Goal: Task Accomplishment & Management: Manage account settings

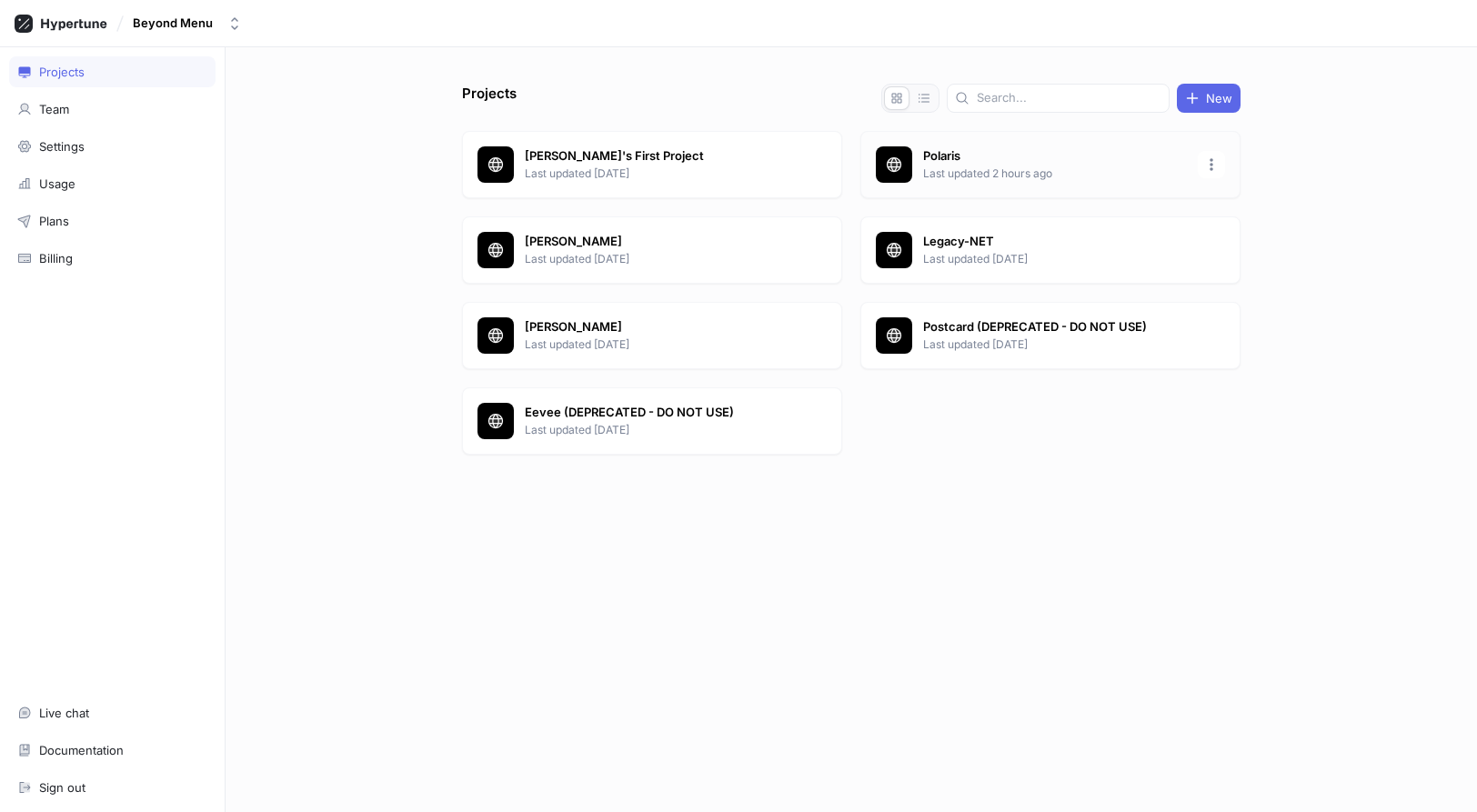
click at [980, 157] on p "Polaris" at bounding box center [1055, 156] width 263 height 18
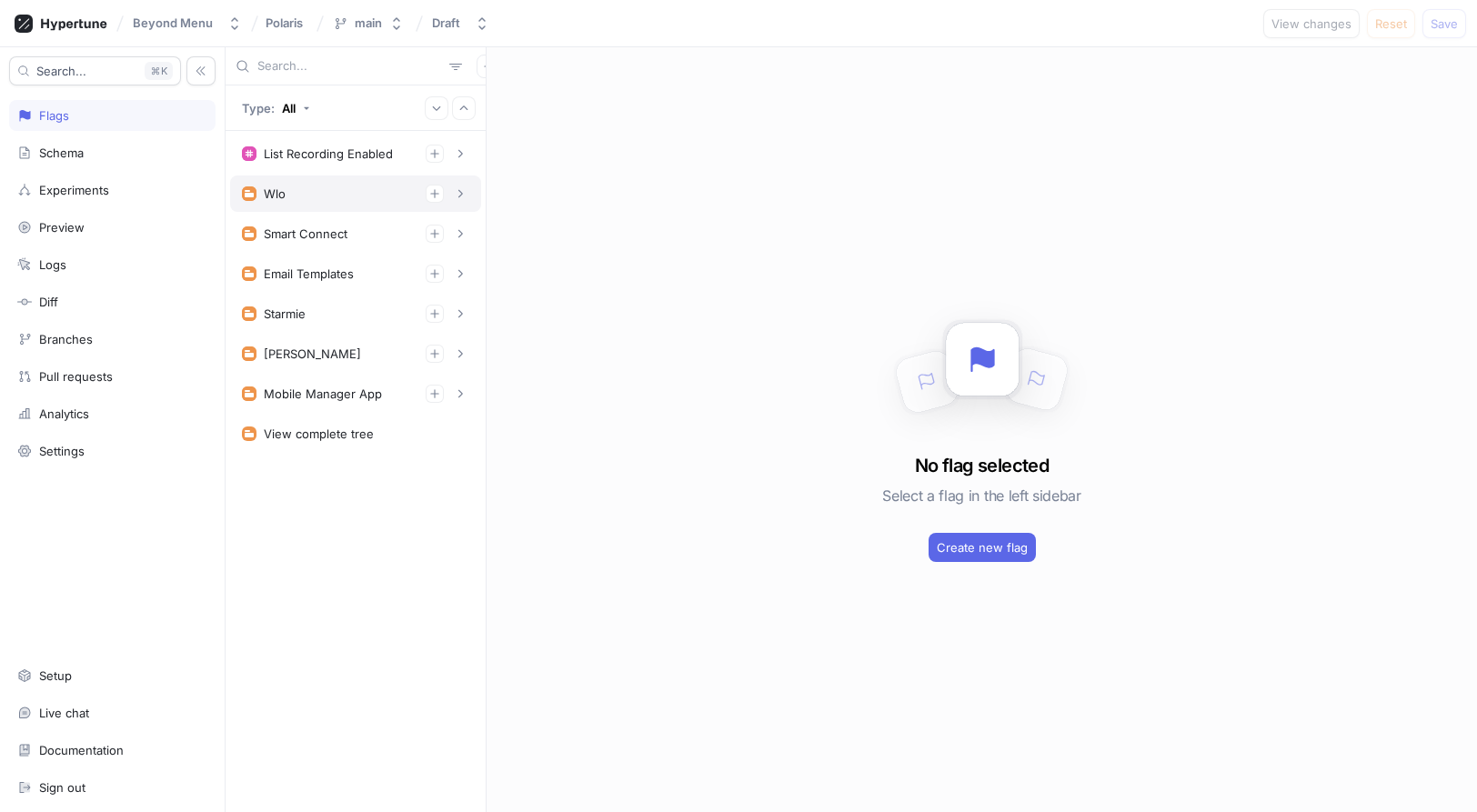
click at [322, 201] on div "Wlo" at bounding box center [355, 193] width 227 height 18
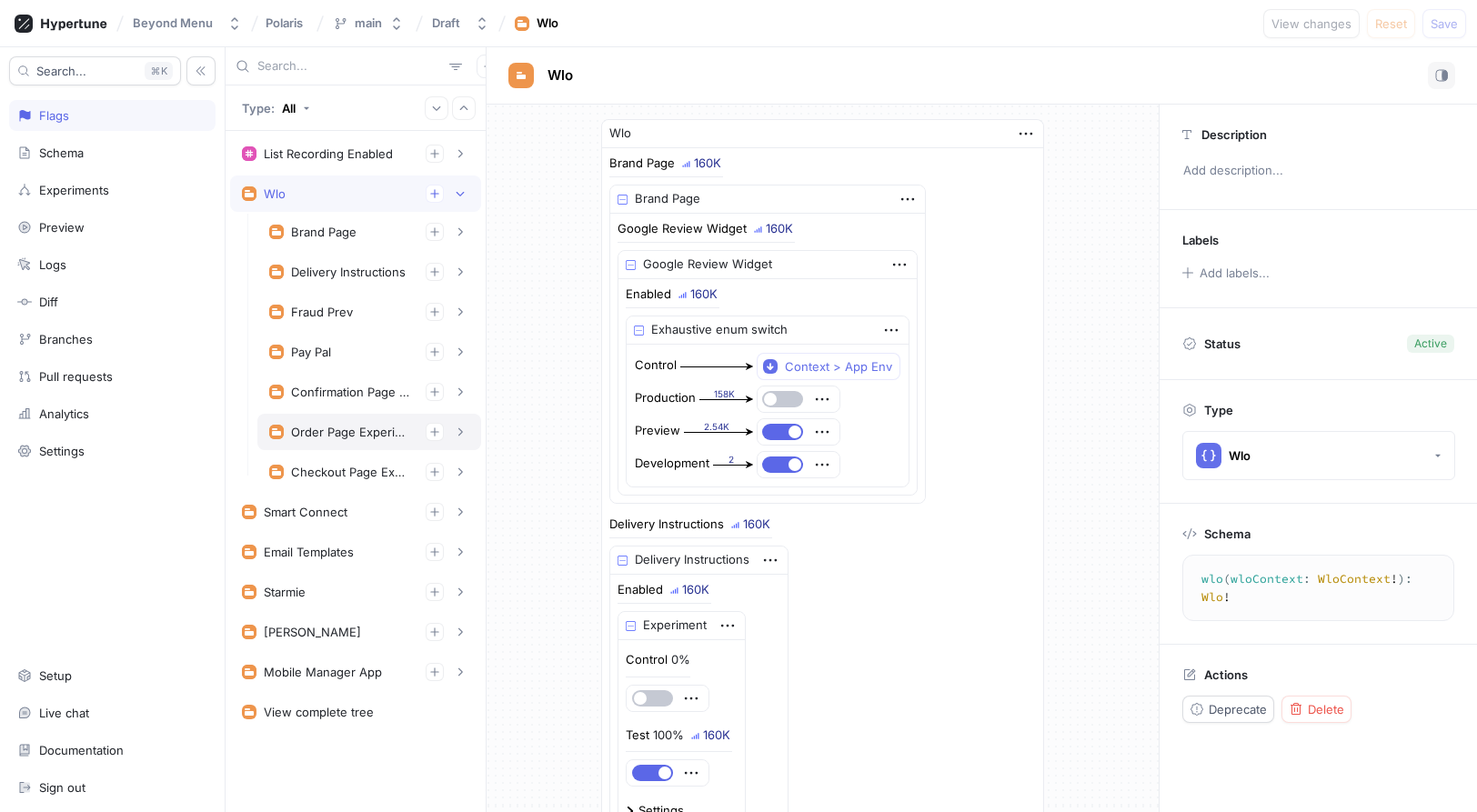
click at [342, 430] on div "Order Page Experiments" at bounding box center [351, 432] width 120 height 14
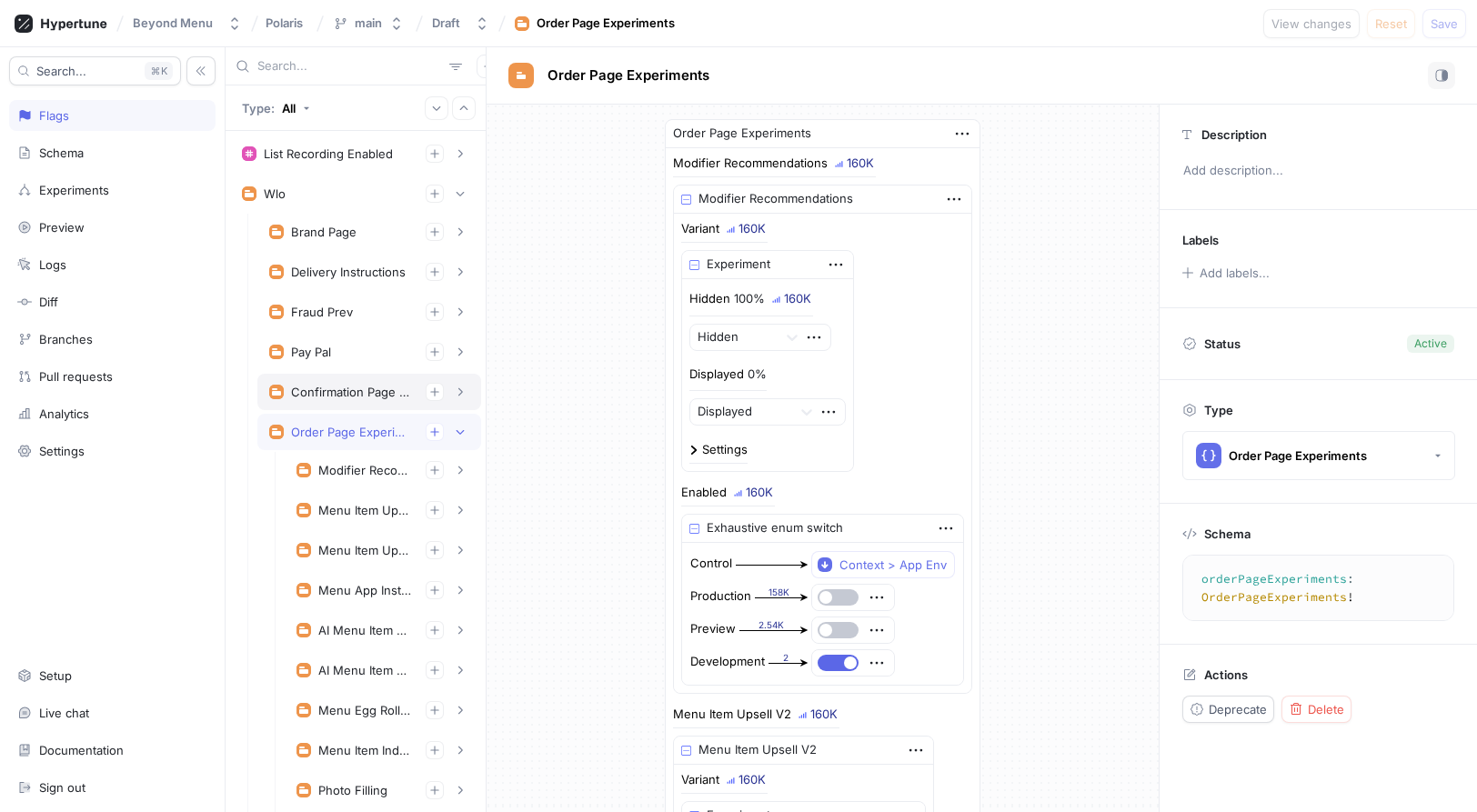
click at [335, 399] on div "Confirmation Page Experiments" at bounding box center [369, 392] width 200 height 18
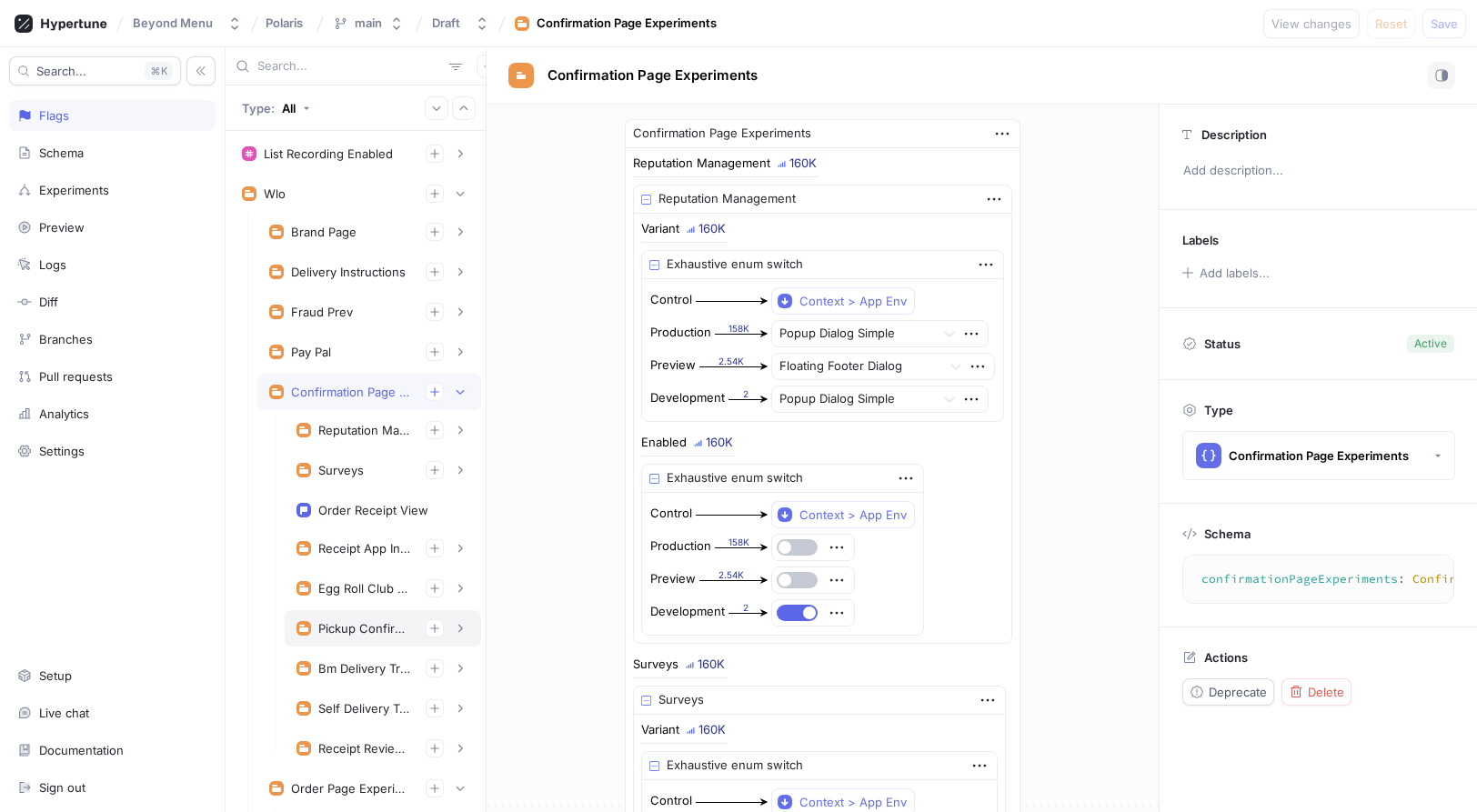
scroll to position [184, 0]
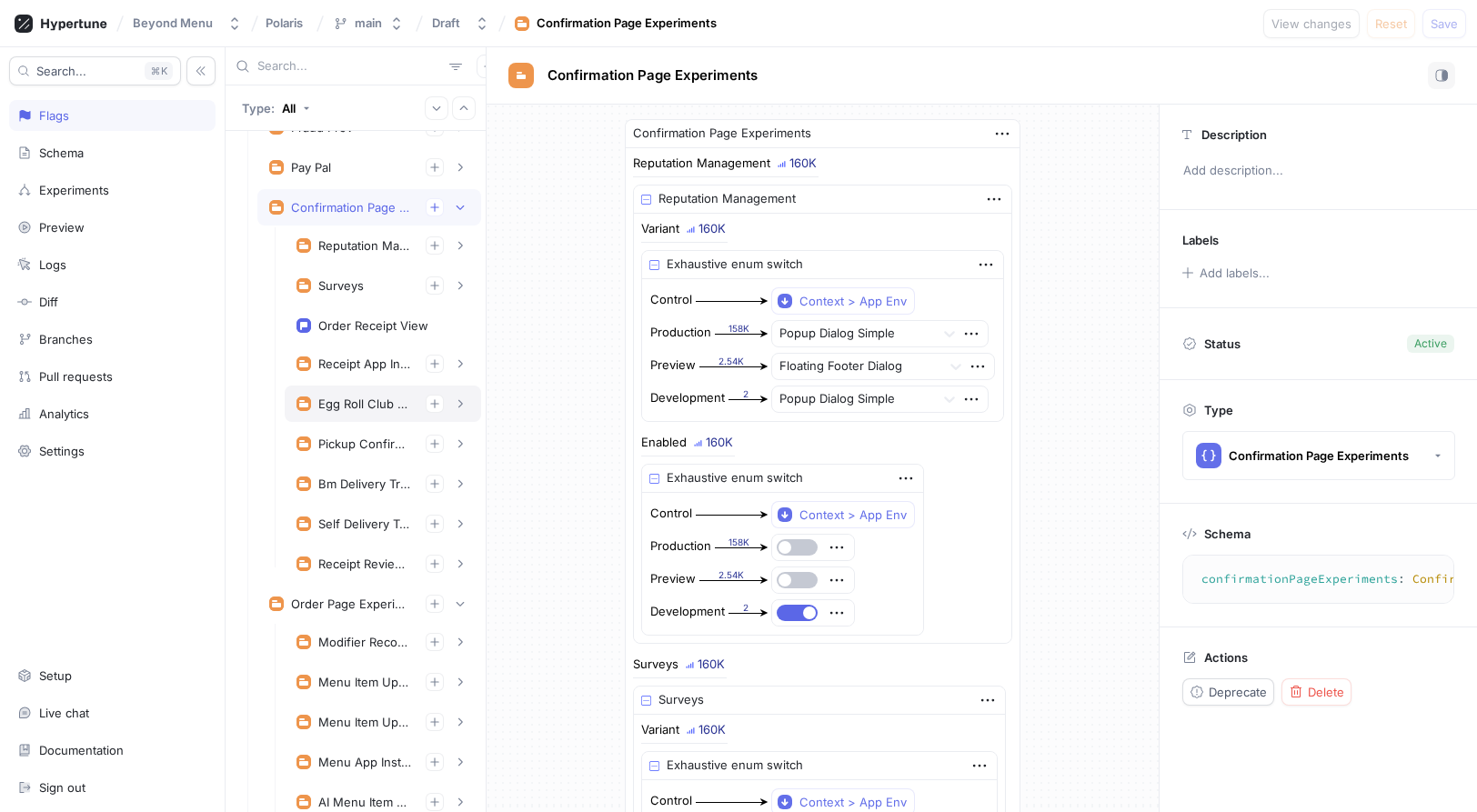
click at [361, 422] on div "Egg Roll Club Experiment" at bounding box center [382, 403] width 197 height 36
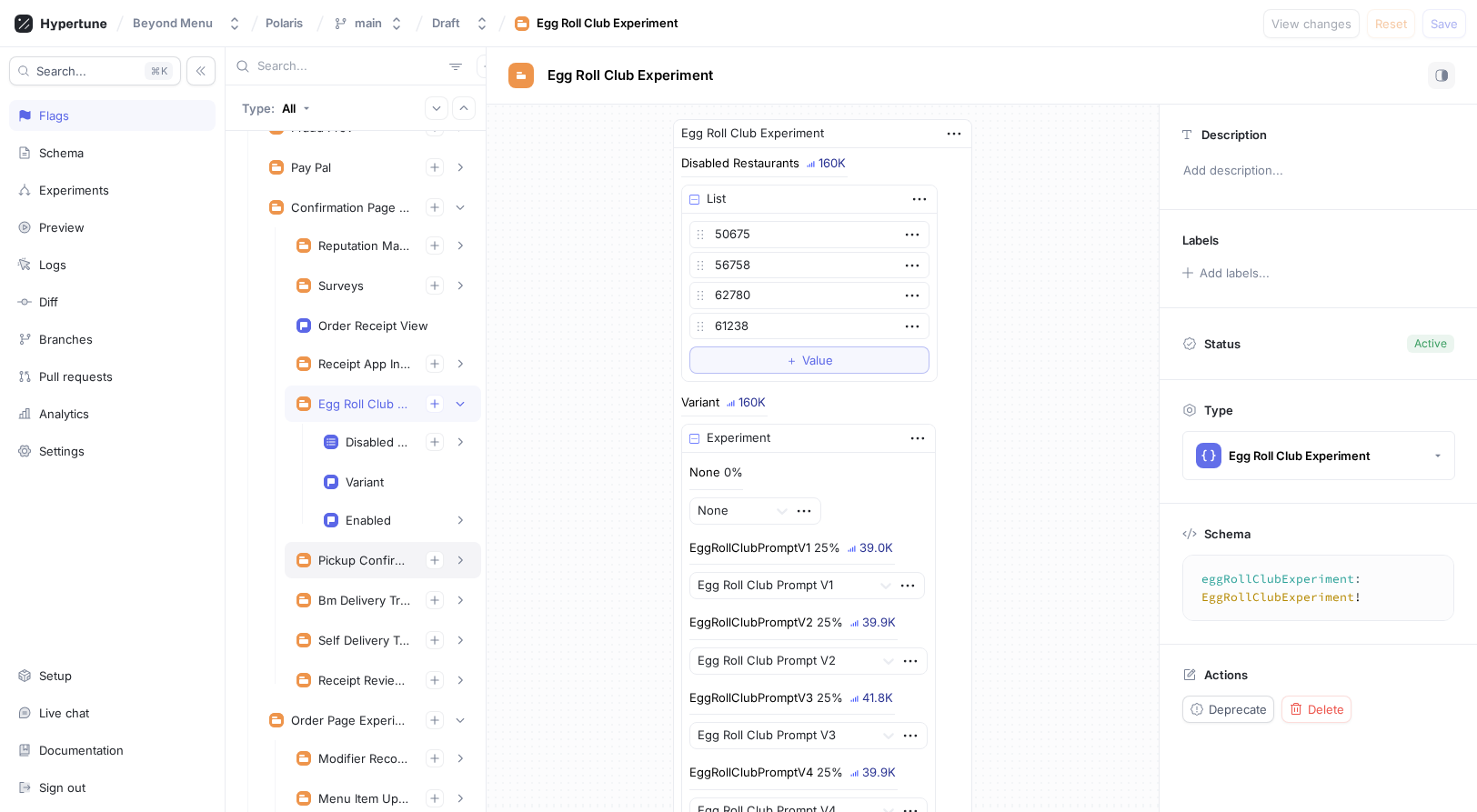
click at [342, 577] on div "Pickup Confirmation Experiment" at bounding box center [382, 560] width 197 height 36
type textarea "pickupConfirmationExperiment: PickupConfirmationExperiment!"
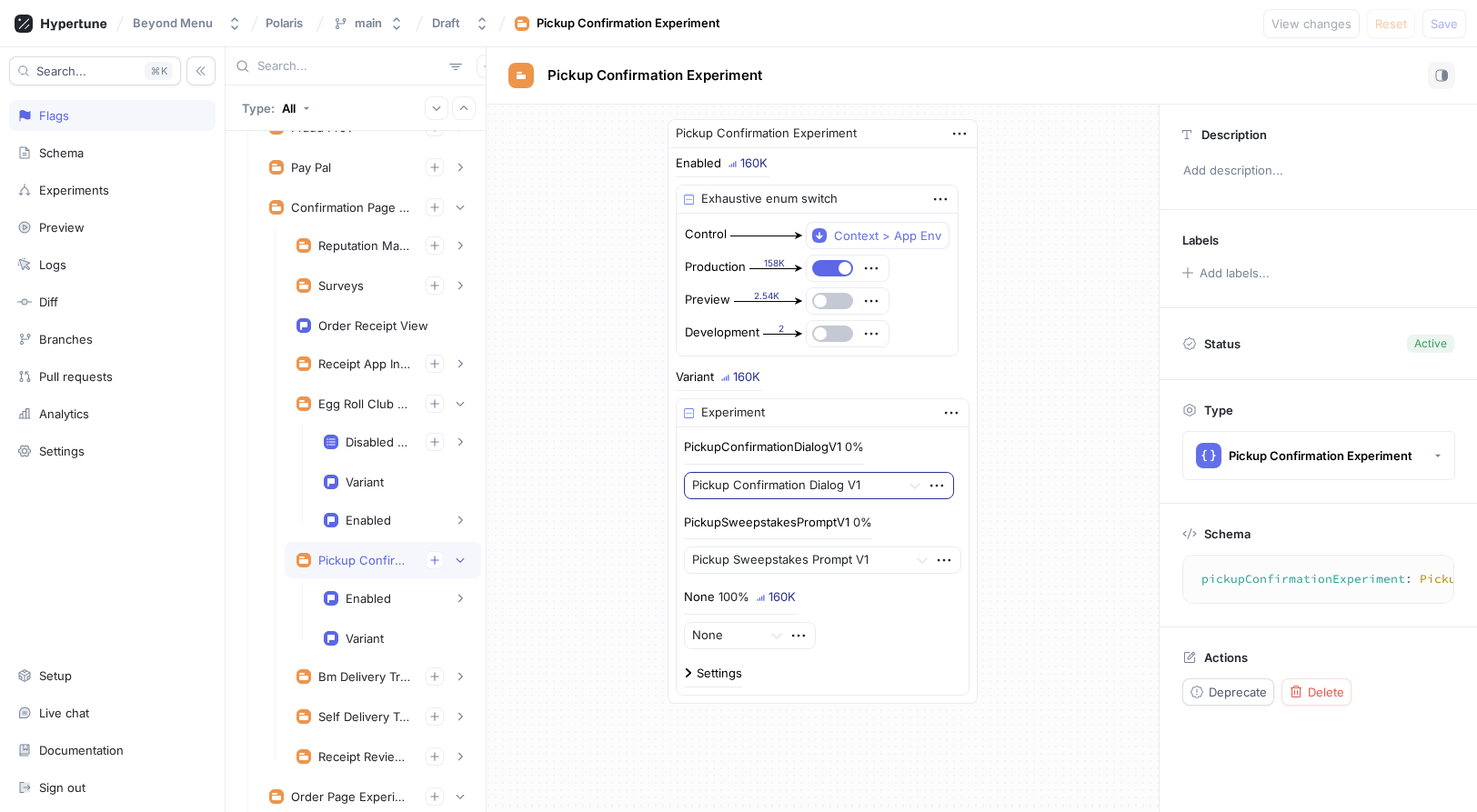
click at [768, 493] on div at bounding box center [792, 485] width 201 height 22
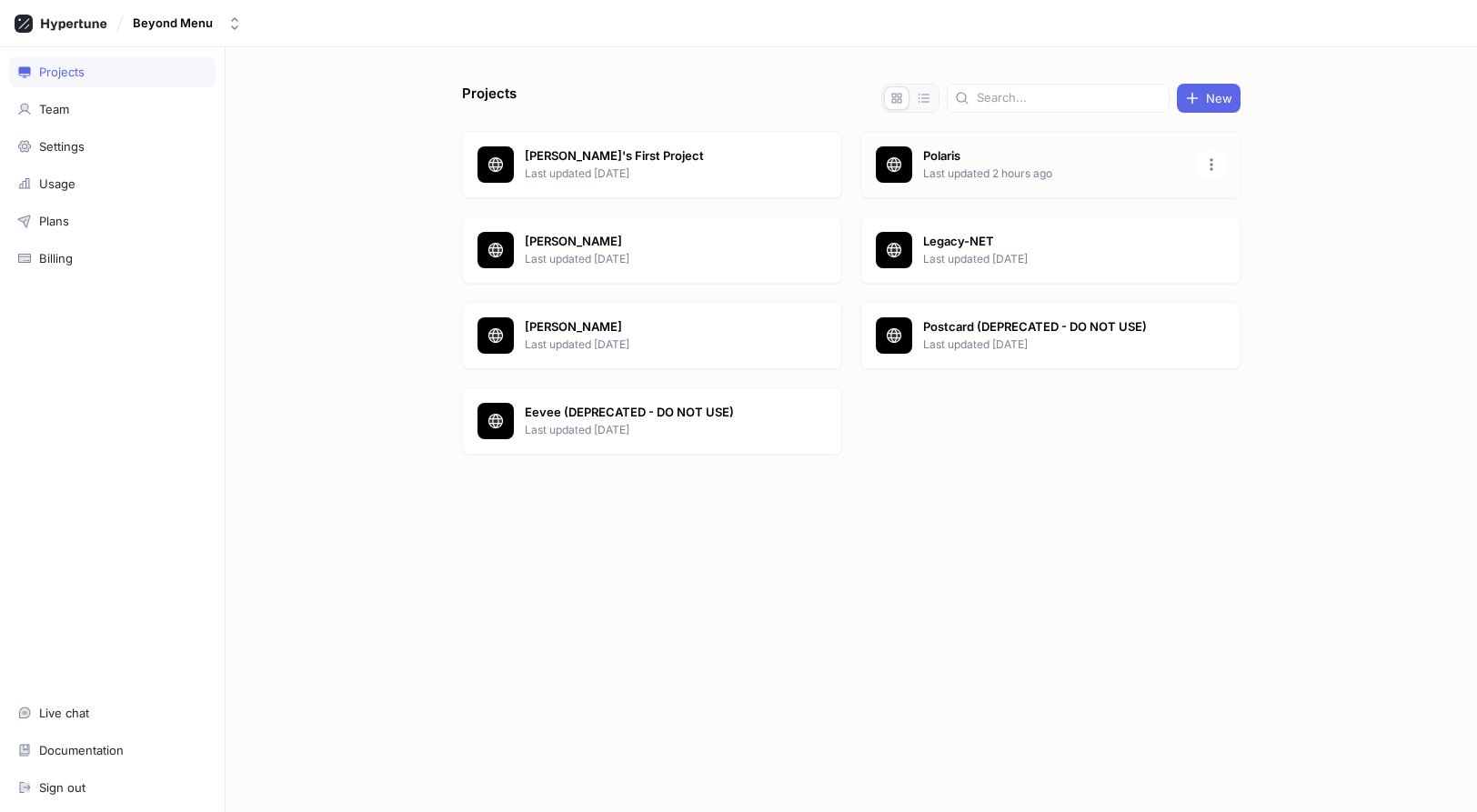
click at [945, 175] on p "Last updated 2 hours ago" at bounding box center [1055, 173] width 263 height 16
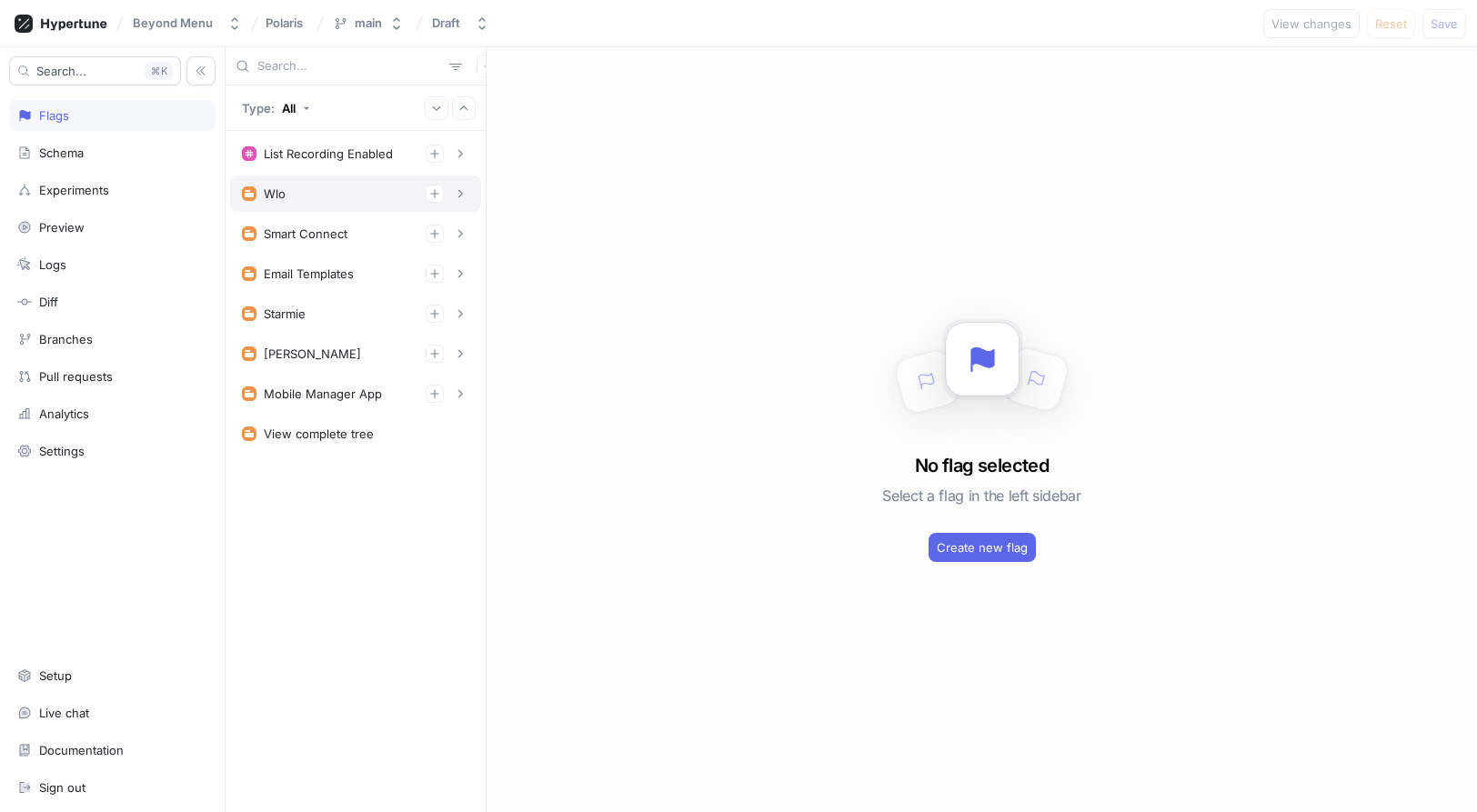
click at [292, 192] on div "Wlo" at bounding box center [355, 193] width 227 height 18
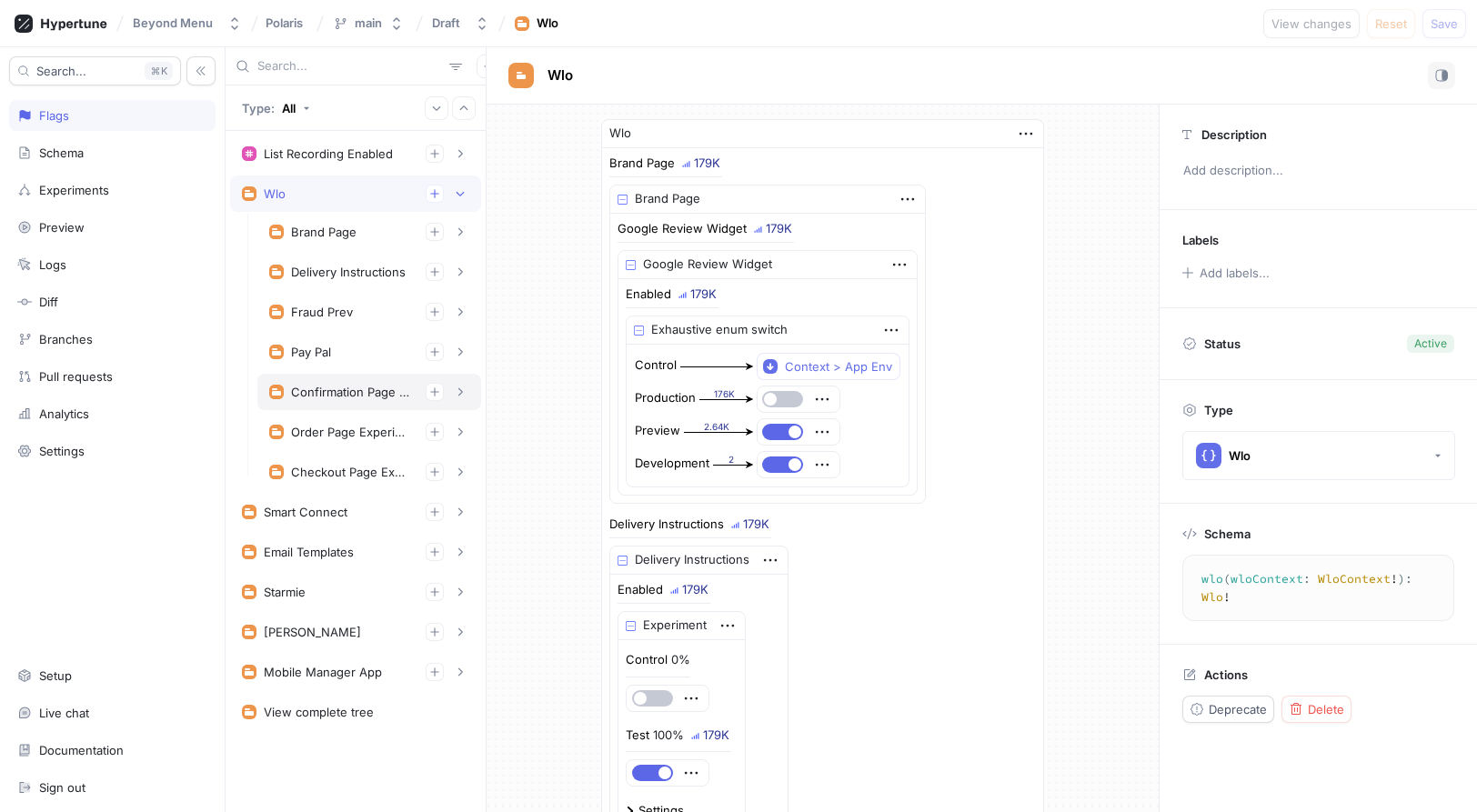
click at [354, 392] on div "Confirmation Page Experiments" at bounding box center [351, 391] width 120 height 14
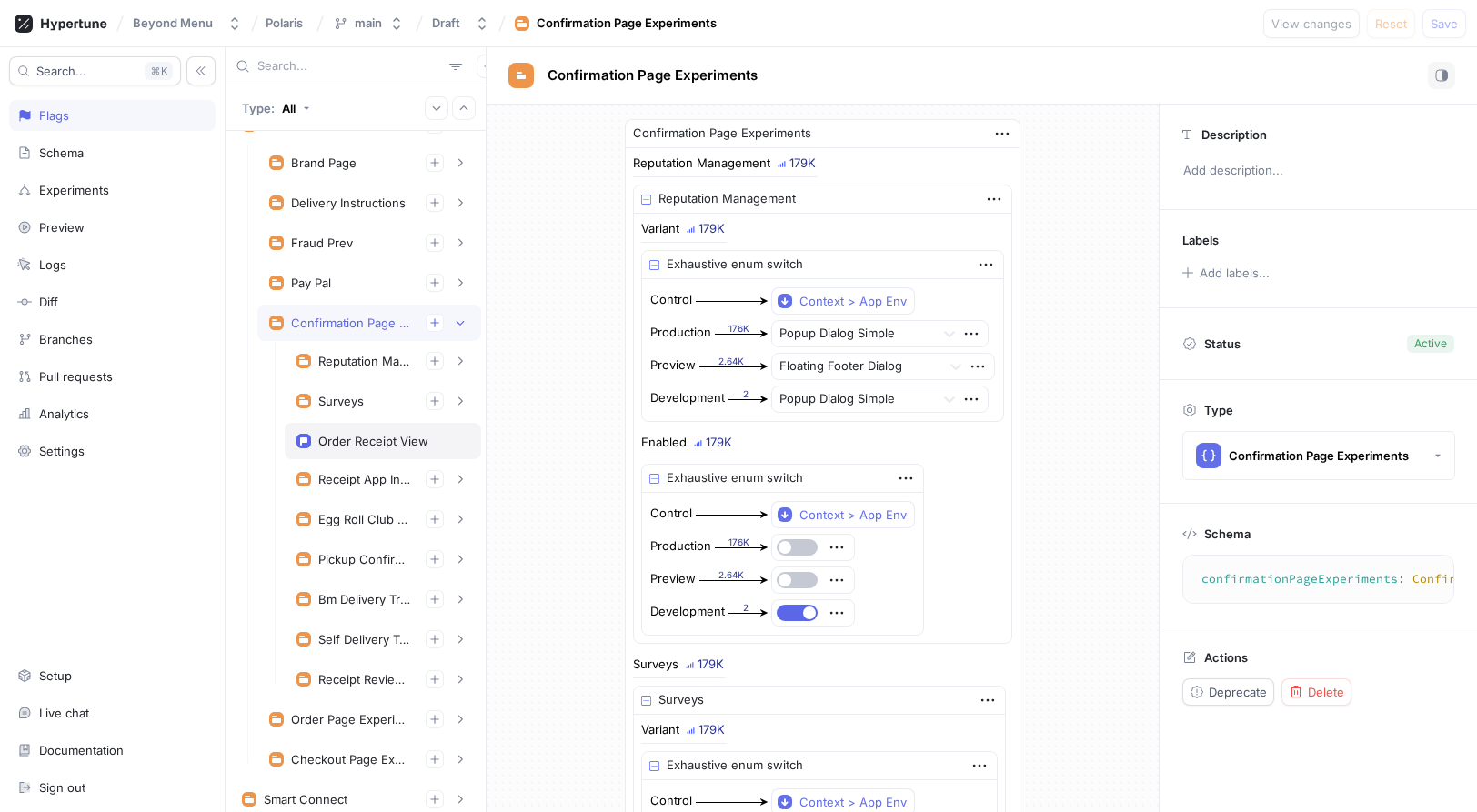
scroll to position [121, 0]
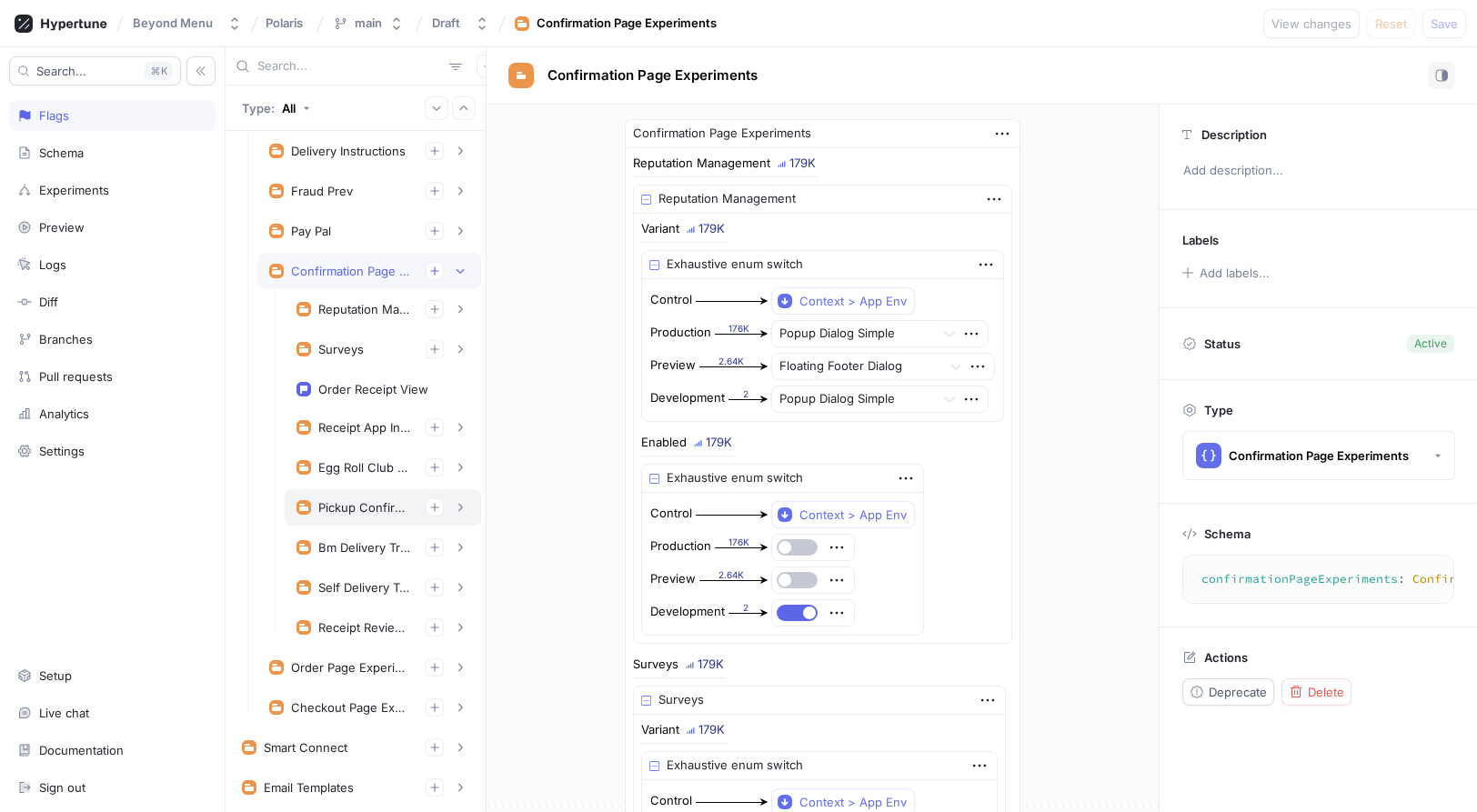
click at [379, 515] on div "Pickup Confirmation Experiment" at bounding box center [383, 507] width 173 height 18
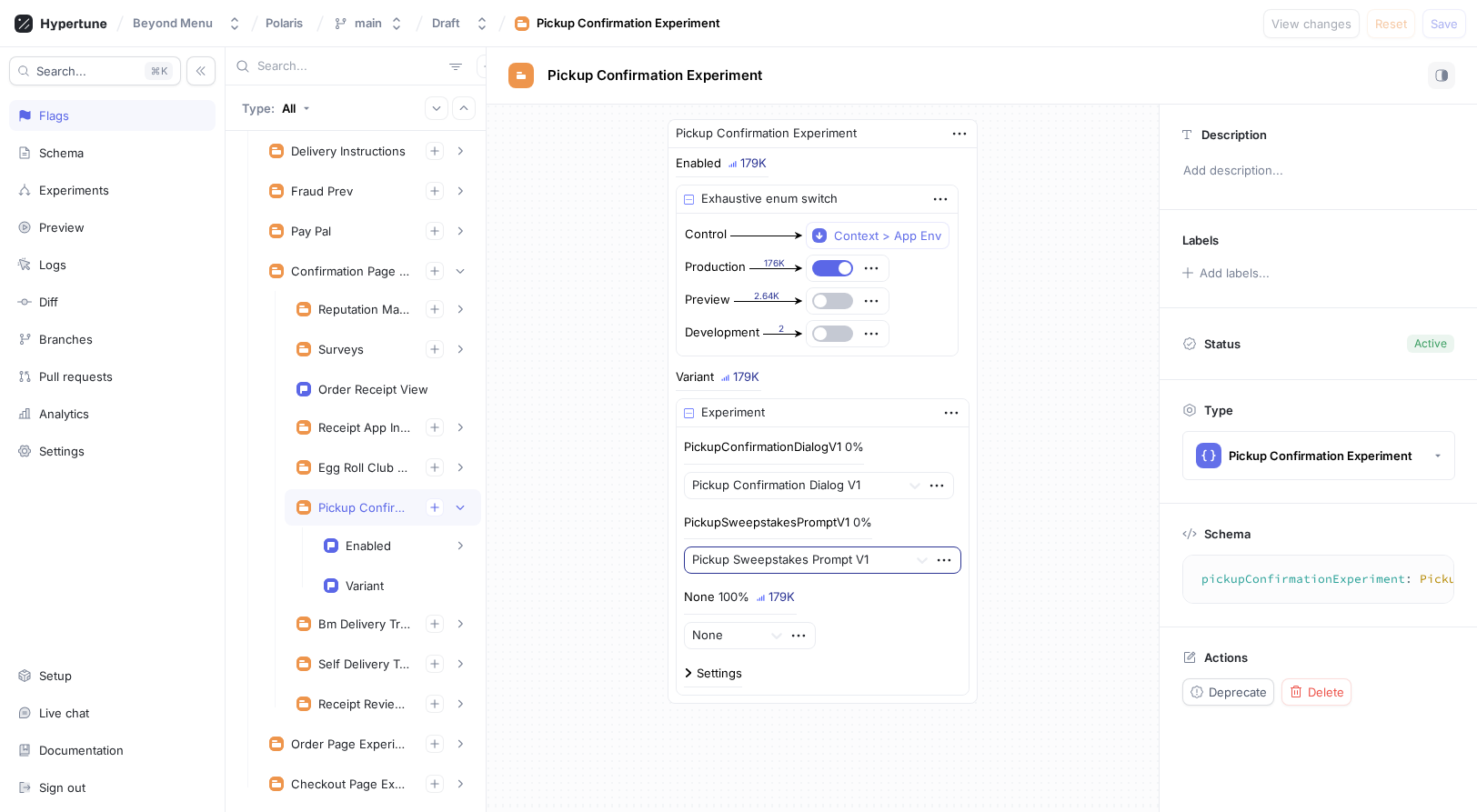
click at [790, 553] on div at bounding box center [796, 561] width 208 height 22
click at [597, 569] on div "Pickup Confirmation Experiment Enabled 179K Exhaustive enum switch Control Cont…" at bounding box center [823, 411] width 672 height 613
click at [379, 581] on div "Variant" at bounding box center [364, 585] width 38 height 14
type textarea "variant: PickupConfirmationVariants!"
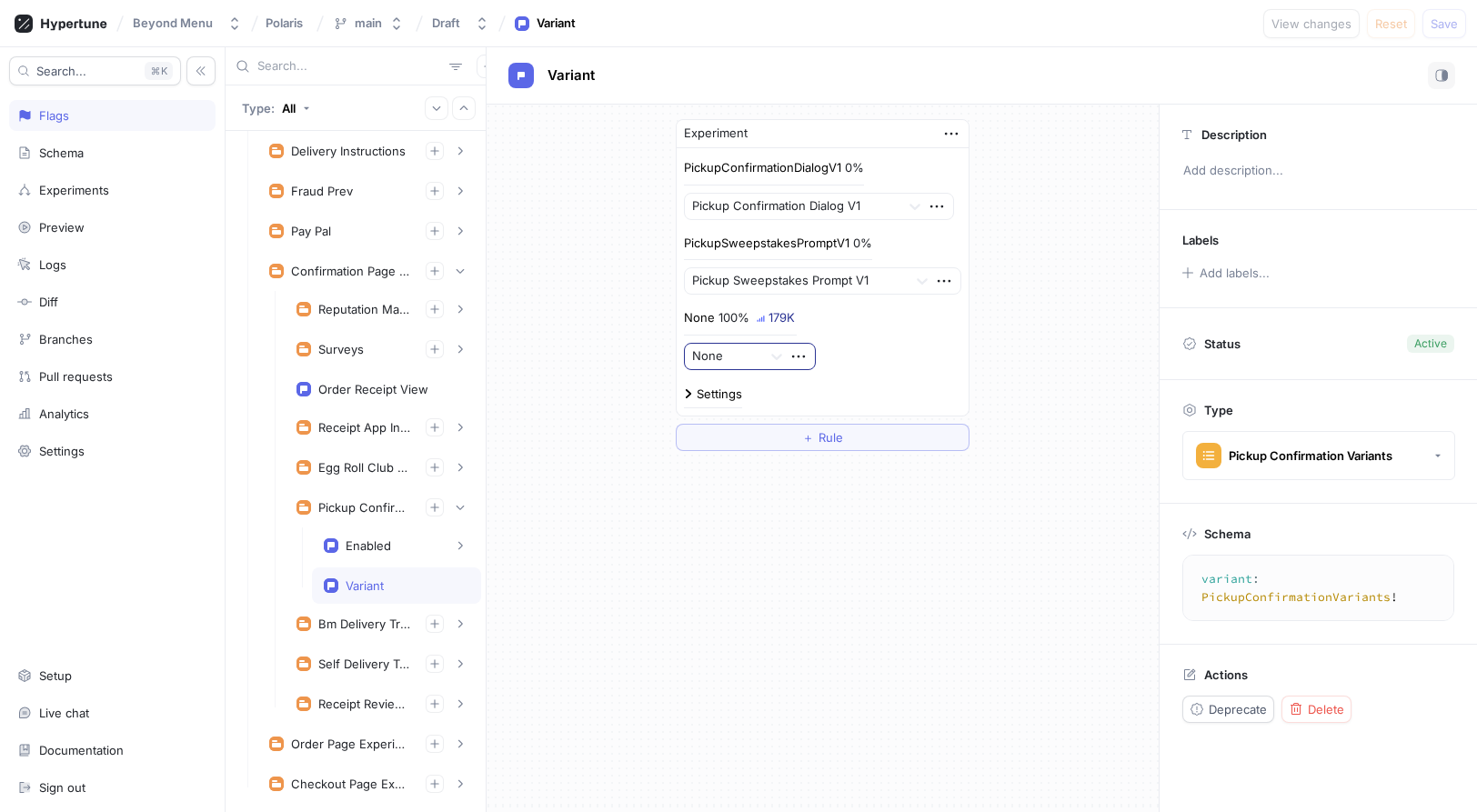
click at [743, 349] on div at bounding box center [724, 356] width 63 height 22
click at [743, 348] on div at bounding box center [724, 356] width 63 height 22
click at [640, 335] on div "Experiment PickupConfirmationDialogV1 0% Pickup Confirmation Dialog V1 PickupSw…" at bounding box center [823, 285] width 672 height 361
click at [65, 198] on div "Experiments" at bounding box center [112, 190] width 206 height 31
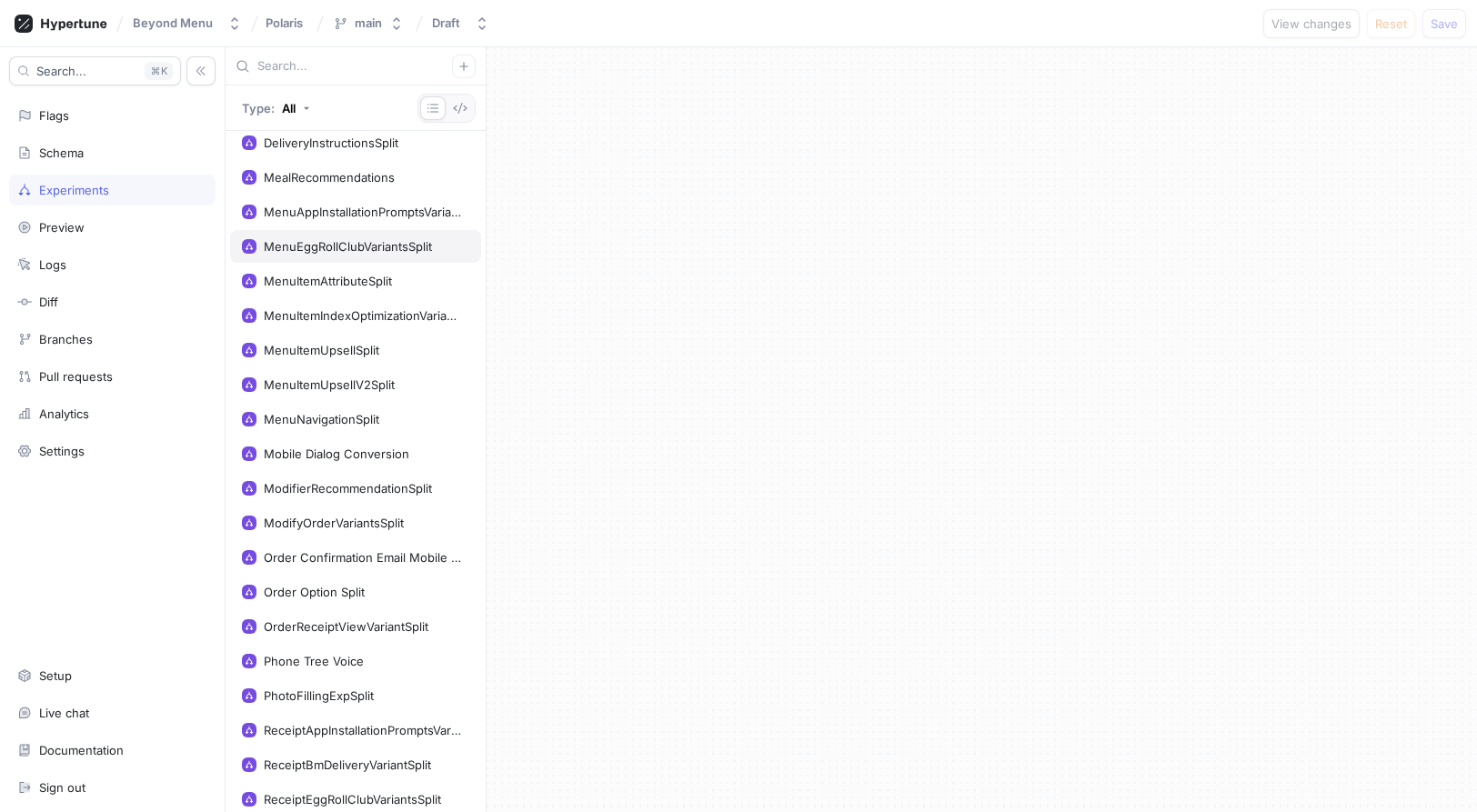
scroll to position [520, 0]
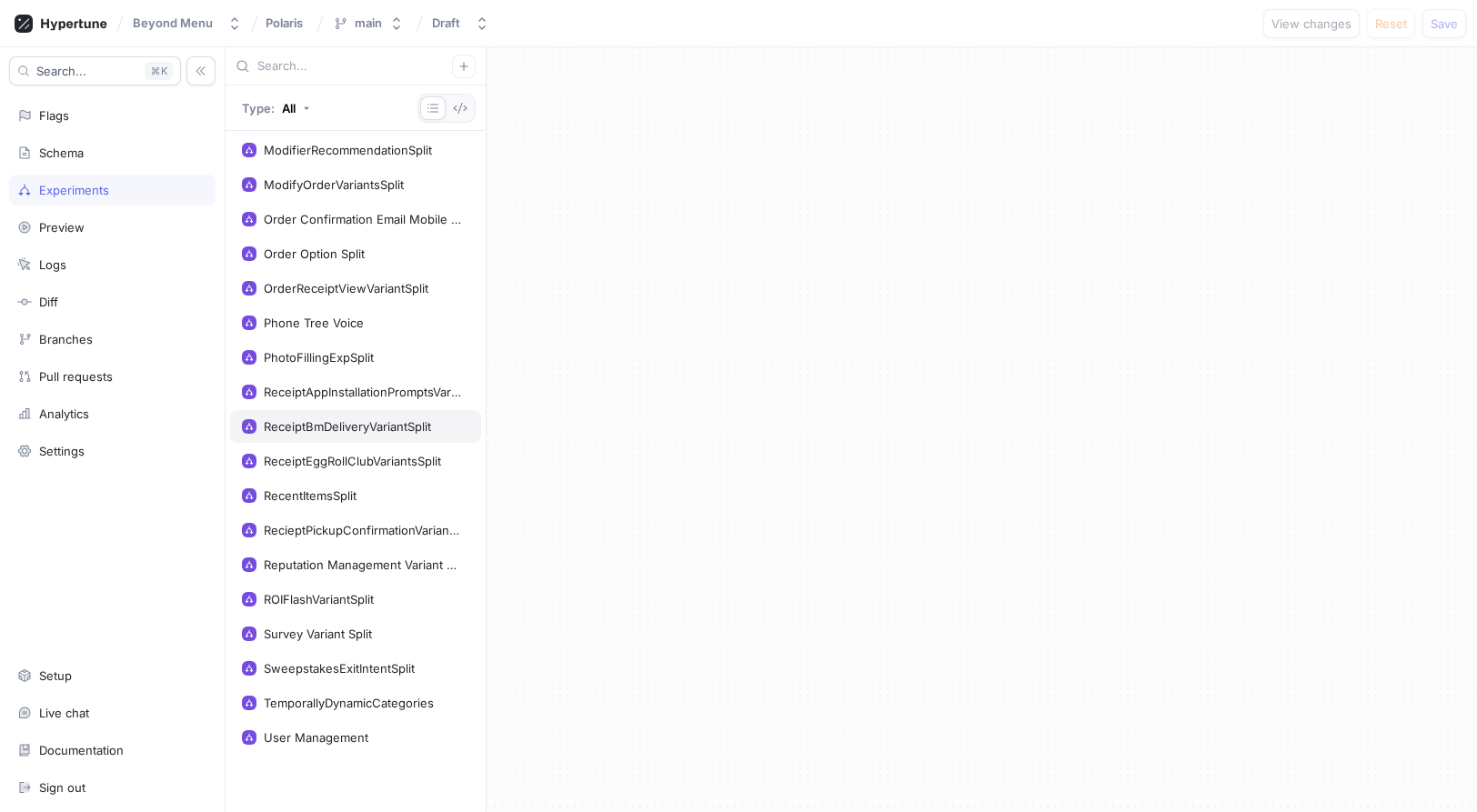
click at [363, 428] on div "ReceiptBmDeliveryVariantSplit" at bounding box center [347, 426] width 167 height 14
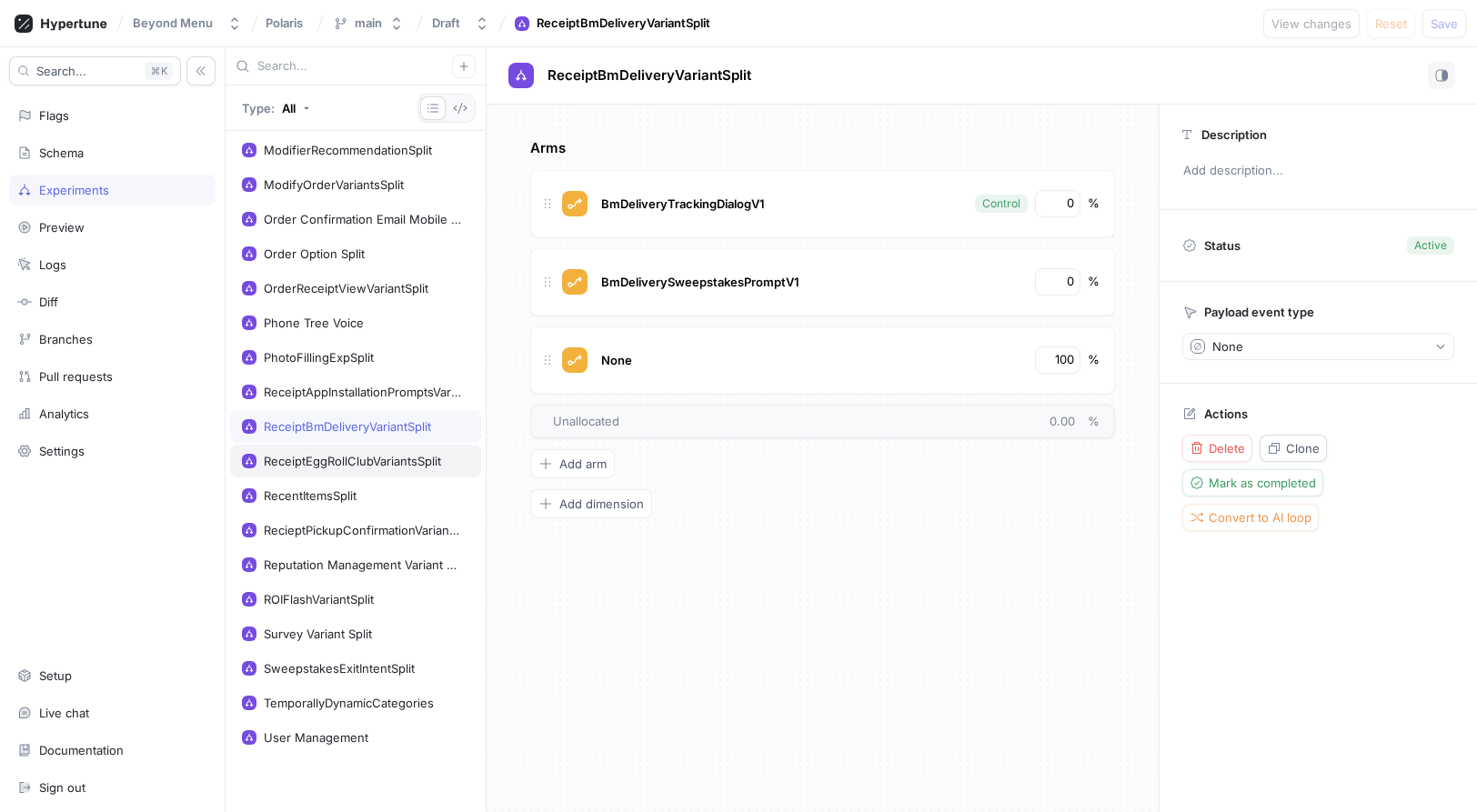
click at [392, 466] on div "ReceiptEggRollClubVariantsSplit" at bounding box center [352, 460] width 177 height 14
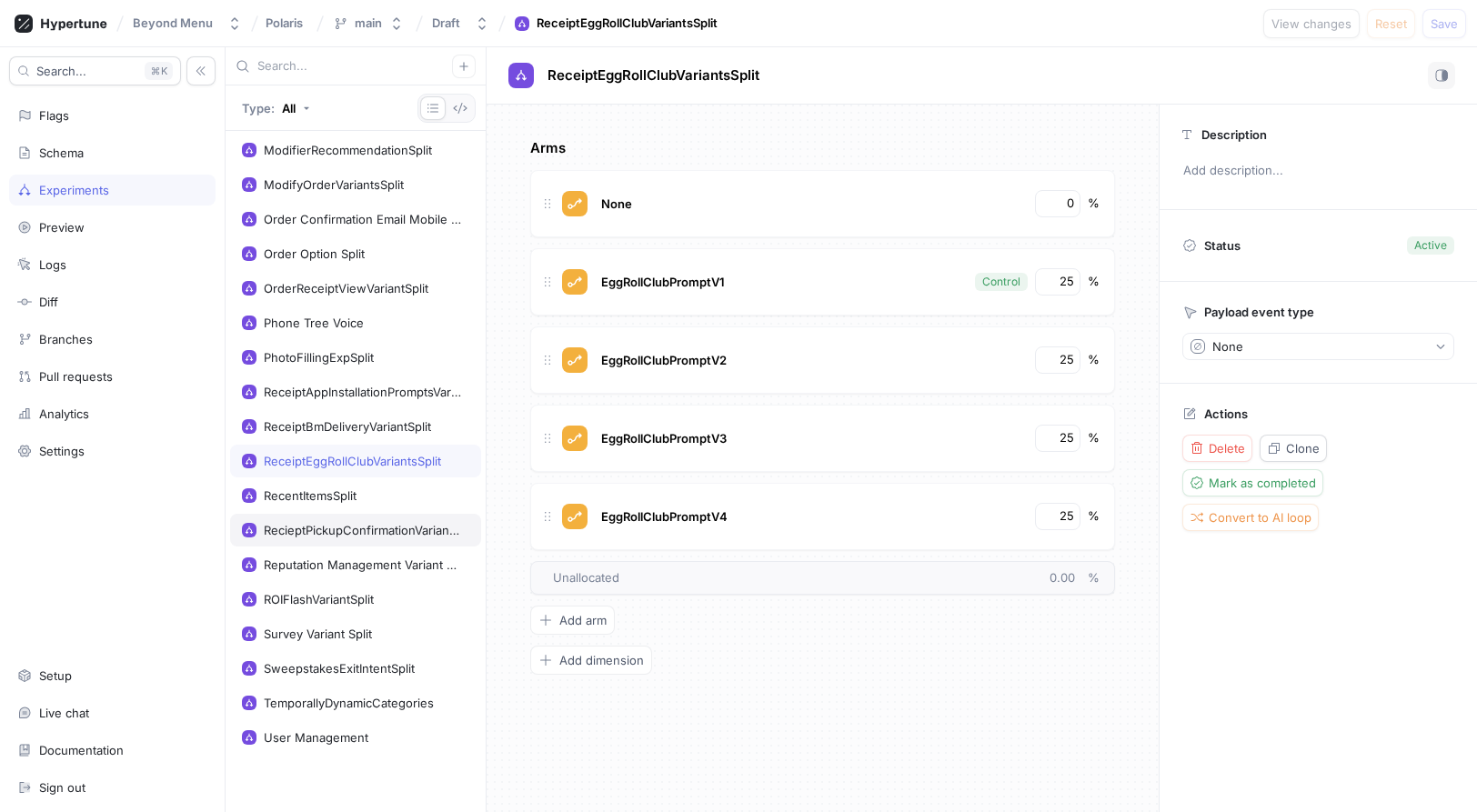
click at [394, 532] on div "RecieptPickupConfirmationVariantSplit" at bounding box center [362, 530] width 198 height 14
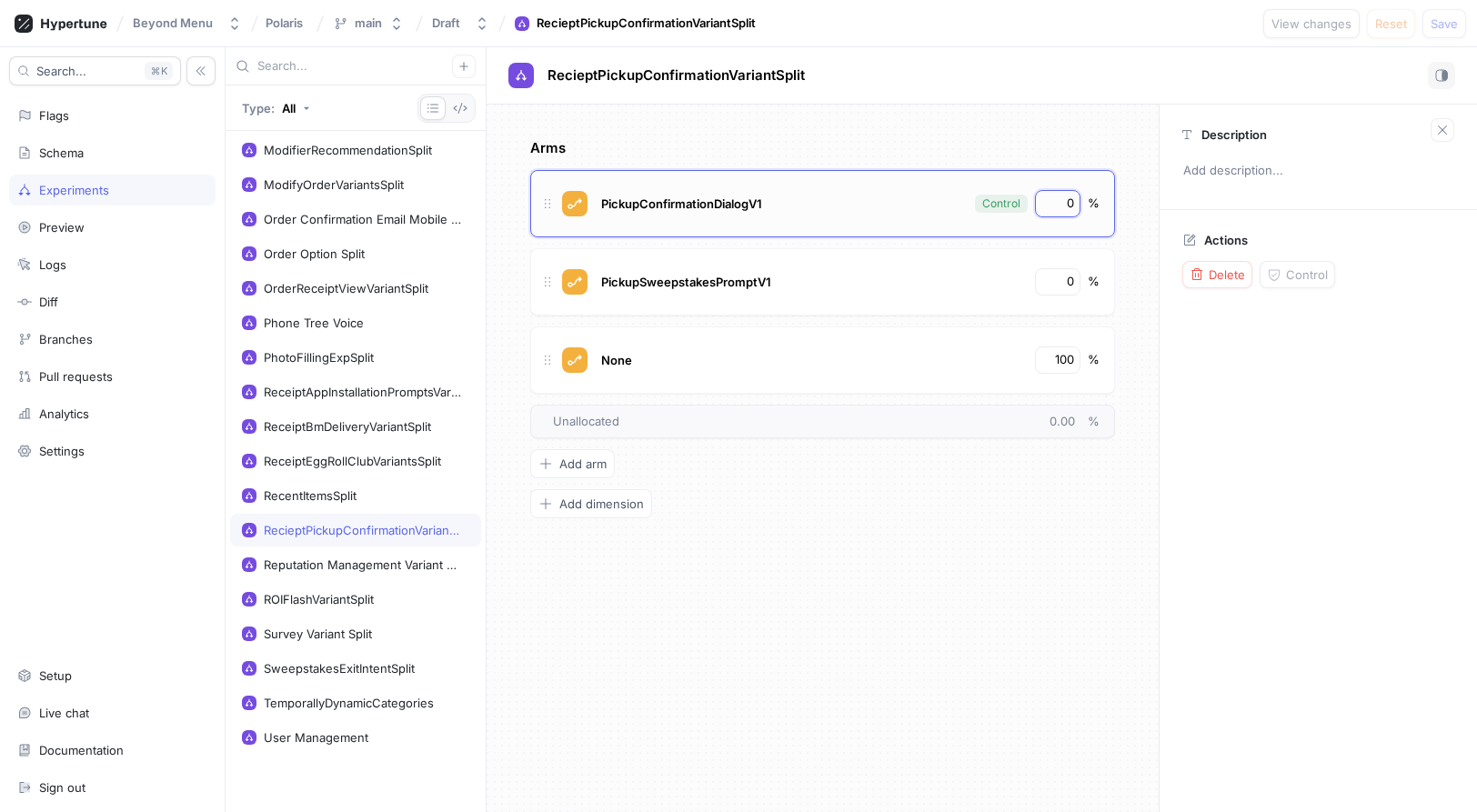
drag, startPoint x: 1057, startPoint y: 211, endPoint x: 1084, endPoint y: 202, distance: 28.5
click at [1084, 202] on div "PickupConfirmationDialogV1 Control 0 %" at bounding box center [848, 203] width 501 height 28
type input "100"
click at [1062, 362] on input "100" at bounding box center [1059, 359] width 31 height 18
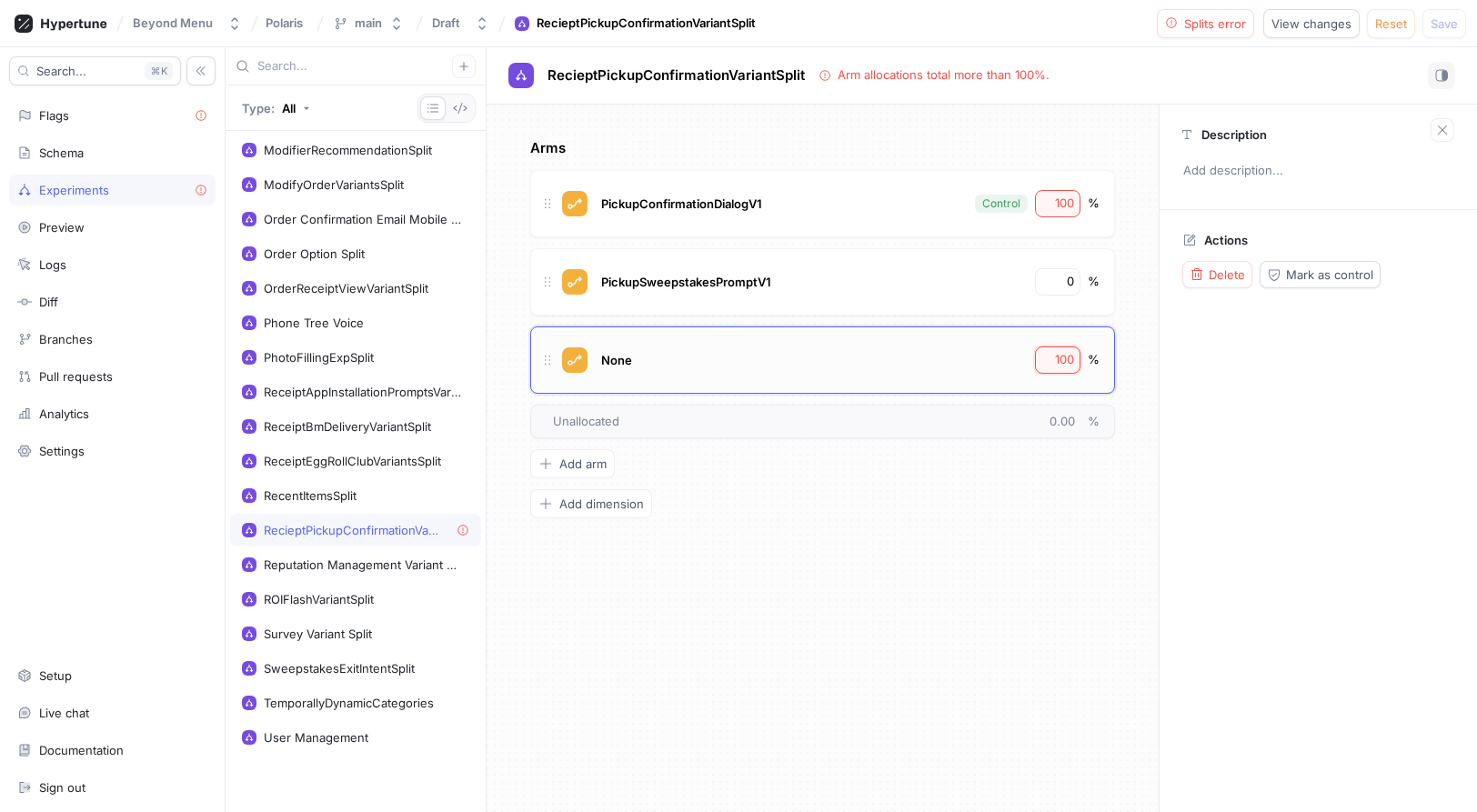
click at [1062, 362] on input "100" at bounding box center [1059, 359] width 31 height 18
type input "0"
click at [1062, 569] on div "Arms PickupConfirmationDialogV1 Control 100 % PickupSweepstakesPromptV1 0 % Non…" at bounding box center [823, 458] width 672 height 707
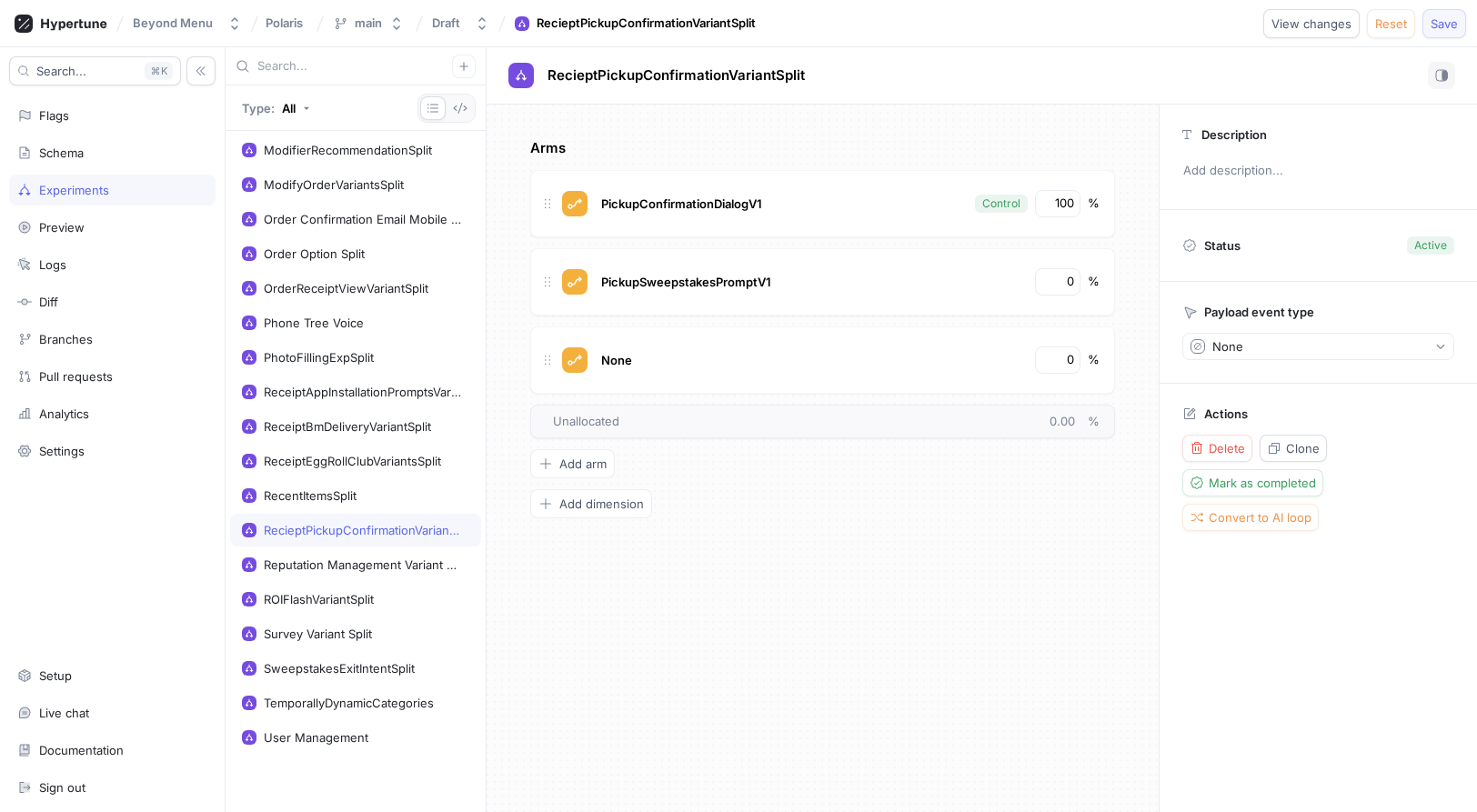
click at [1448, 21] on span "Save" at bounding box center [1444, 23] width 28 height 10
click at [359, 420] on div "ReceiptBmDeliveryVariantSplit" at bounding box center [347, 426] width 167 height 14
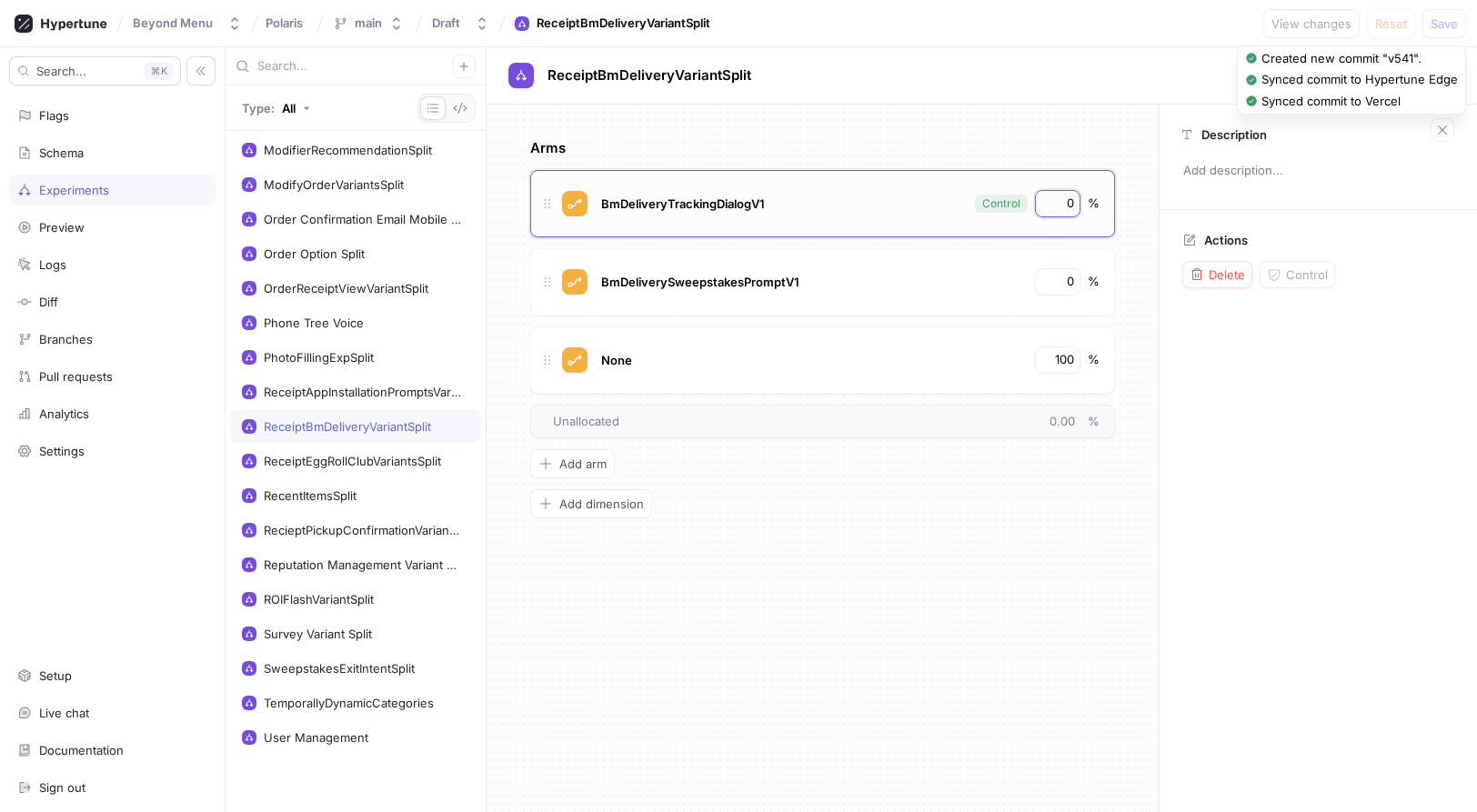
click at [1064, 204] on input "0" at bounding box center [1059, 203] width 31 height 18
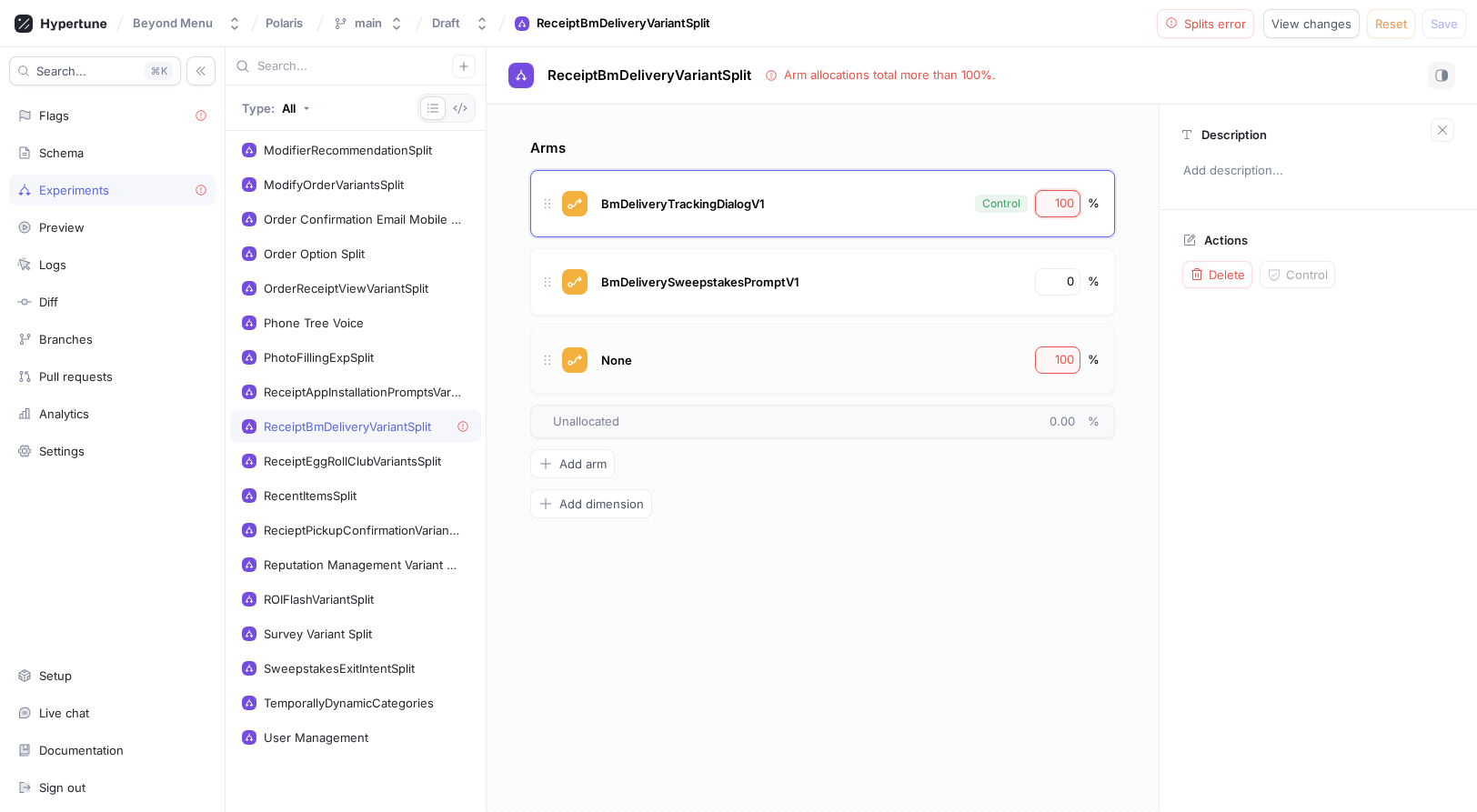
type input "100"
click at [1064, 346] on div "100" at bounding box center [1058, 359] width 46 height 28
click at [1067, 361] on input "100" at bounding box center [1059, 359] width 31 height 18
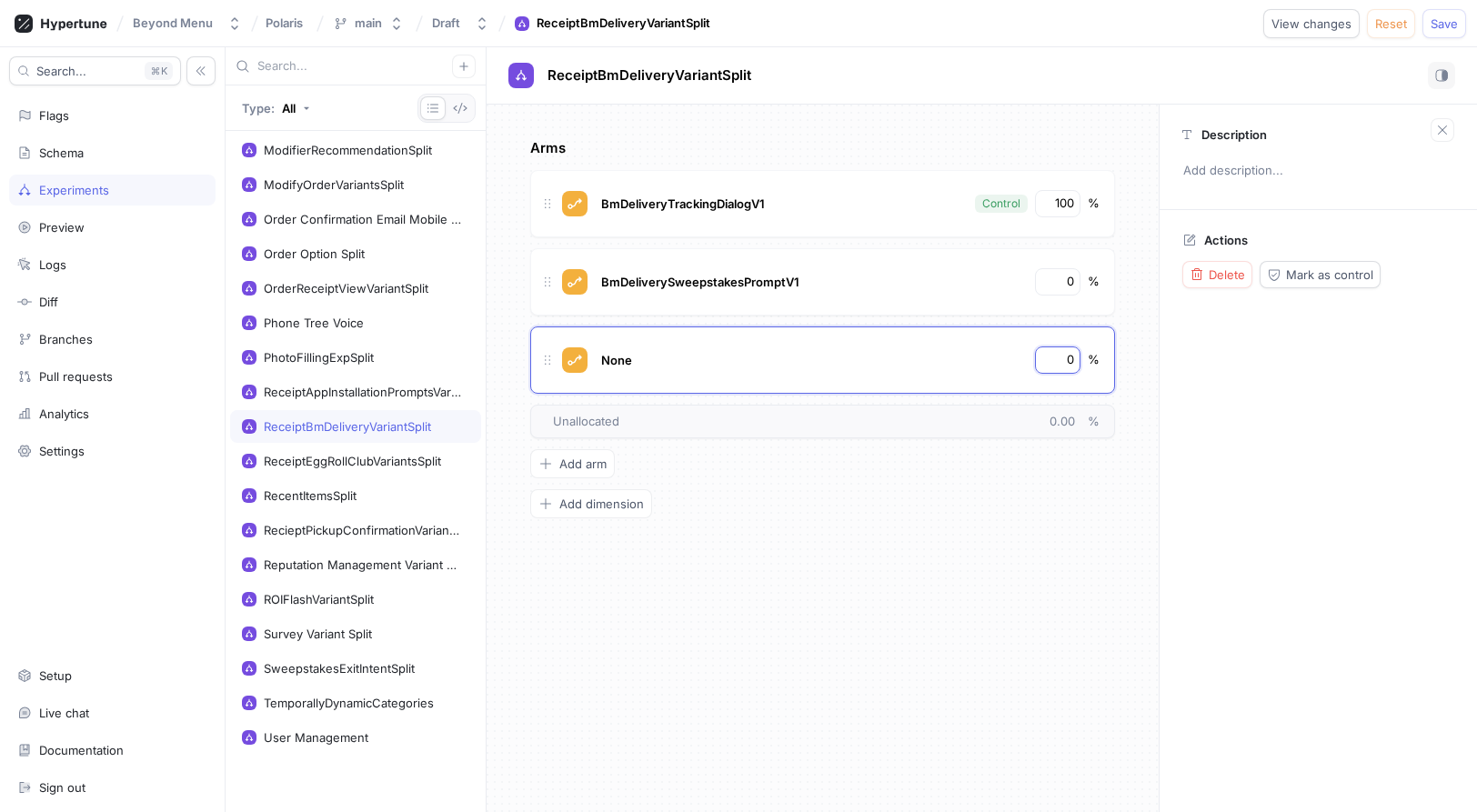
type input "0"
click at [1090, 534] on div "Arms BmDeliveryTrackingDialogV1 Control 100 % BmDeliverySweepstakesPromptV1 0 %…" at bounding box center [823, 458] width 672 height 707
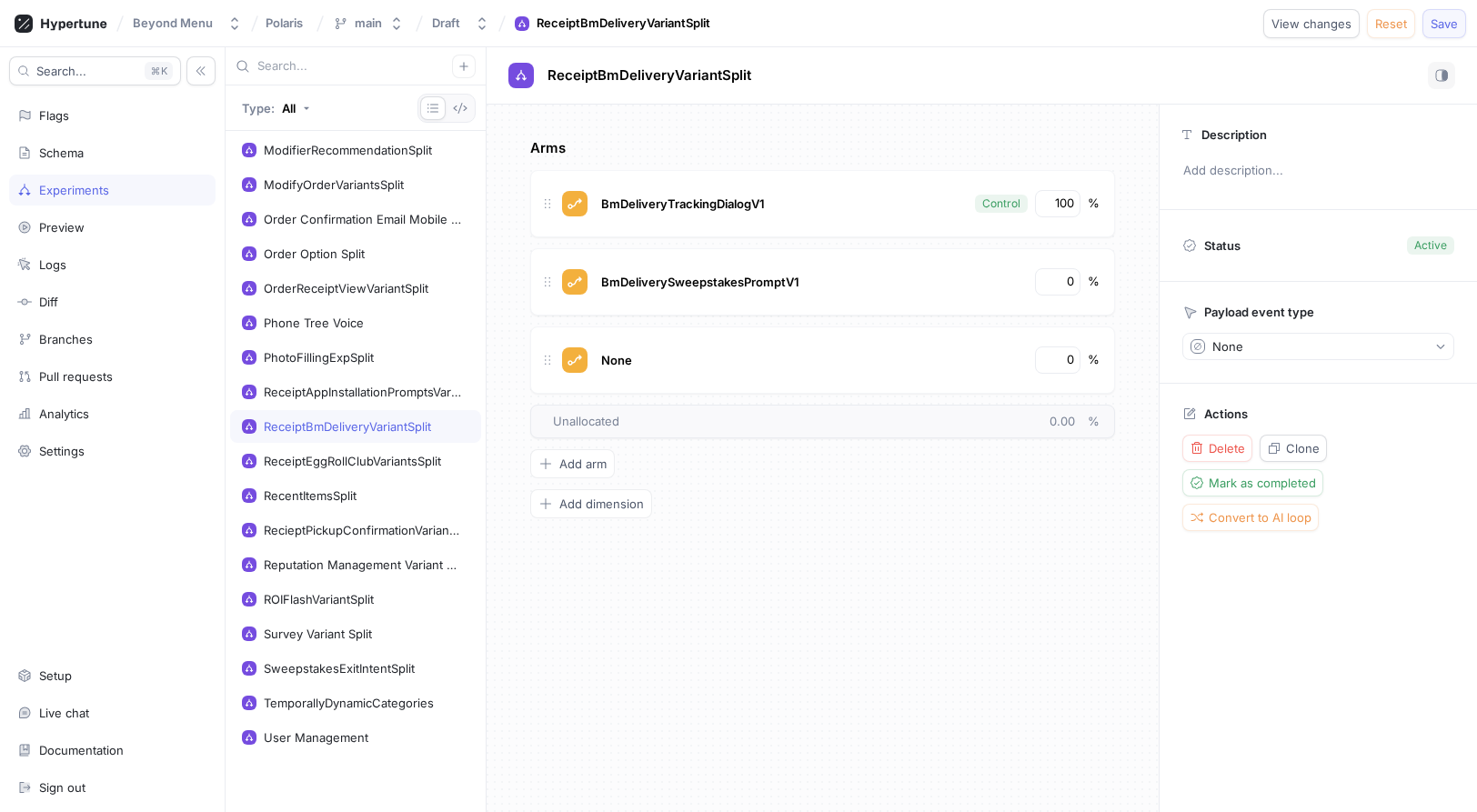
click at [1452, 24] on span "Save" at bounding box center [1444, 23] width 28 height 10
click at [887, 31] on div "Beyond Menu Polaris main Draft ReceiptBmDeliveryVariantSplit View changes Reset…" at bounding box center [738, 24] width 1477 height 48
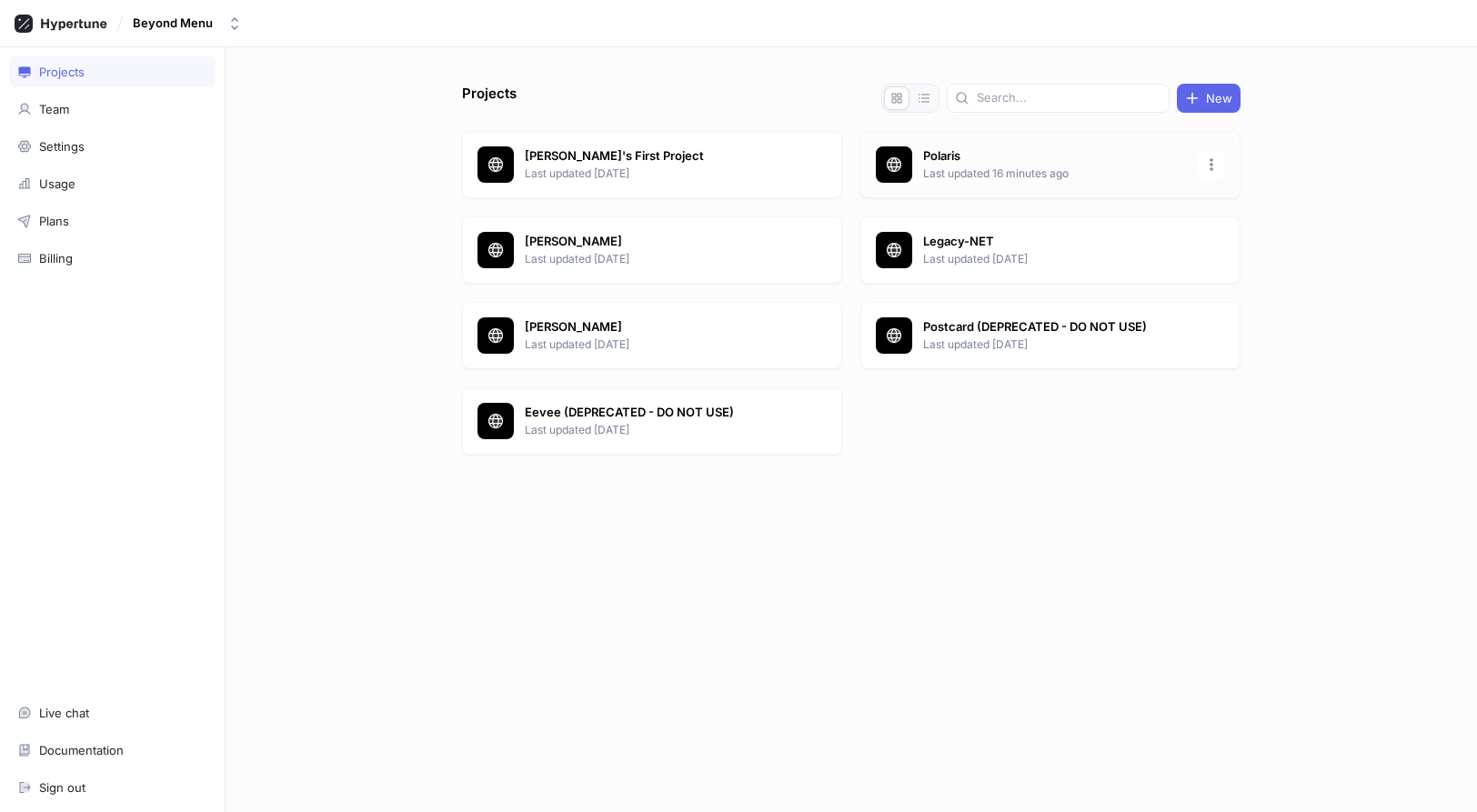
click at [945, 154] on p "Polaris" at bounding box center [1055, 156] width 263 height 18
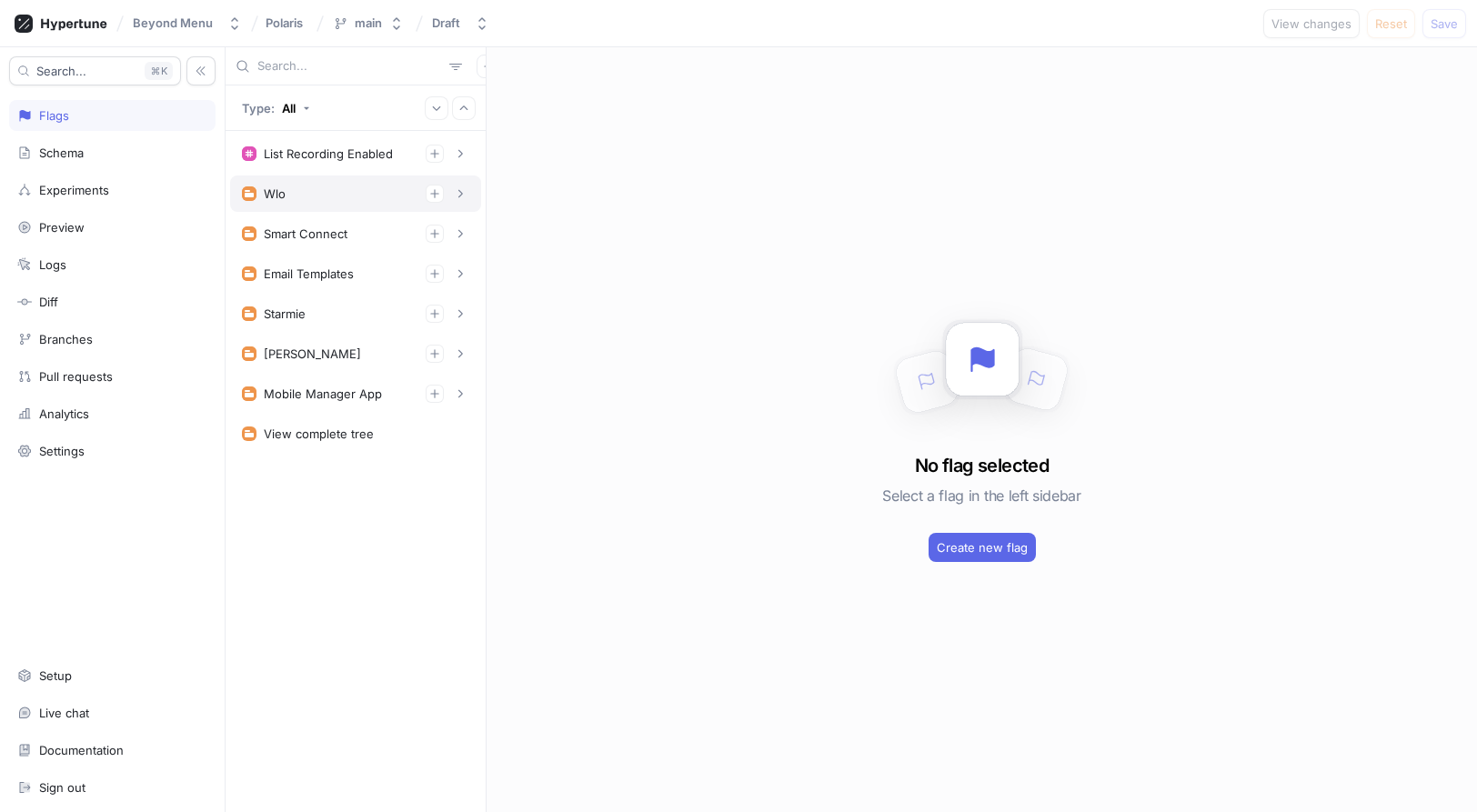
click at [322, 196] on div "Wlo" at bounding box center [355, 193] width 227 height 18
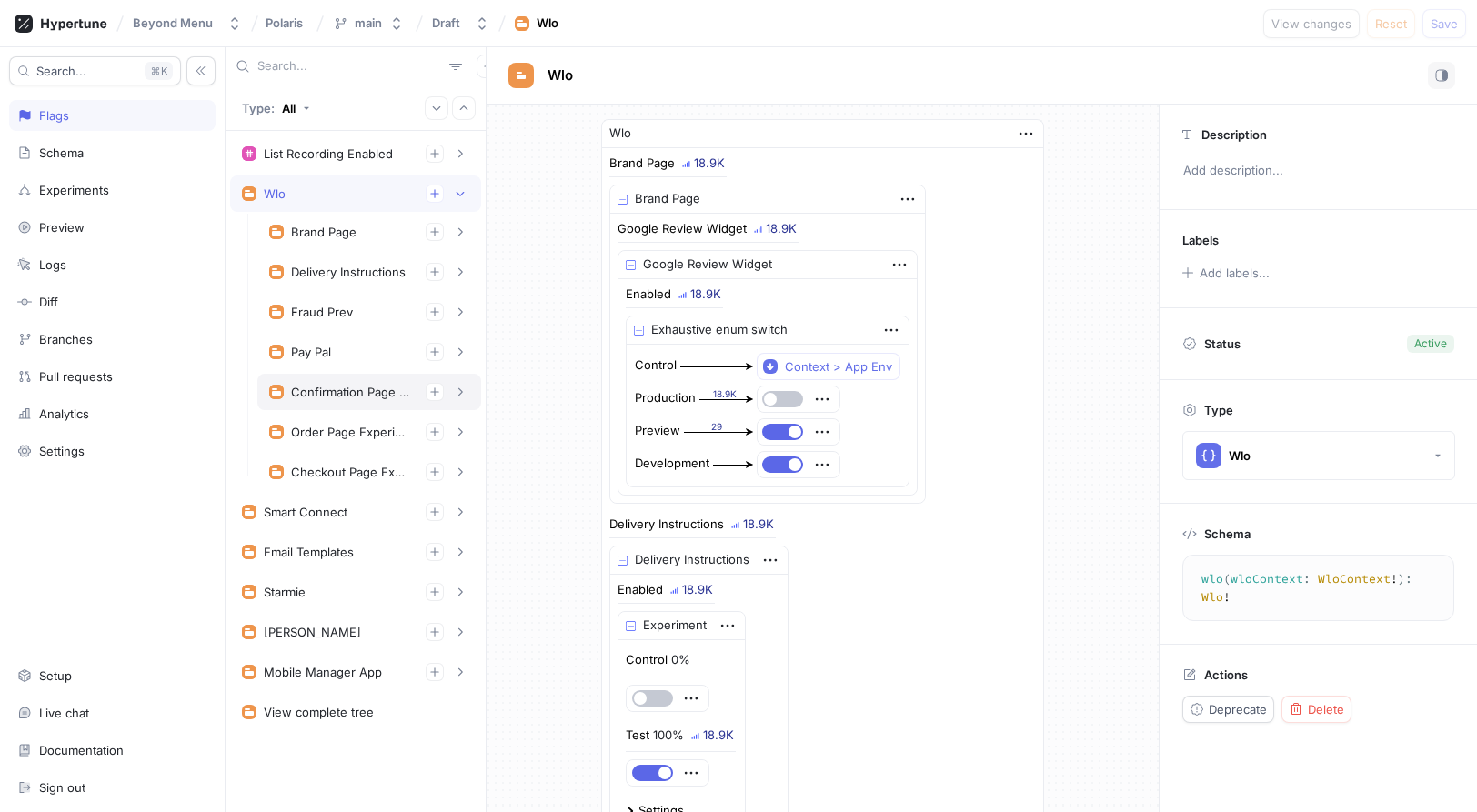
click at [347, 395] on div "Confirmation Page Experiments" at bounding box center [351, 391] width 120 height 14
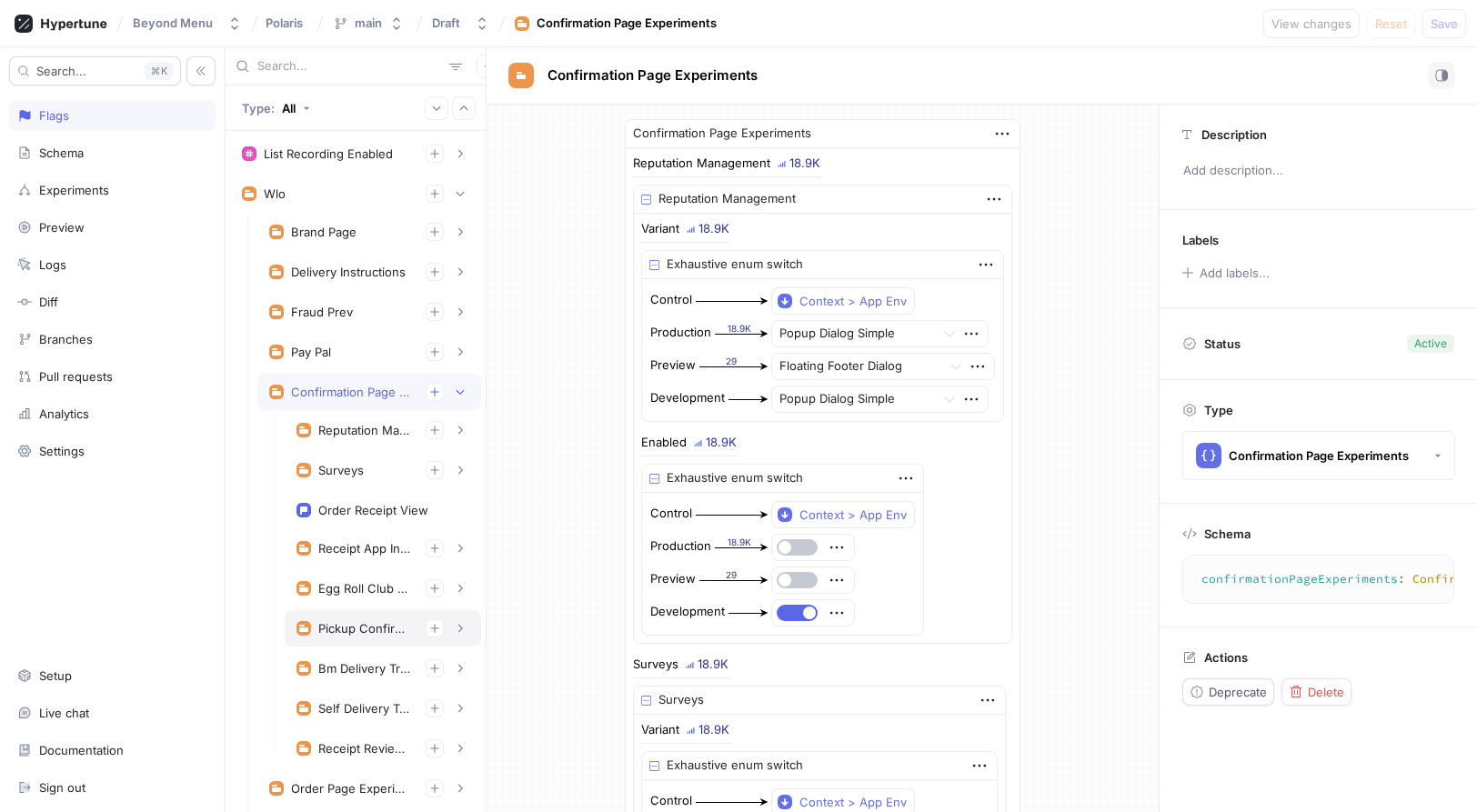
click at [389, 635] on div "Pickup Confirmation Experiment" at bounding box center [383, 628] width 173 height 18
type textarea "pickupConfirmationExperiment: PickupConfirmationExperiment!"
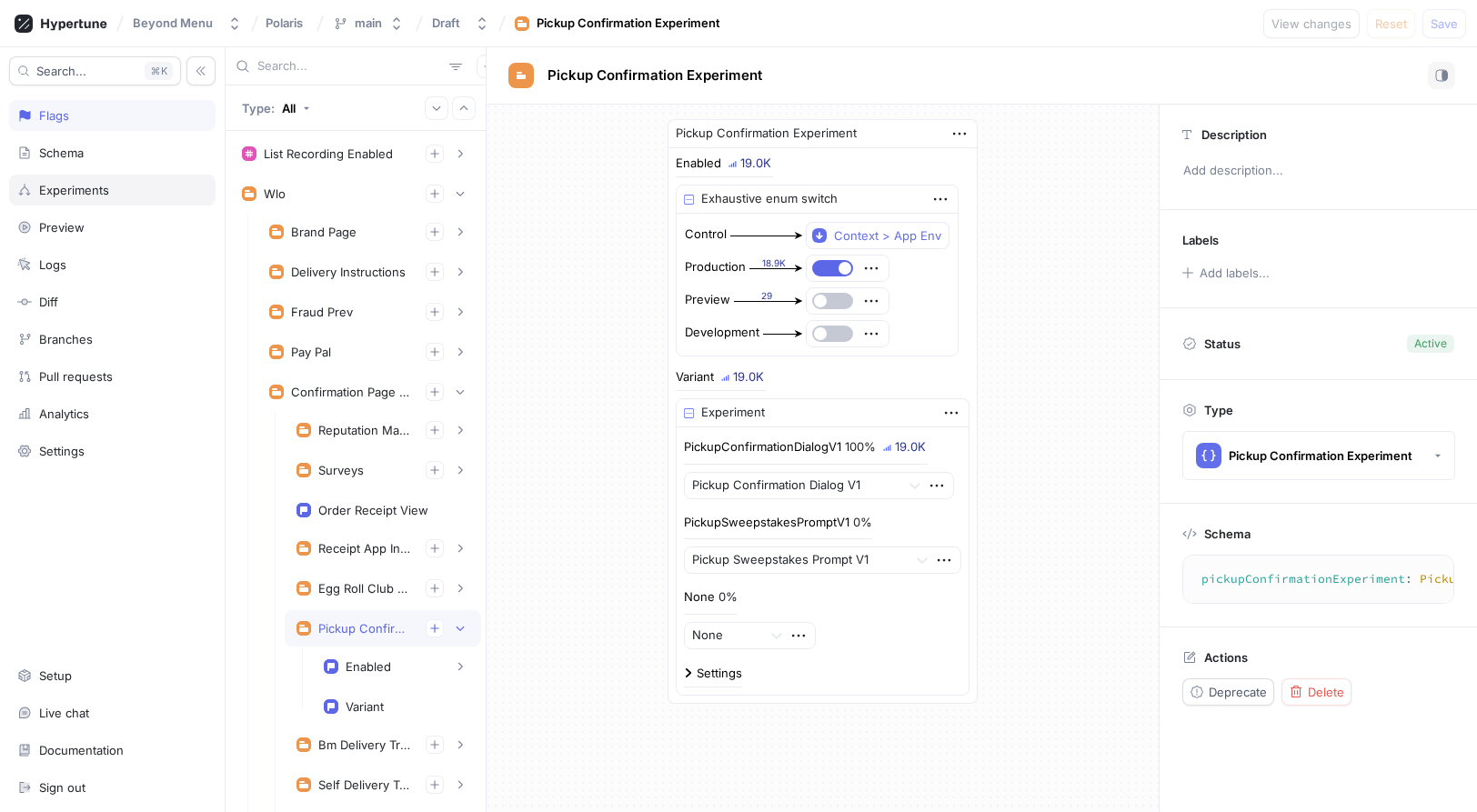
click at [84, 198] on div "Experiments" at bounding box center [112, 190] width 206 height 31
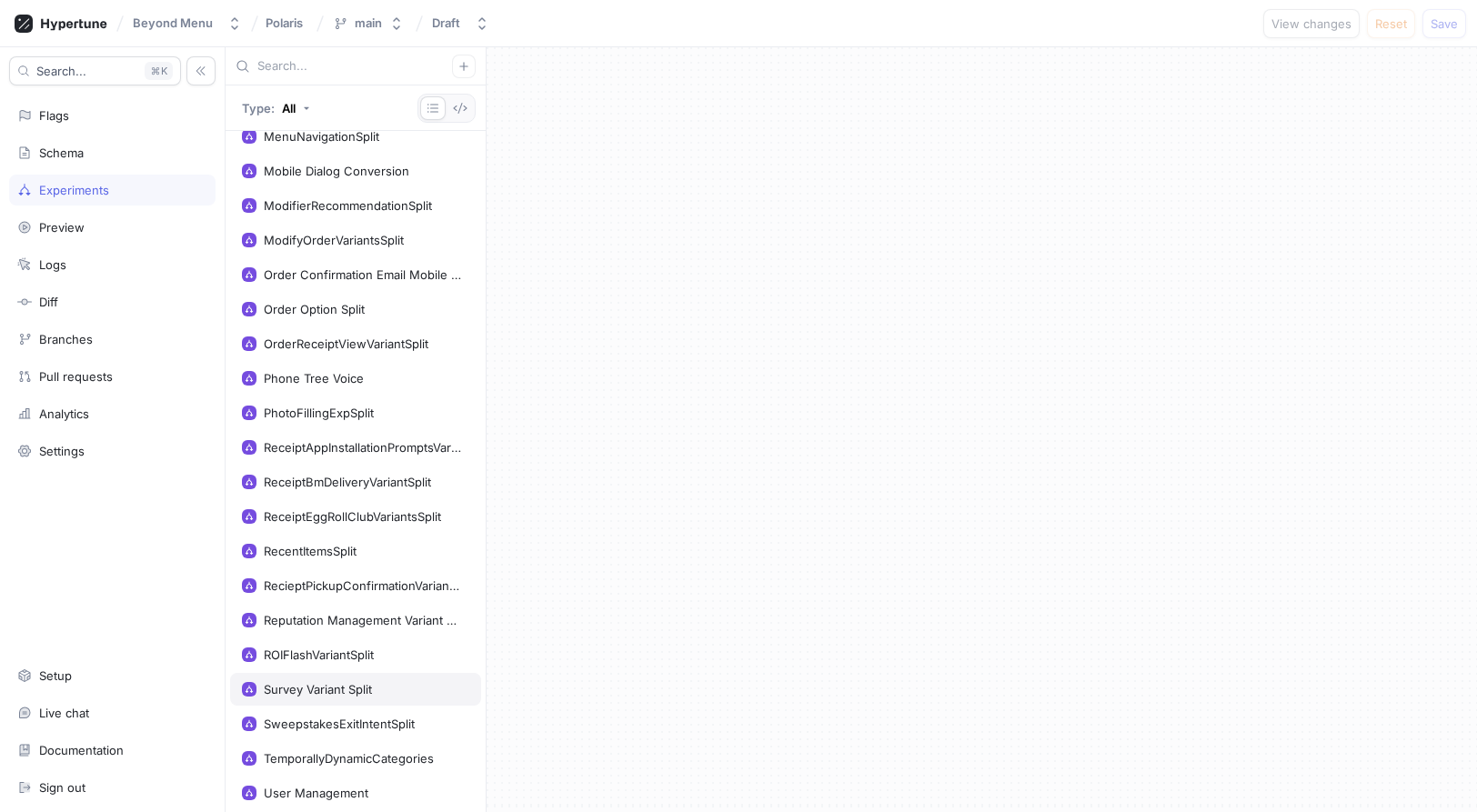
scroll to position [476, 0]
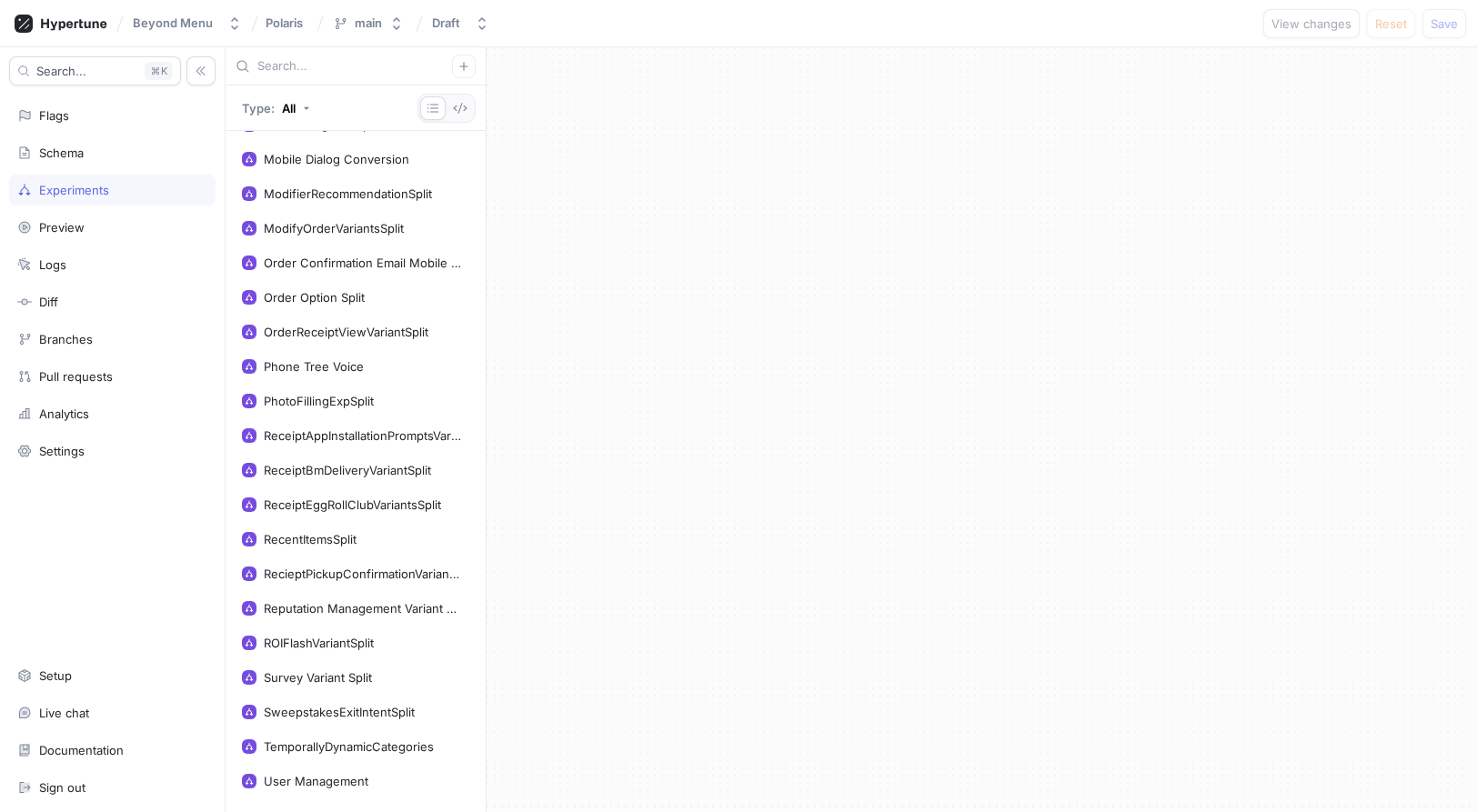
click at [386, 590] on div "AIMenuItemDescriptionVariantSplit AIMenuItemRecommendationVariantSplit ChangeIt…" at bounding box center [355, 472] width 260 height 681
click at [387, 570] on div "RecieptPickupConfirmationVariantSplit" at bounding box center [362, 573] width 198 height 14
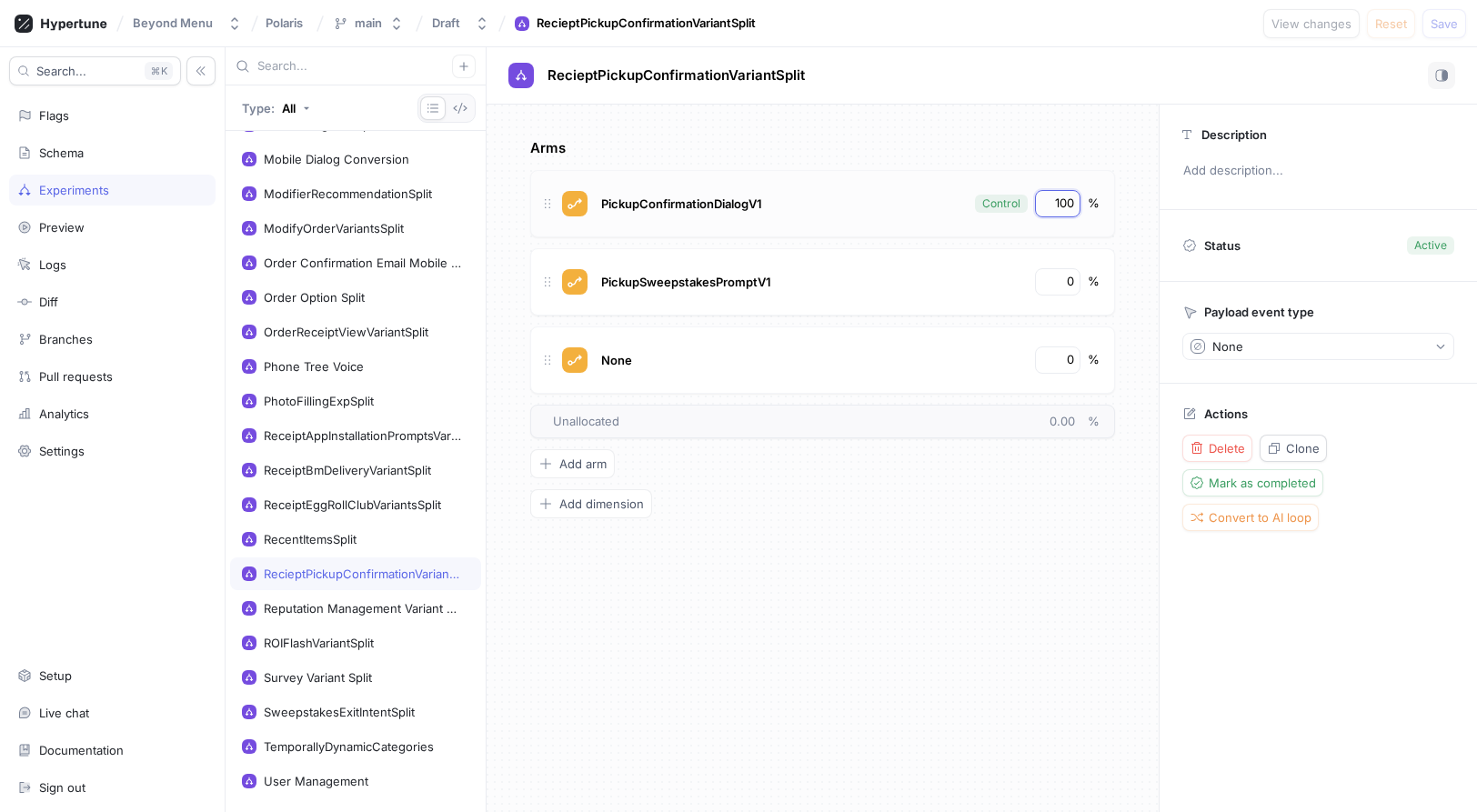
click at [1064, 202] on input "100" at bounding box center [1059, 203] width 31 height 18
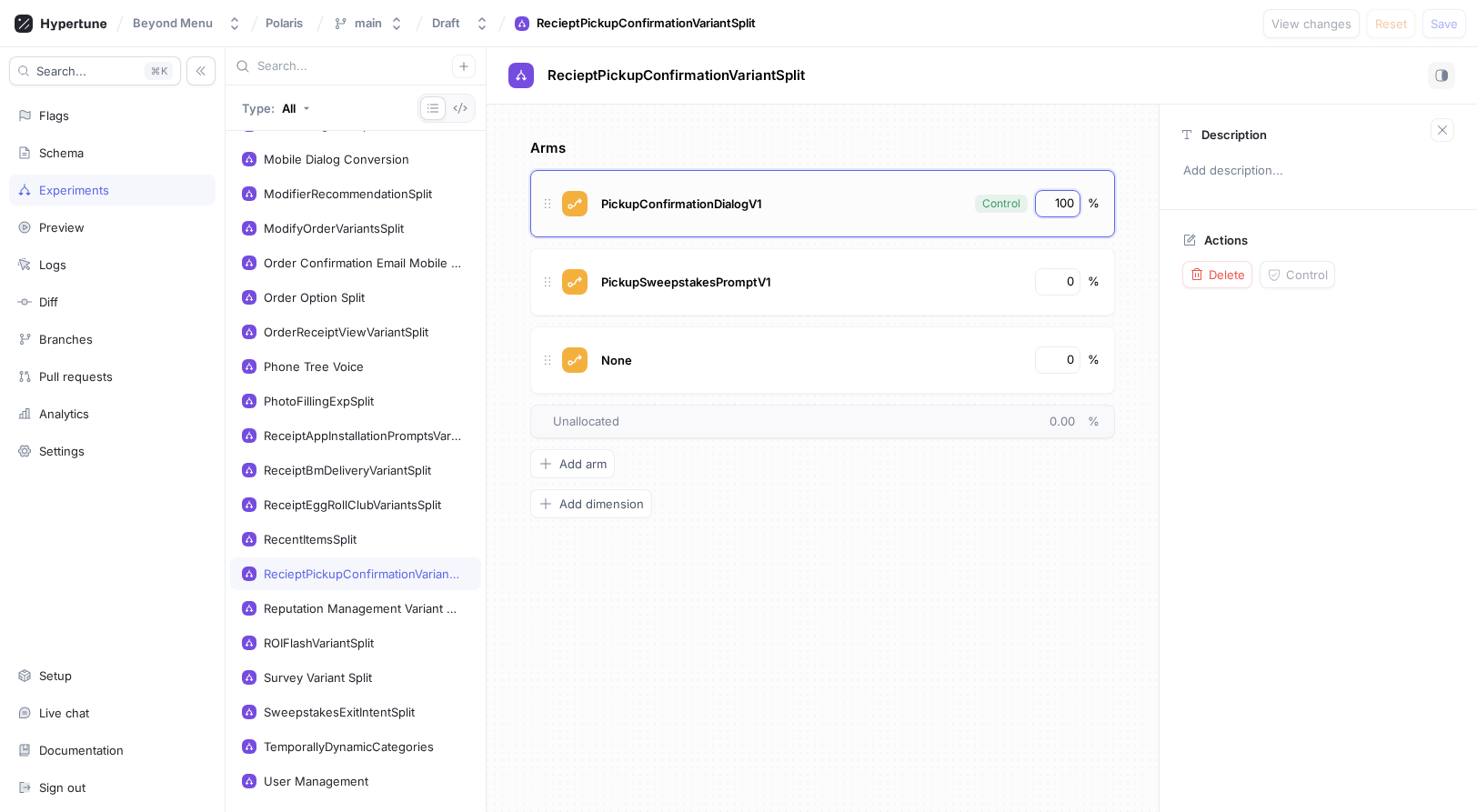
click at [1064, 202] on input "100" at bounding box center [1059, 203] width 31 height 18
type input "0"
click at [1063, 351] on input "0" at bounding box center [1059, 359] width 31 height 18
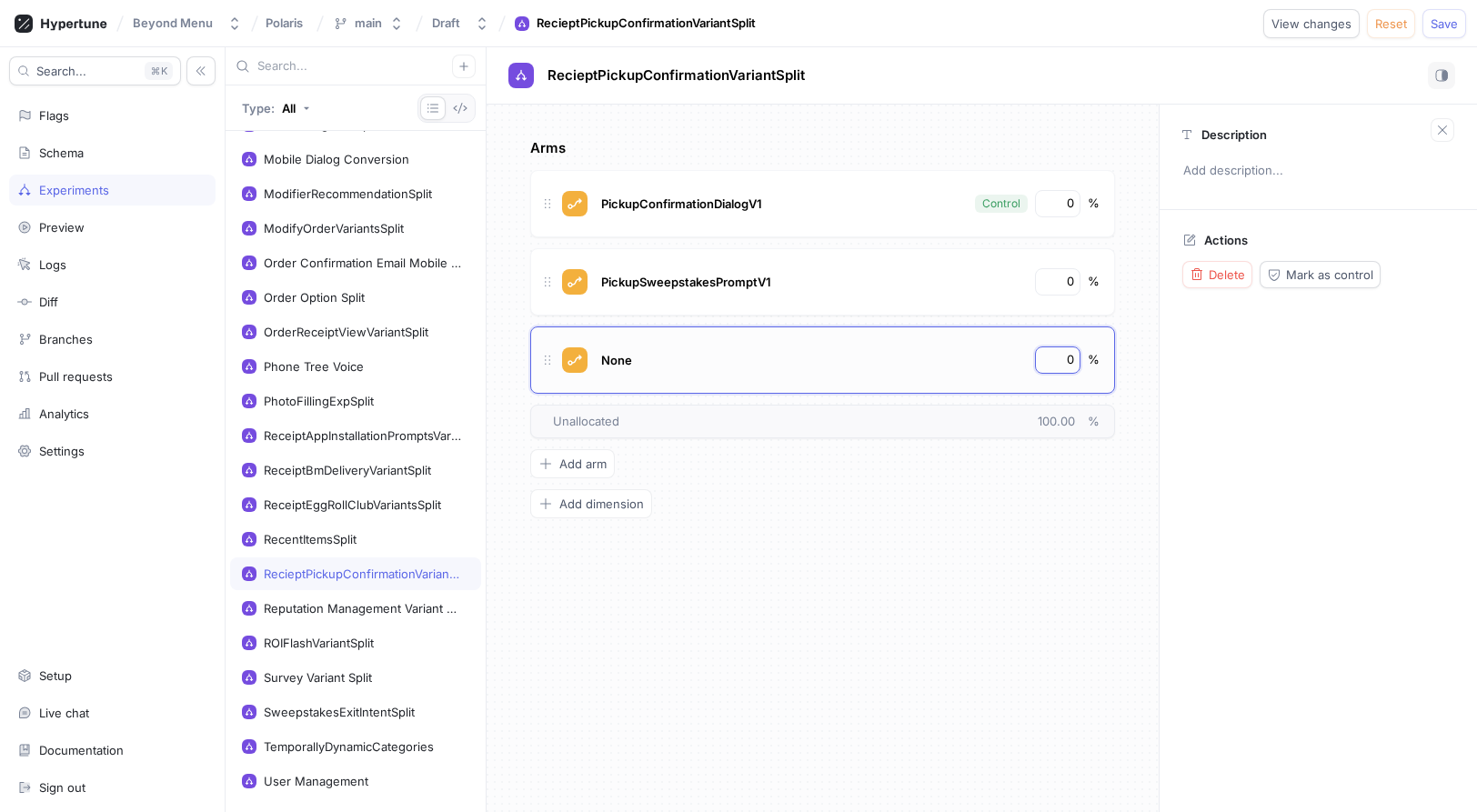
click at [1063, 351] on input "0" at bounding box center [1059, 359] width 31 height 18
type input "100"
click at [981, 483] on div "Arms PickupConfirmationDialogV1 Control 0 % PickupSweepstakesPromptV1 0 % None …" at bounding box center [822, 328] width 585 height 380
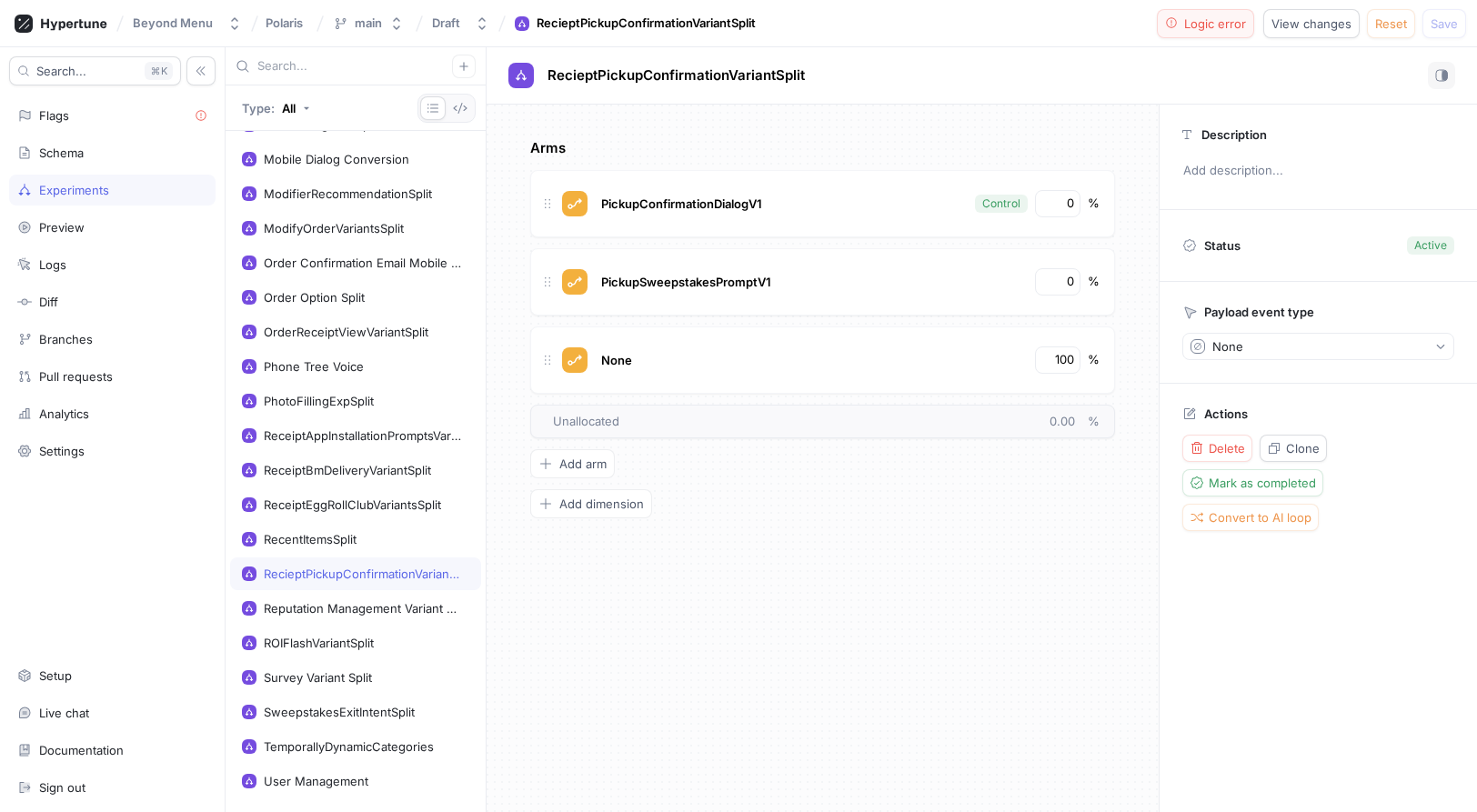
click at [1215, 24] on span "Logic error" at bounding box center [1215, 23] width 62 height 10
type textarea "variant: PickupConfirmationVariants!"
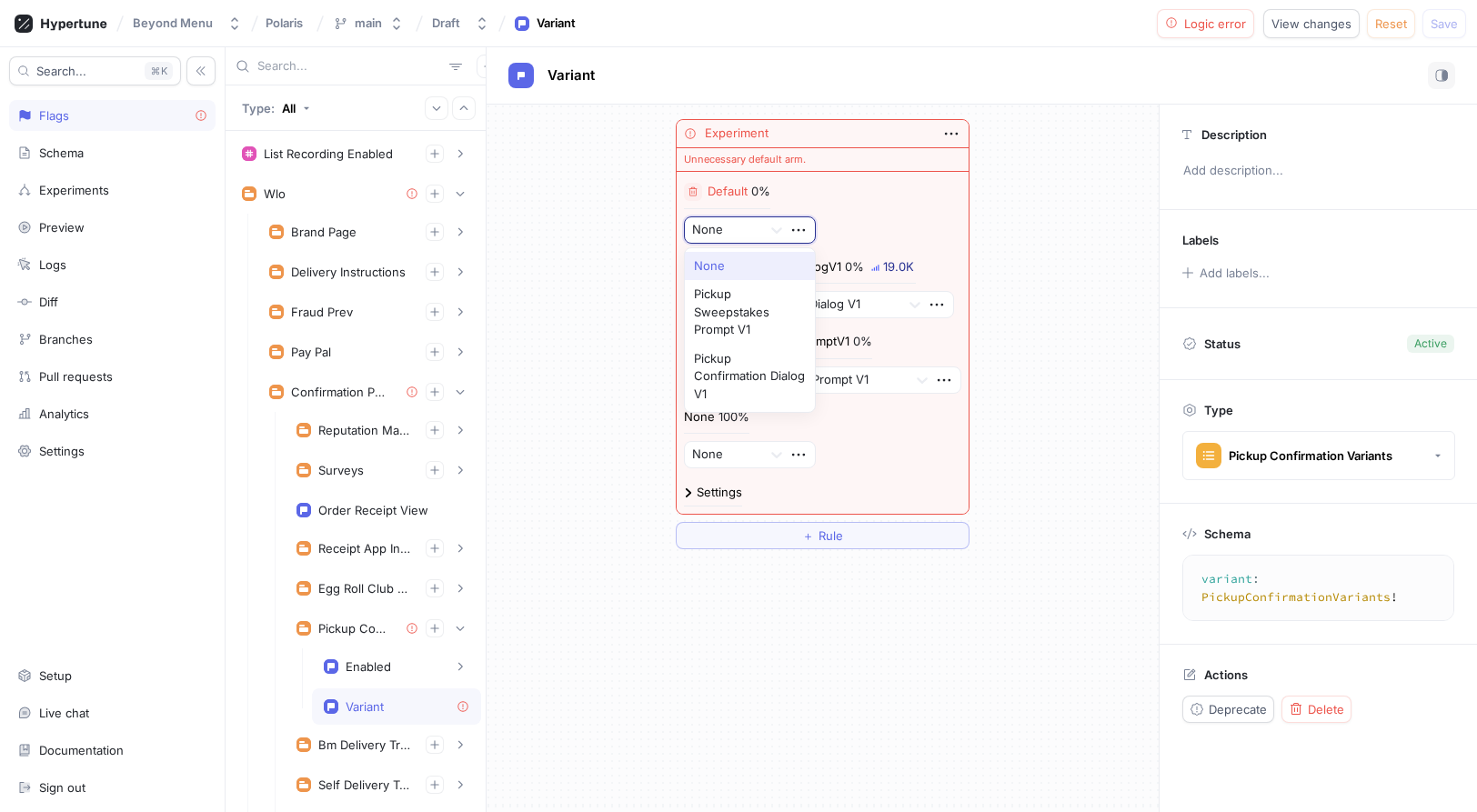
click at [812, 227] on div at bounding box center [787, 230] width 54 height 26
click at [902, 213] on div "Default 0% Pickup Sweepstakes Prompt V1, 2 of 3. 3 results available. Use Up an…" at bounding box center [823, 213] width 278 height 61
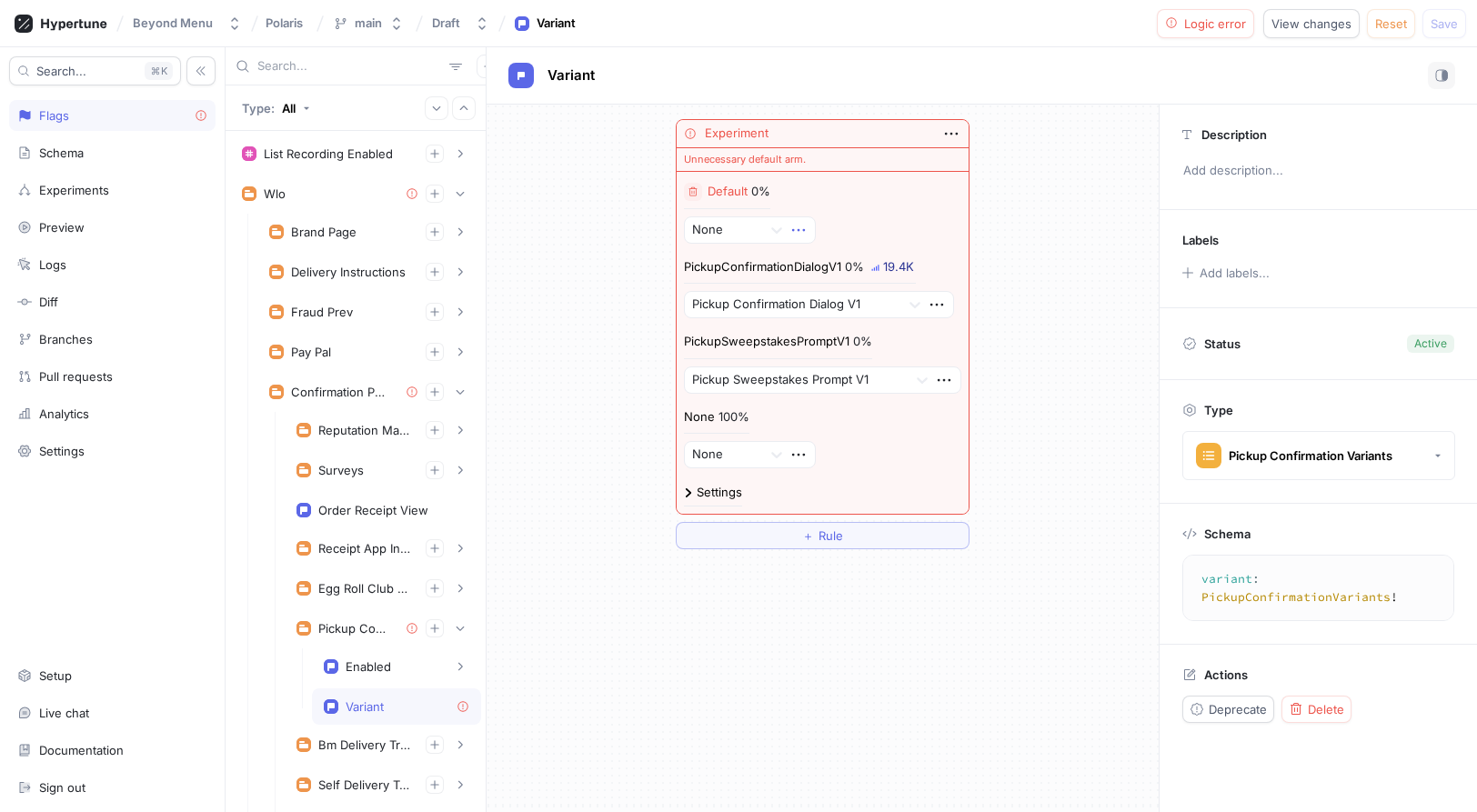
click at [795, 227] on icon "button" at bounding box center [798, 229] width 20 height 20
click at [826, 267] on p "Delete" at bounding box center [834, 263] width 36 height 18
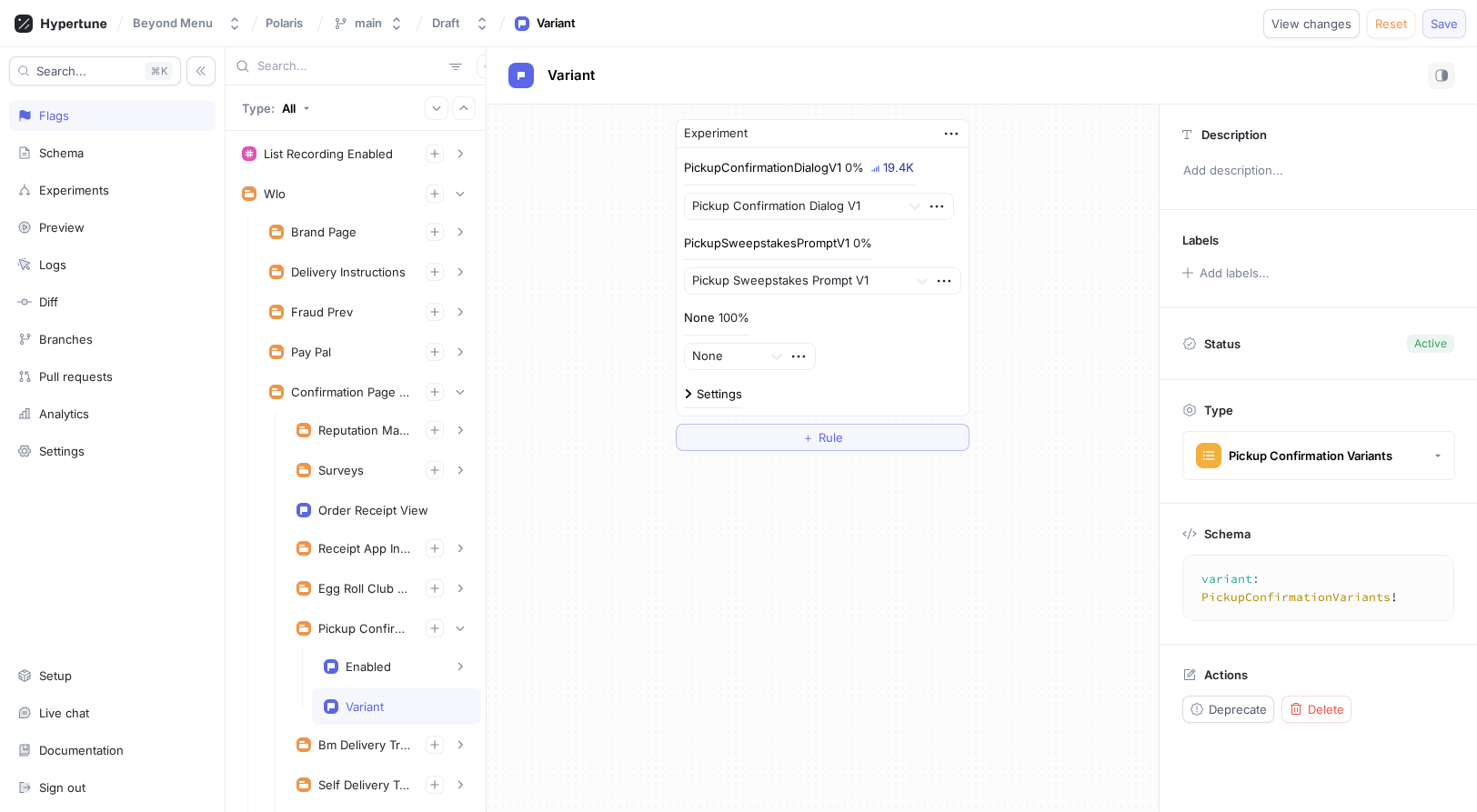
click at [1448, 24] on span "Save" at bounding box center [1444, 23] width 28 height 10
click at [145, 195] on div "Experiments" at bounding box center [112, 189] width 190 height 14
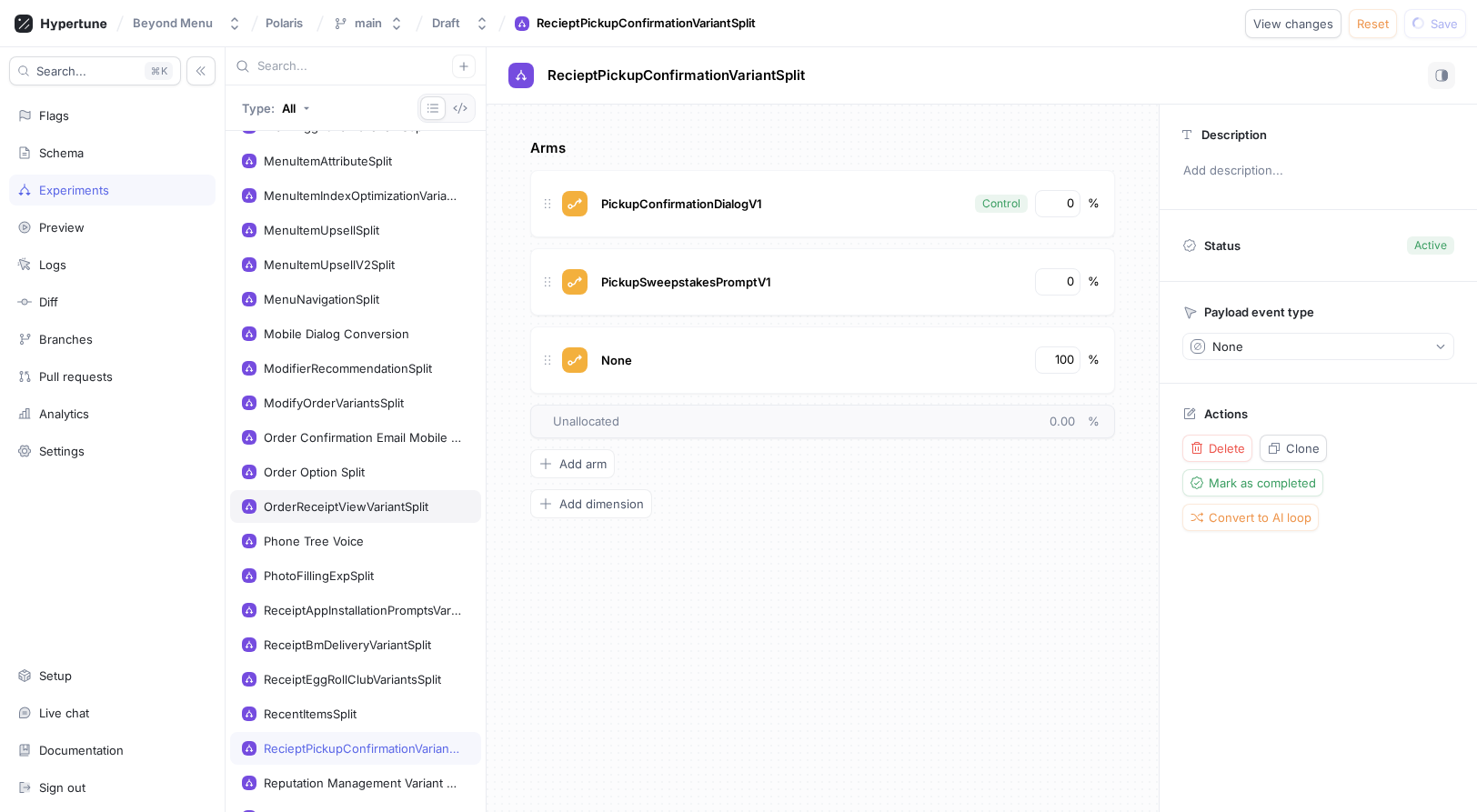
scroll to position [304, 0]
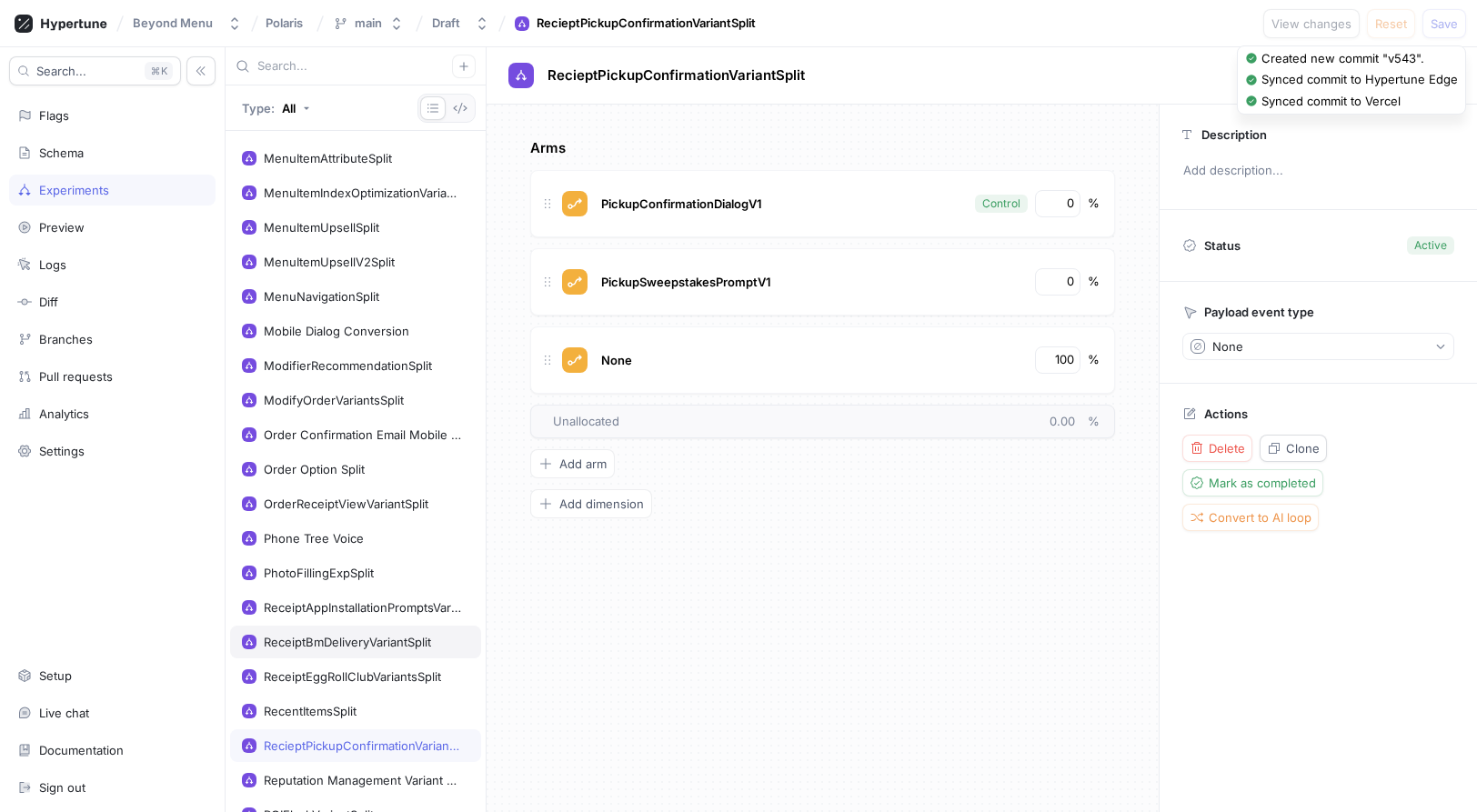
click at [389, 628] on div "ReceiptBmDeliveryVariantSplit" at bounding box center [356, 642] width 251 height 32
click at [1078, 200] on div "100" at bounding box center [1058, 203] width 46 height 28
click at [1072, 200] on input "100" at bounding box center [1059, 203] width 31 height 18
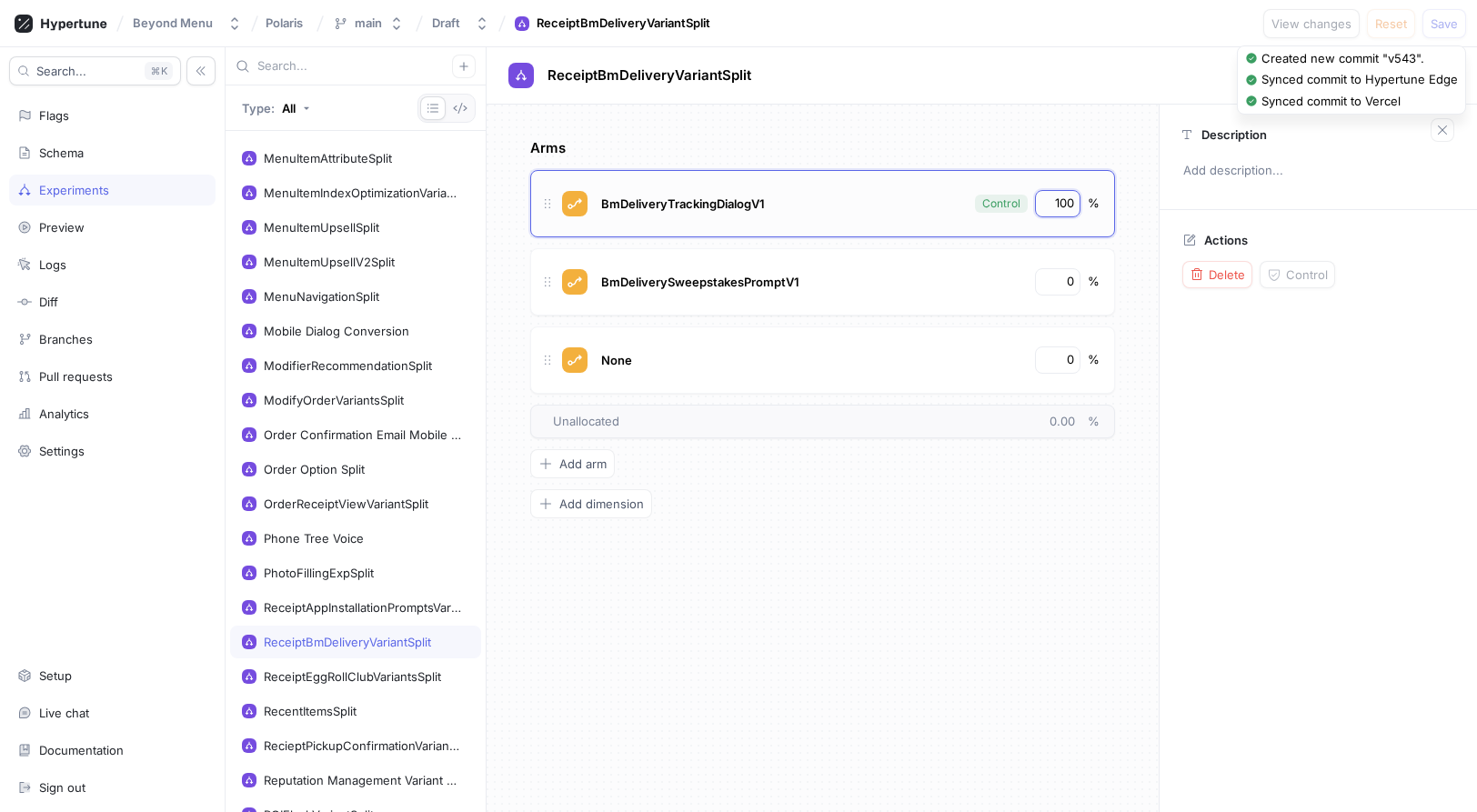
click at [1072, 200] on input "100" at bounding box center [1059, 203] width 31 height 18
click at [1072, 199] on input "100" at bounding box center [1059, 203] width 31 height 18
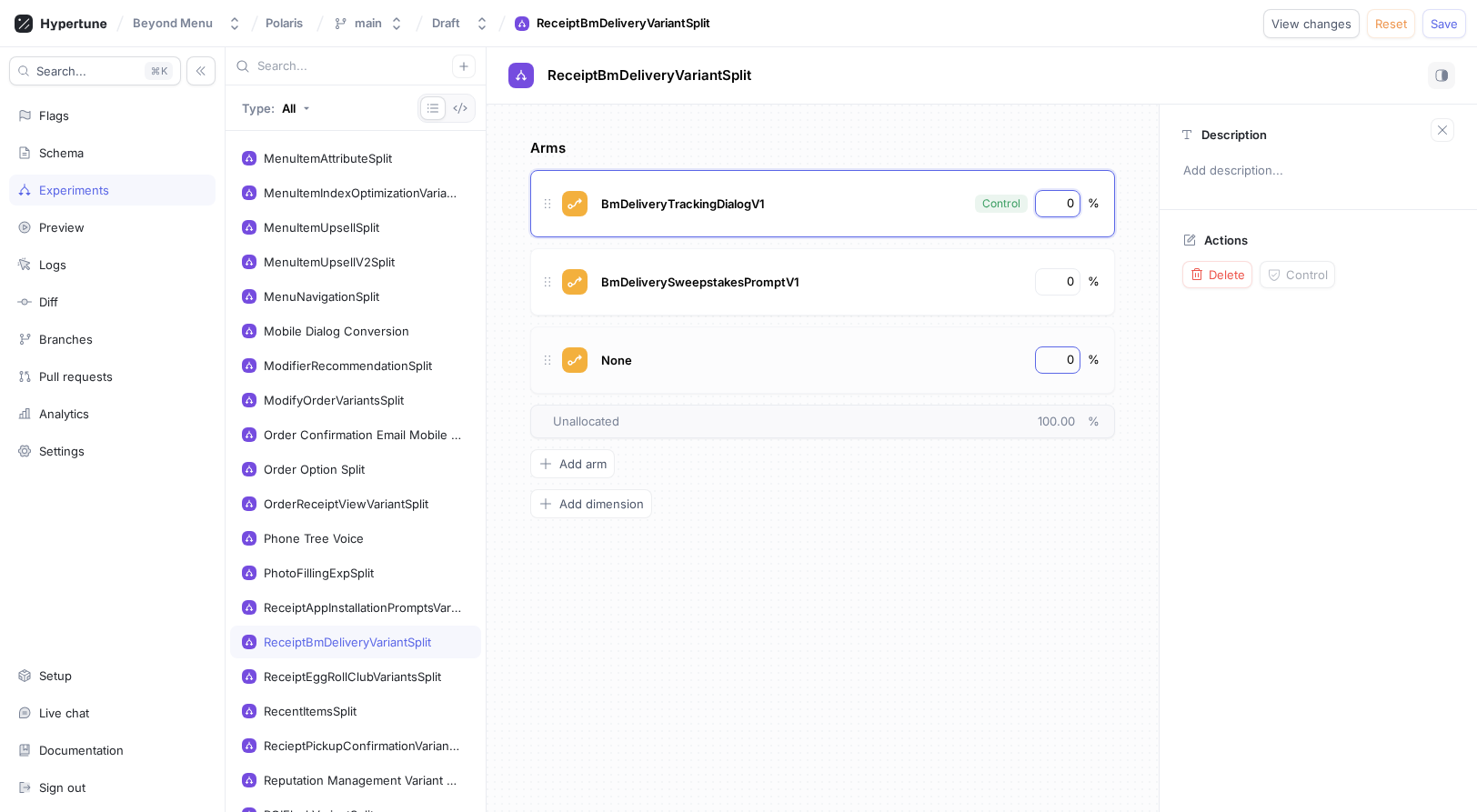
type input "0"
click at [1073, 348] on div "0" at bounding box center [1058, 359] width 46 height 28
click at [1073, 358] on input "0" at bounding box center [1059, 359] width 31 height 18
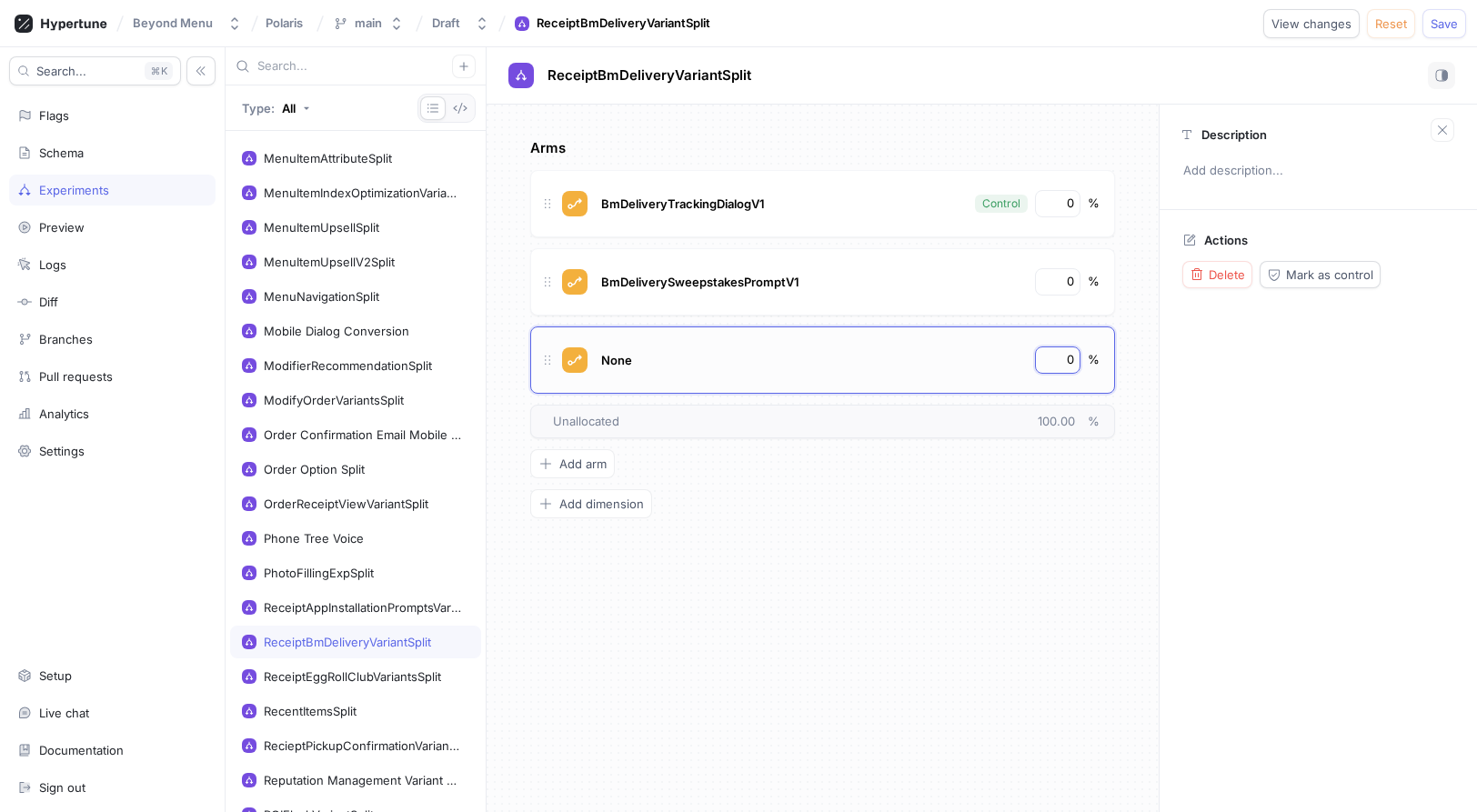
click at [1073, 358] on input "0" at bounding box center [1059, 359] width 31 height 18
type input "100"
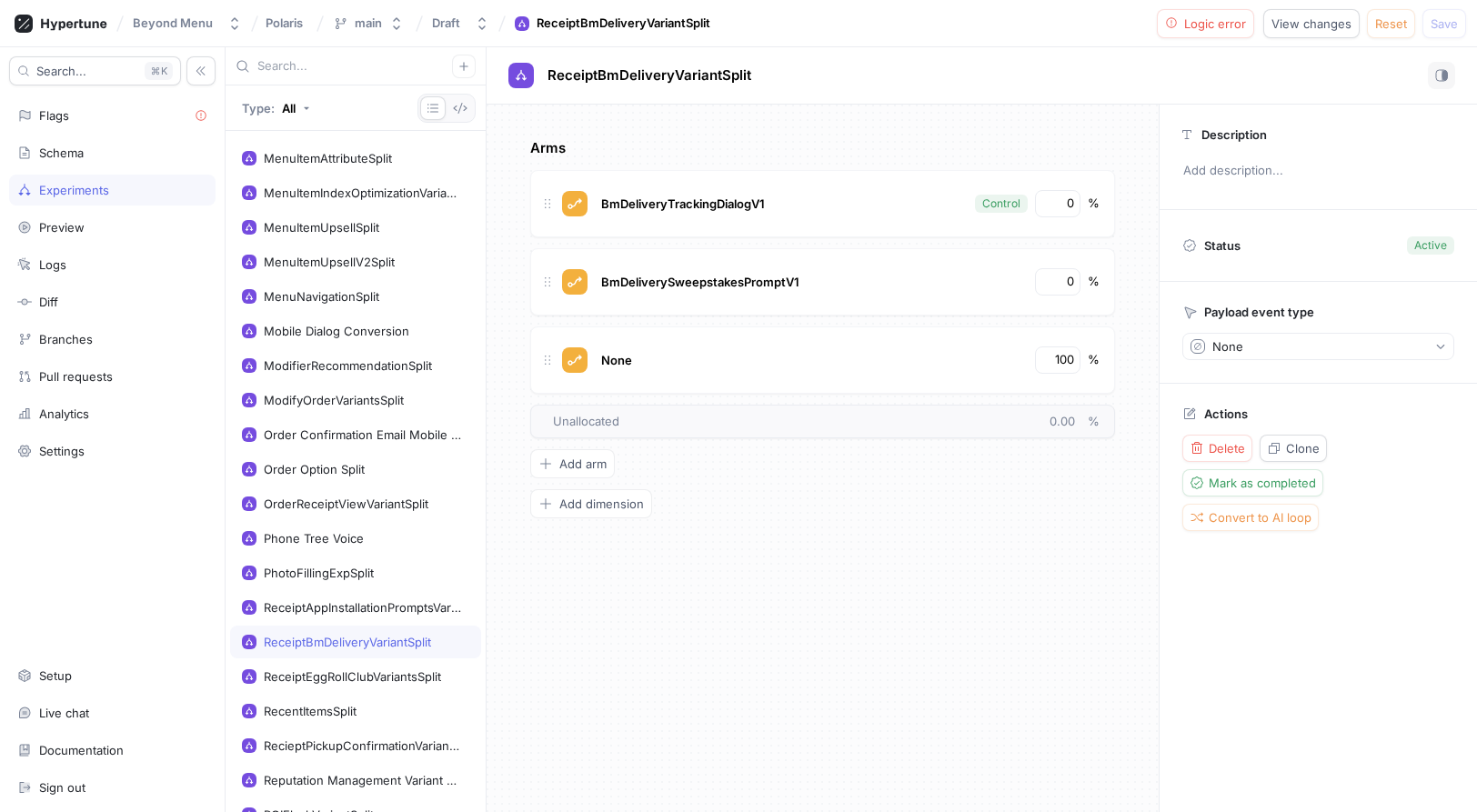
click at [1004, 554] on div "Arms BmDeliveryTrackingDialogV1 Control 0 % BmDeliverySweepstakesPromptV1 0 % N…" at bounding box center [823, 458] width 672 height 707
click at [1225, 13] on button "Logic error" at bounding box center [1205, 24] width 98 height 29
click at [1178, 31] on button "Logic error" at bounding box center [1205, 24] width 98 height 29
click at [1185, 29] on button "Logic error" at bounding box center [1205, 24] width 98 height 29
type textarea "variant: BmDeliveryTrackingVariants!"
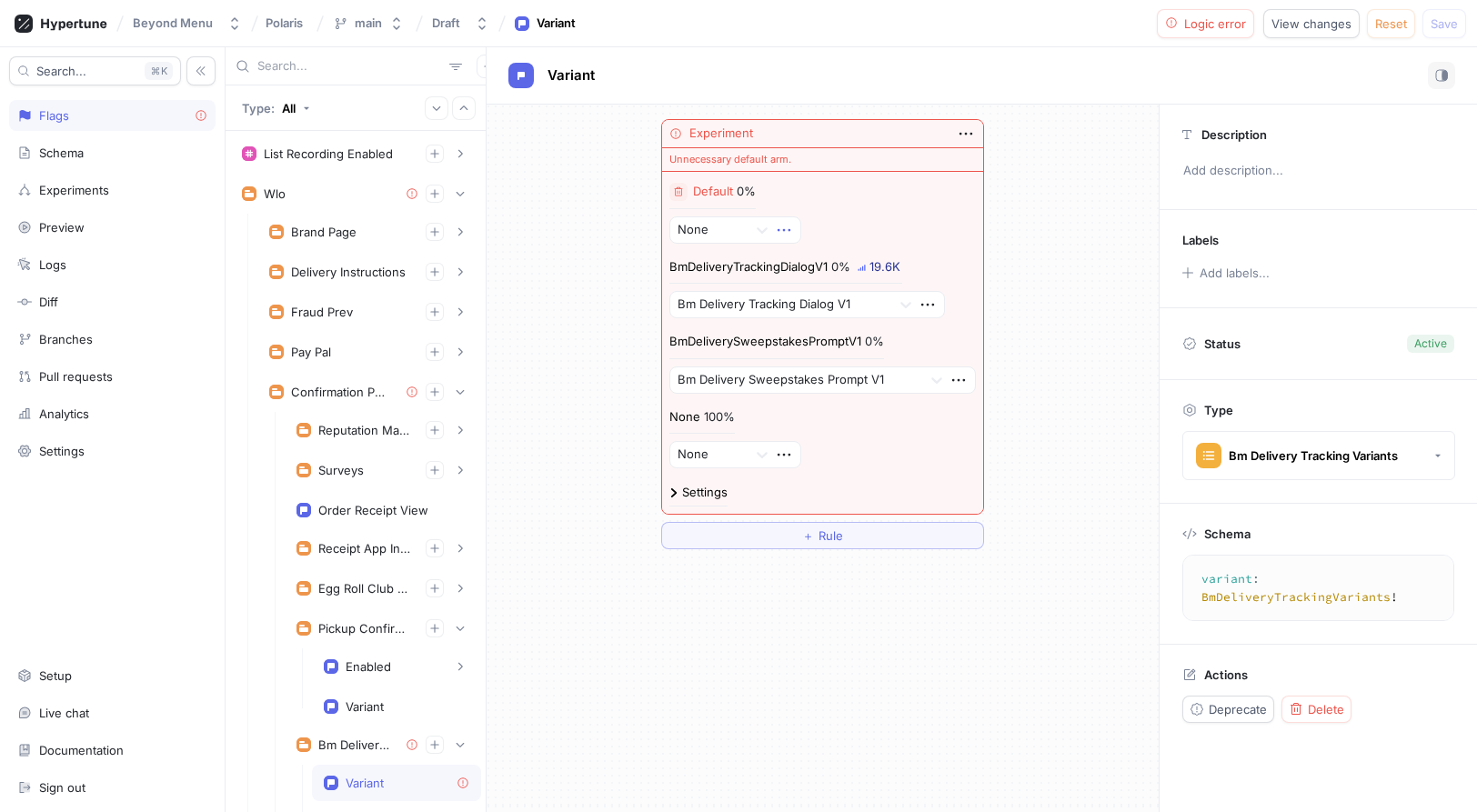
click at [777, 231] on icon "button" at bounding box center [784, 229] width 20 height 20
click at [809, 268] on p "Delete" at bounding box center [819, 263] width 36 height 18
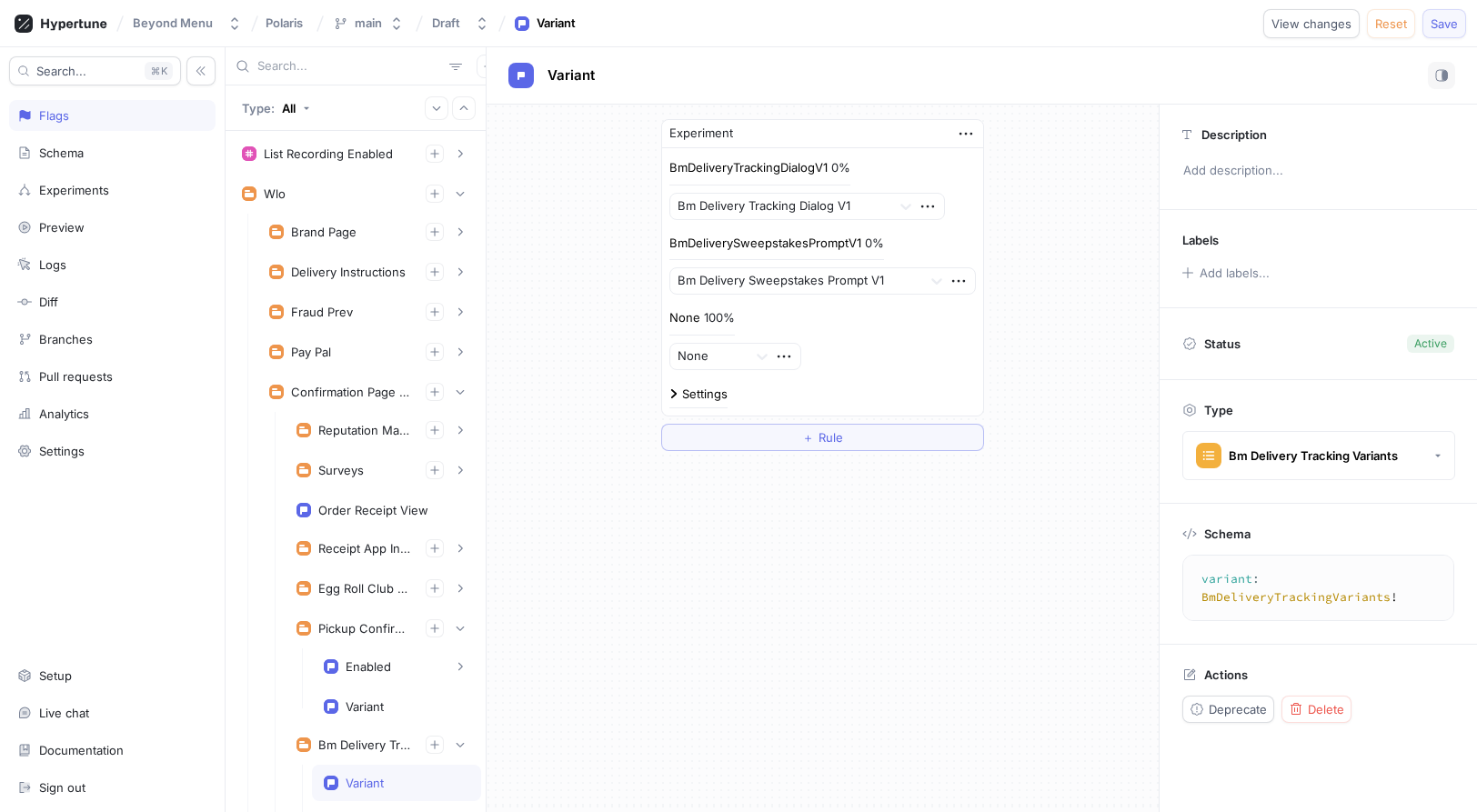
click at [1423, 29] on button "Save" at bounding box center [1445, 24] width 44 height 29
click at [723, 542] on div "Experiment BmDeliveryTrackingDialogV1 0% Bm Delivery Tracking Dialog V1 BmDeliv…" at bounding box center [823, 458] width 672 height 707
click at [728, 568] on div "Experiment BmDeliveryTrackingDialogV1 0% Bm Delivery Tracking Dialog V1 BmDeliv…" at bounding box center [823, 458] width 672 height 707
click at [593, 357] on div "Experiment BmDeliveryTrackingDialogV1 0% Bm Delivery Tracking Dialog V1 BmDeliv…" at bounding box center [823, 285] width 672 height 361
click at [87, 193] on div "Experiments" at bounding box center [74, 189] width 70 height 14
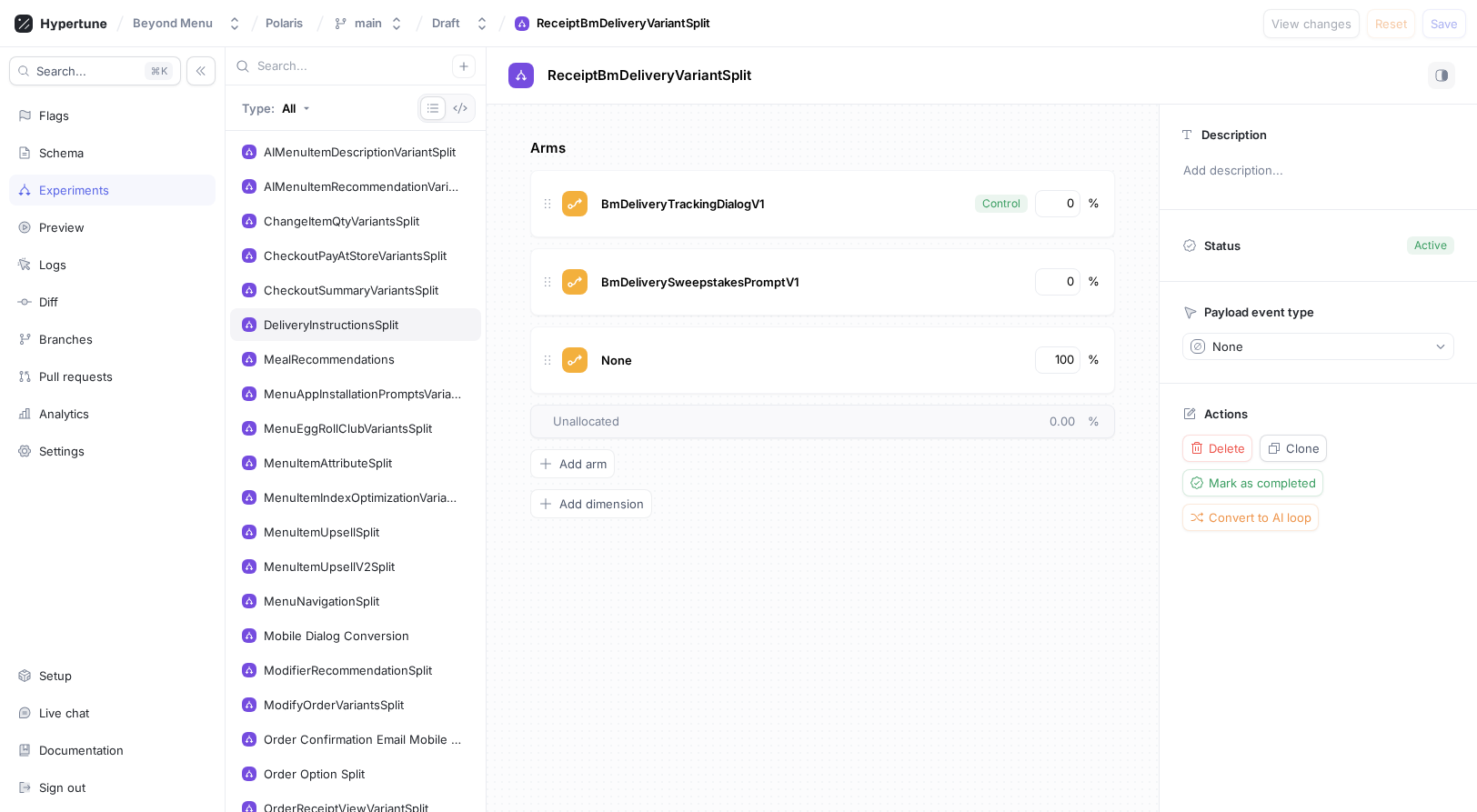
scroll to position [151, 0]
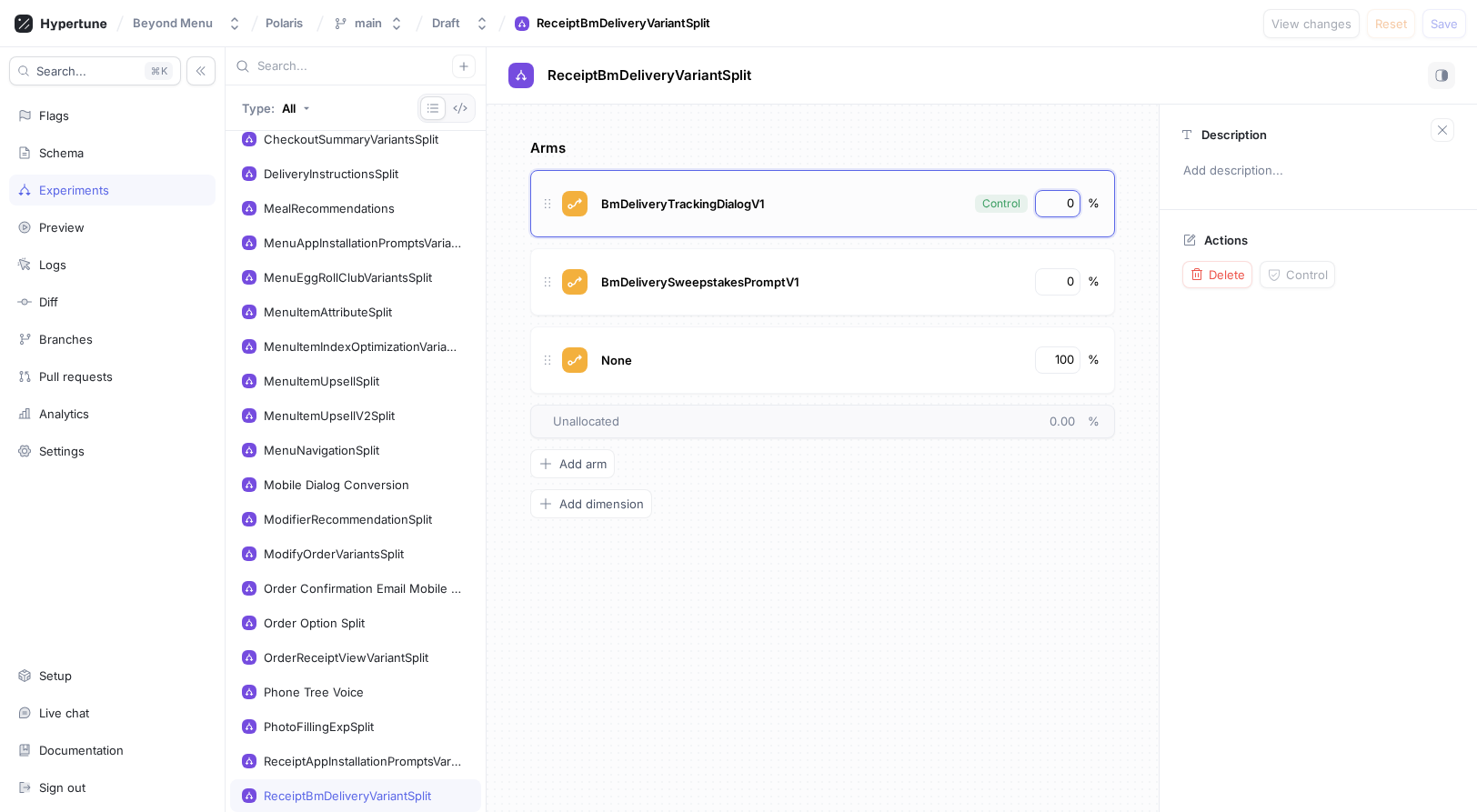
drag, startPoint x: 1065, startPoint y: 198, endPoint x: 1078, endPoint y: 198, distance: 13.0
click at [1078, 198] on div "0" at bounding box center [1058, 203] width 46 height 28
type input "100"
click at [1015, 242] on div "BmDeliveryTrackingDialogV1 Control 100 % BmDeliverySweepstakesPromptV1 0 % None…" at bounding box center [822, 304] width 585 height 269
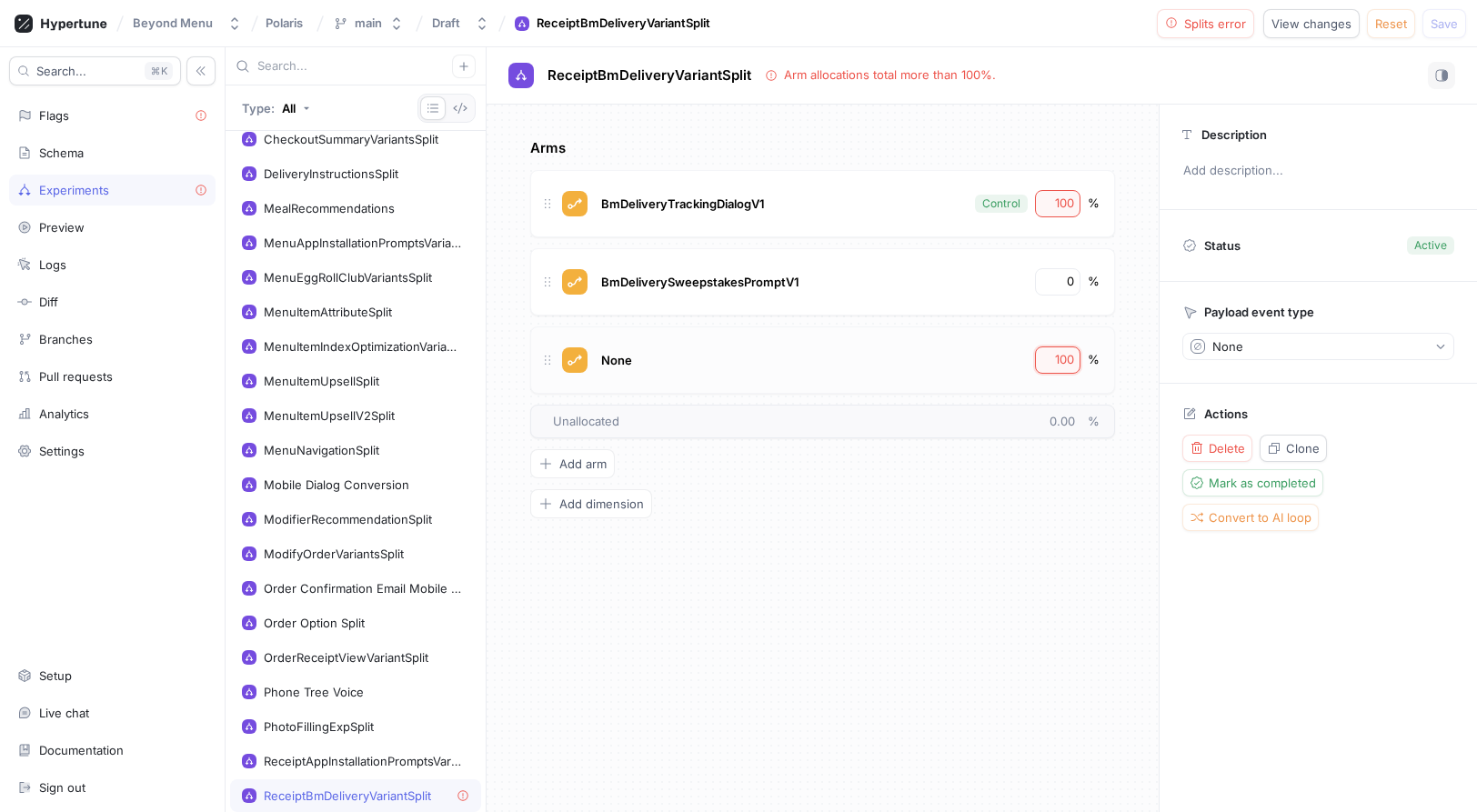
click at [1067, 359] on input "100" at bounding box center [1059, 359] width 31 height 18
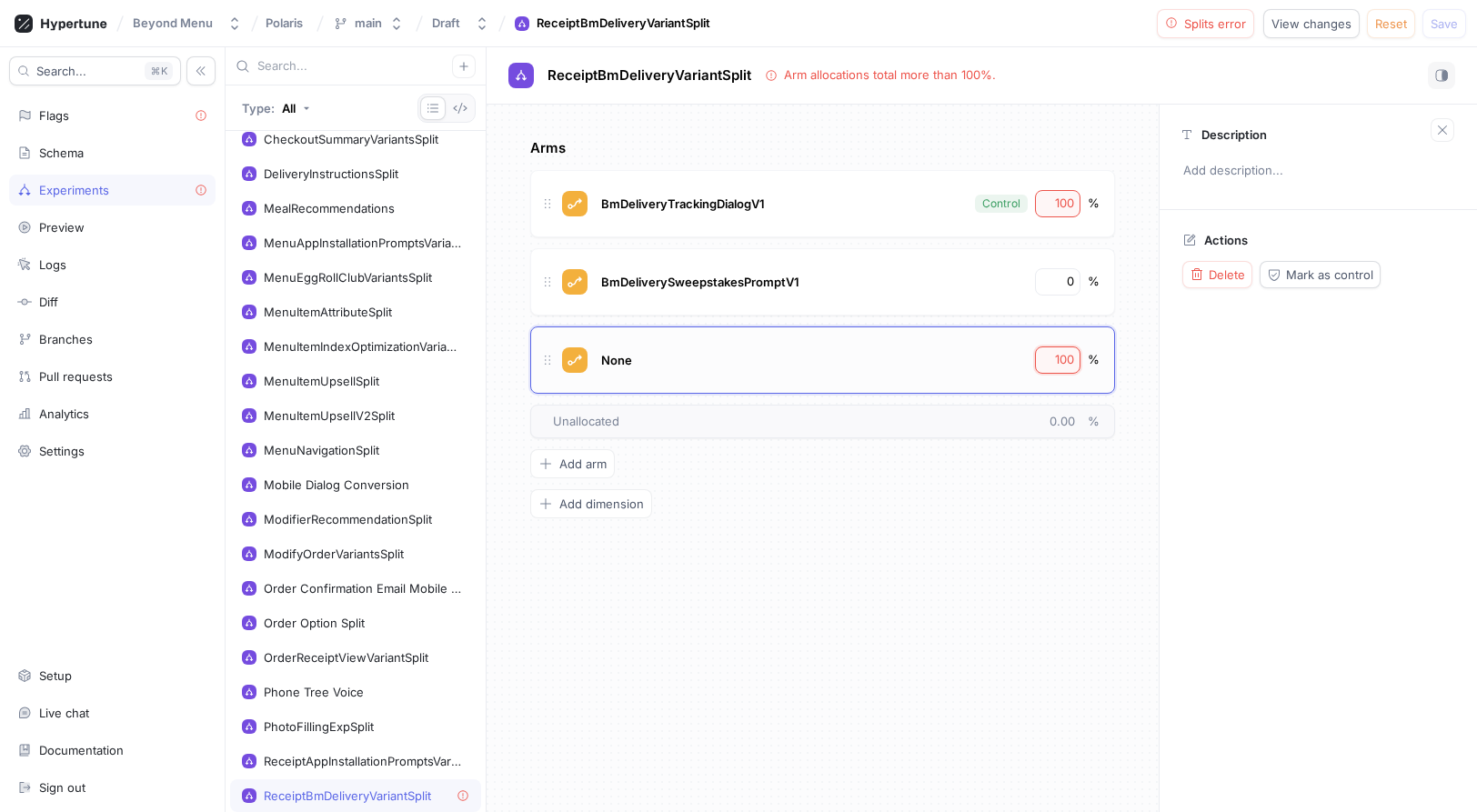
click at [1067, 359] on input "100" at bounding box center [1059, 359] width 31 height 18
type input "0"
click at [1022, 604] on div "Arms BmDeliveryTrackingDialogV1 Control 100 % BmDeliverySweepstakesPromptV1 0 %…" at bounding box center [823, 458] width 672 height 707
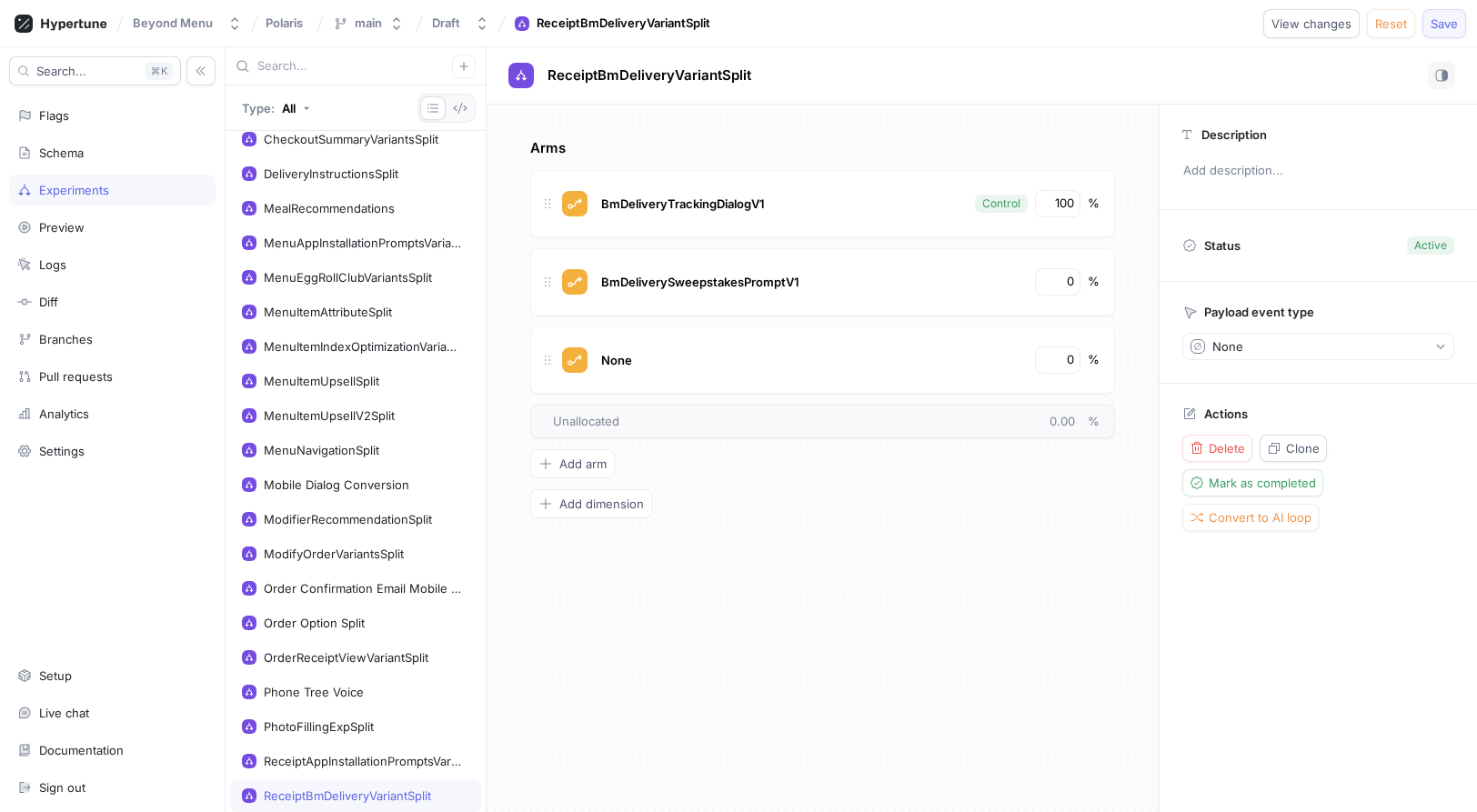
click at [1441, 28] on span "Save" at bounding box center [1444, 23] width 28 height 10
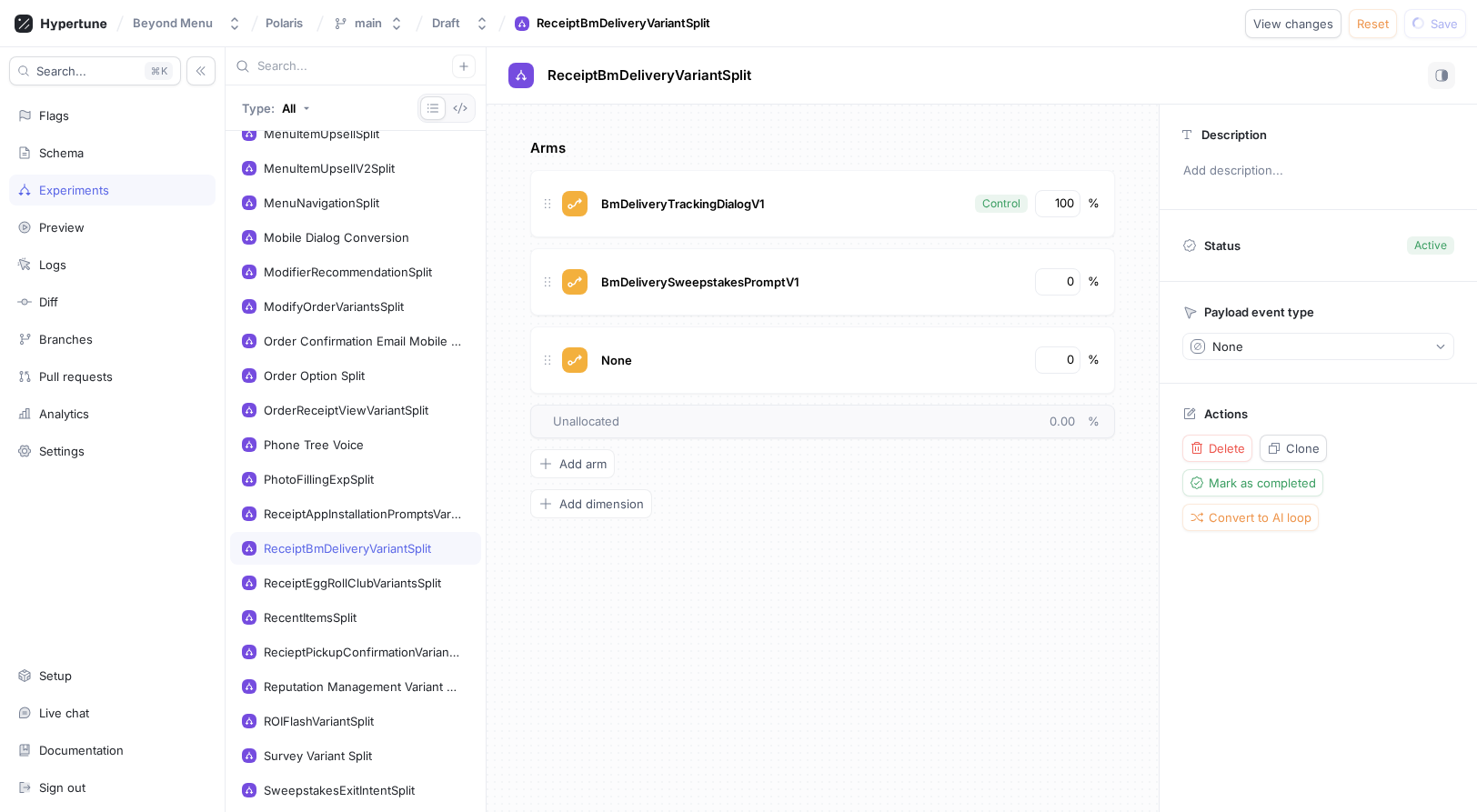
scroll to position [416, 0]
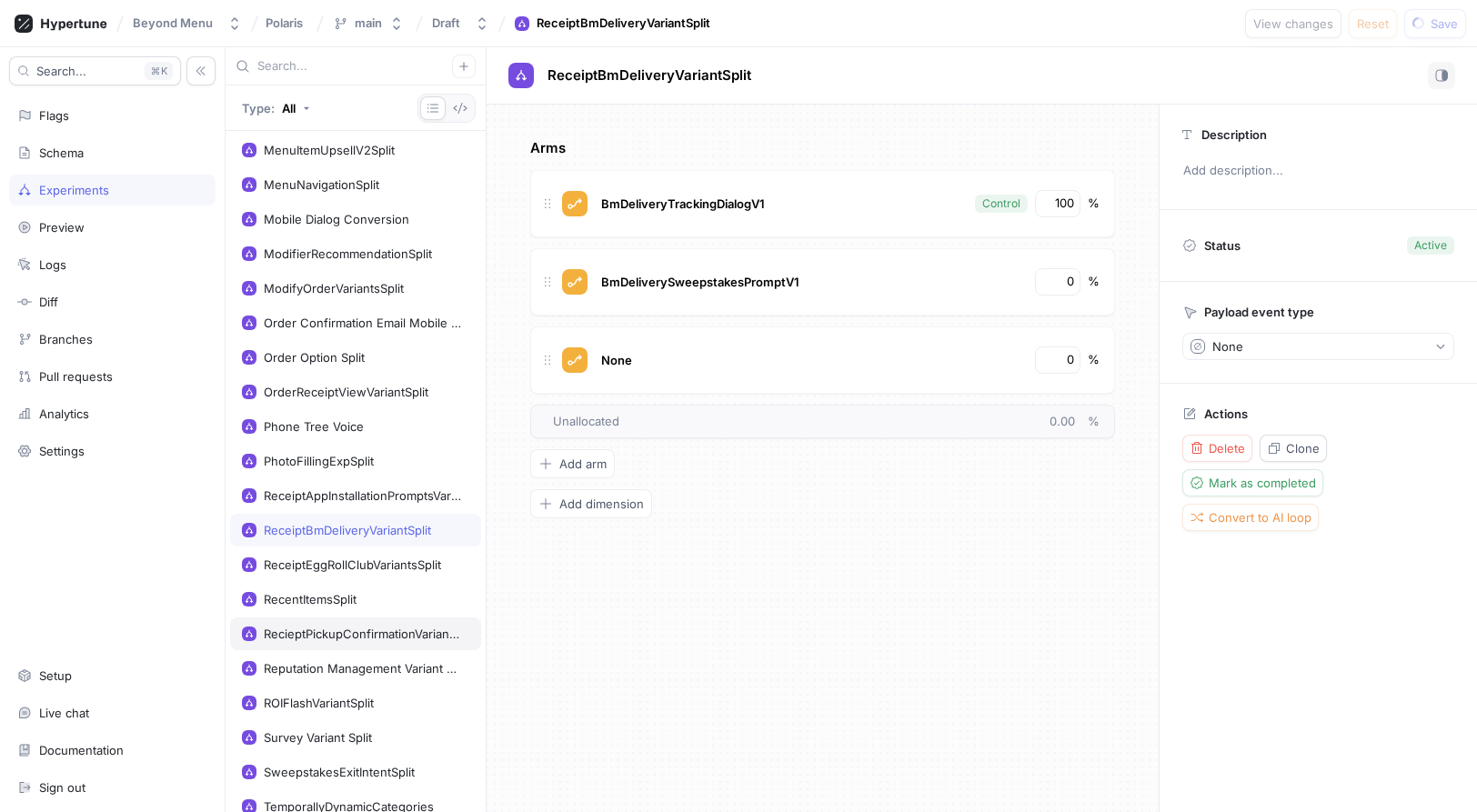
click at [356, 633] on div "RecieptPickupConfirmationVariantSplit" at bounding box center [362, 633] width 198 height 14
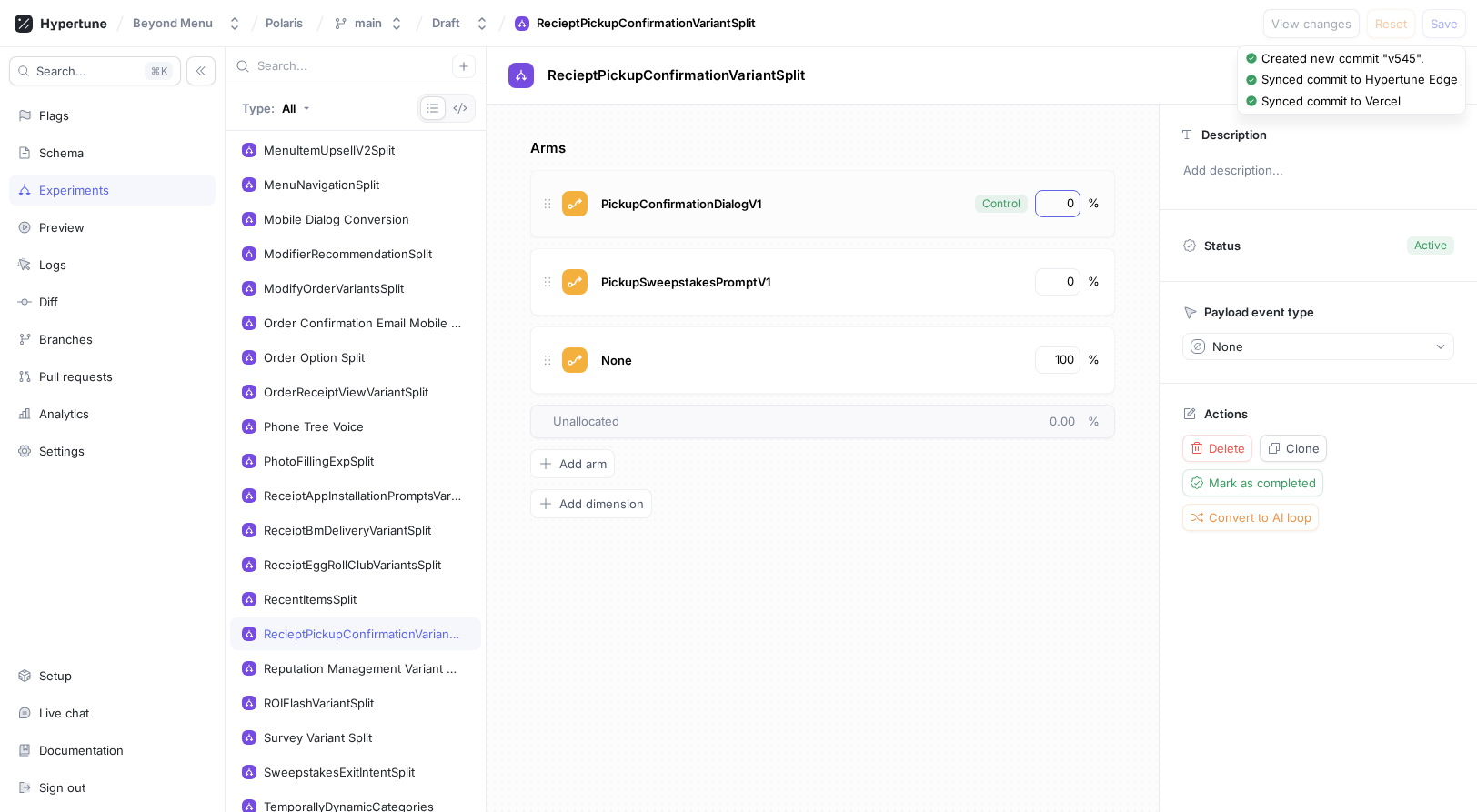
click at [1067, 216] on div "0" at bounding box center [1058, 203] width 46 height 28
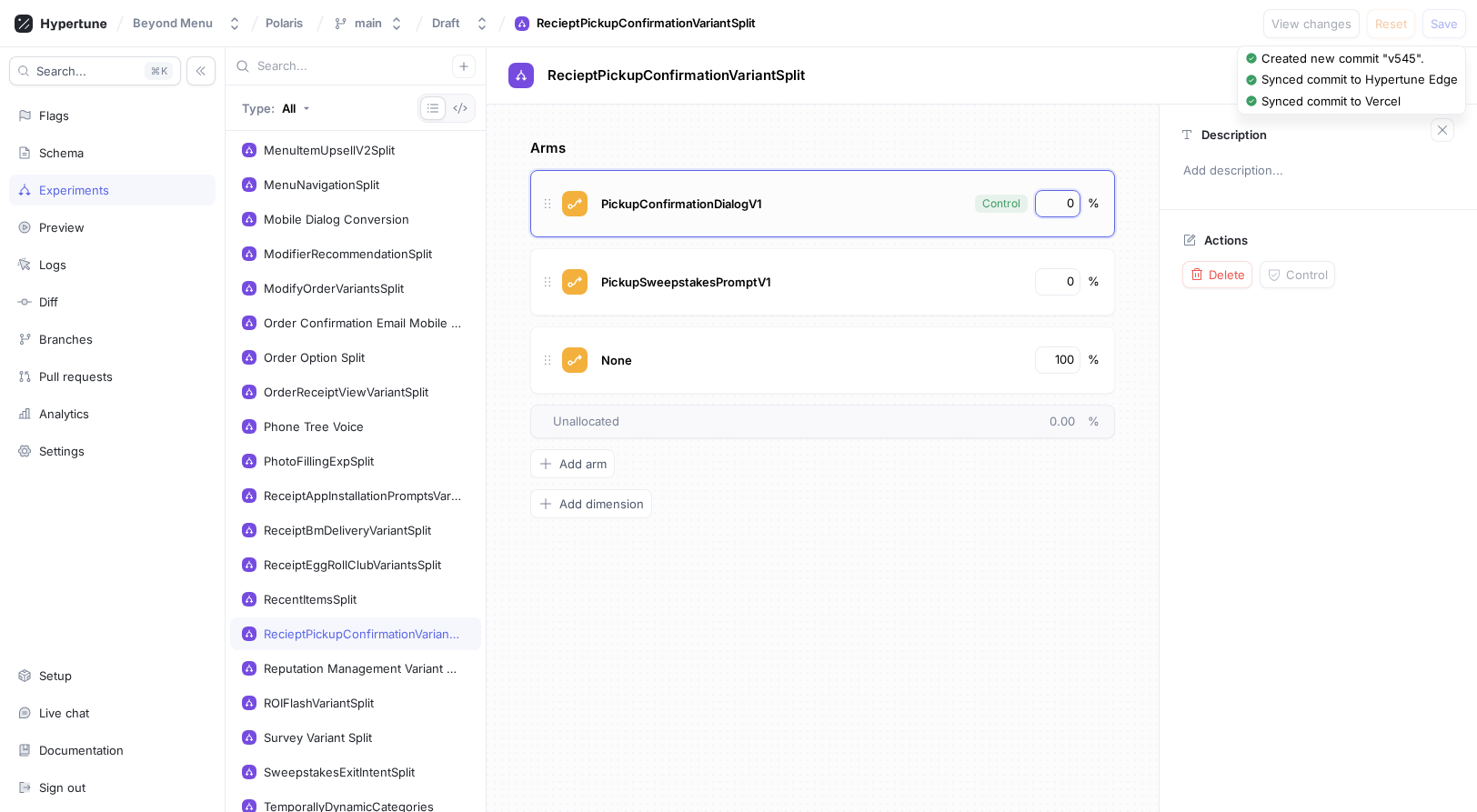
click at [1068, 206] on input "0" at bounding box center [1059, 203] width 31 height 18
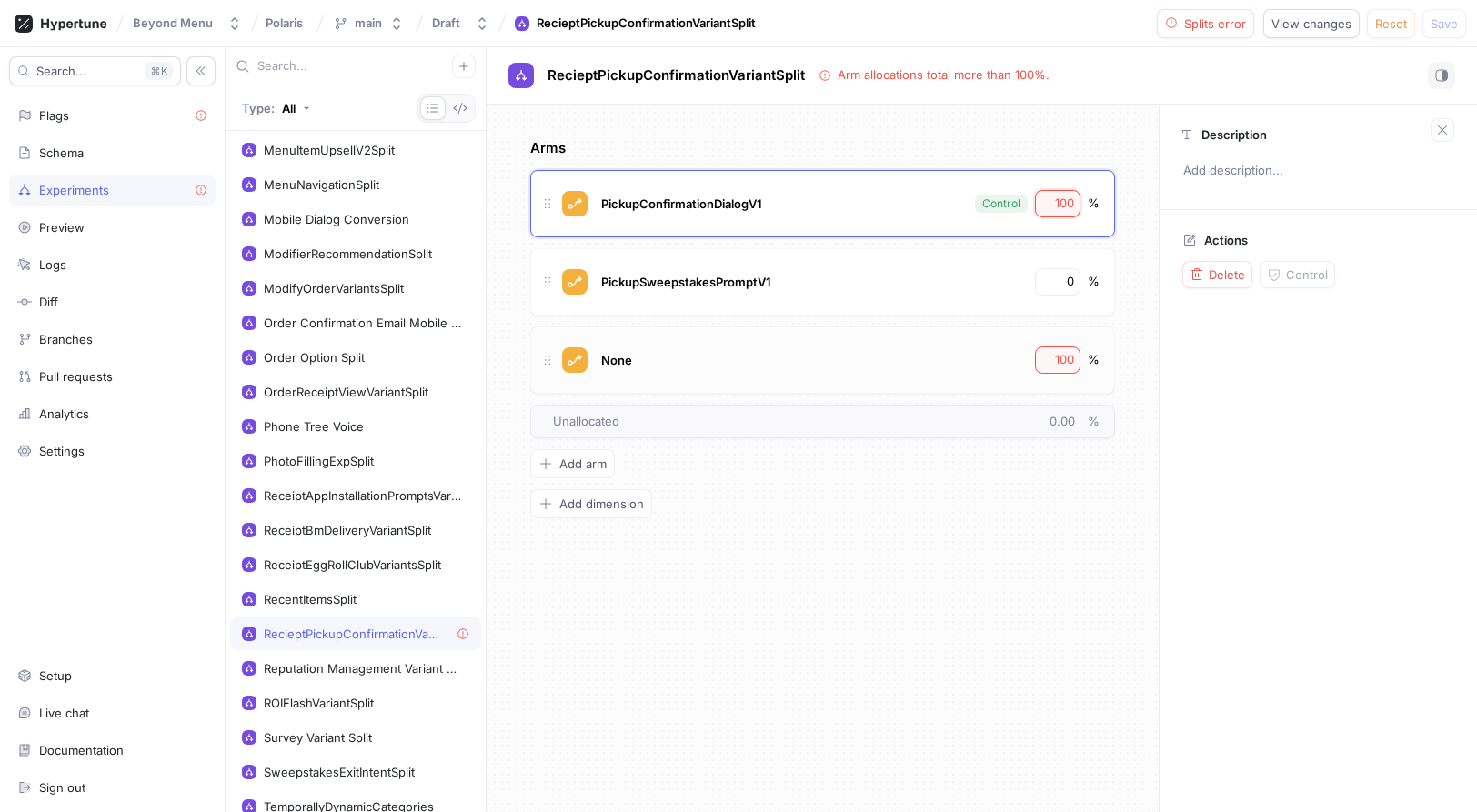
type input "100"
click at [1060, 360] on input "100" at bounding box center [1059, 359] width 31 height 18
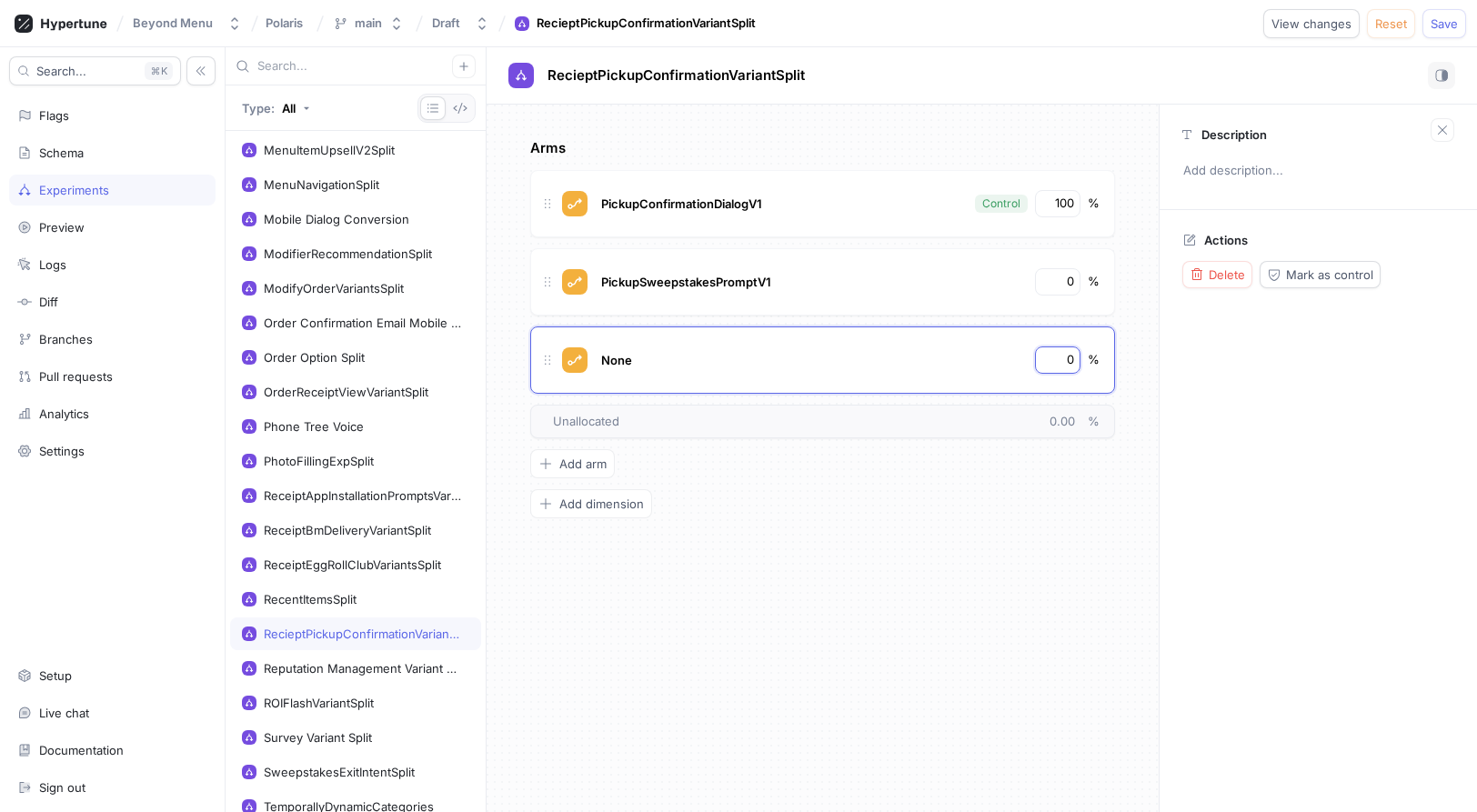
type input "0"
click at [1049, 637] on div "Arms PickupConfirmationDialogV1 Control 100 % PickupSweepstakesPromptV1 0 % Non…" at bounding box center [823, 458] width 672 height 707
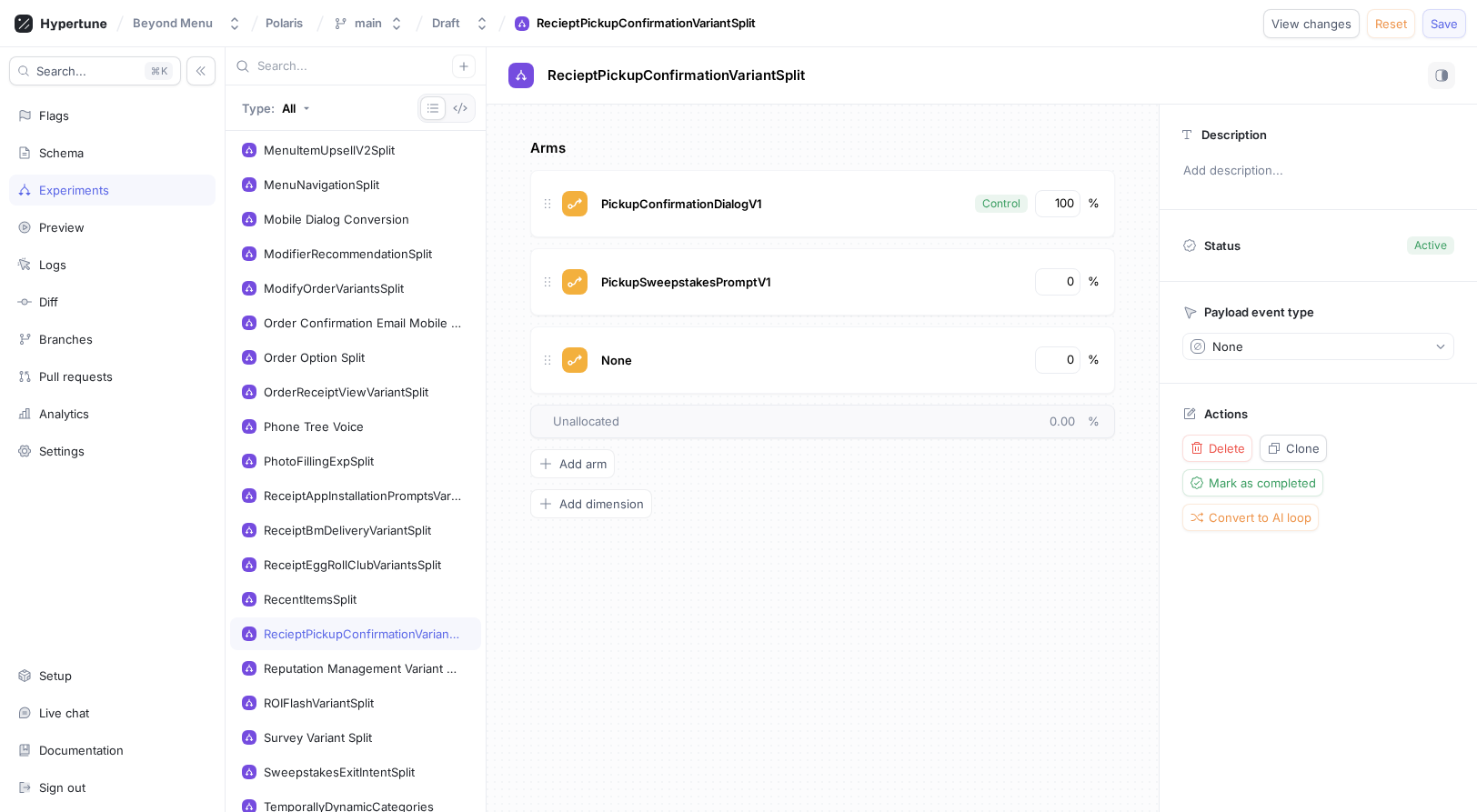
click at [1451, 28] on span "Save" at bounding box center [1444, 23] width 28 height 10
click at [1021, 533] on div "Arms PickupConfirmationDialogV1 Control 100 % PickupSweepstakesPromptV1 0 % Non…" at bounding box center [823, 458] width 672 height 707
click at [854, 500] on div "Arms PickupConfirmationDialogV1 Control 100 % PickupSweepstakesPromptV1 0 % Non…" at bounding box center [822, 328] width 585 height 380
